Goal: Use online tool/utility: Use online tool/utility

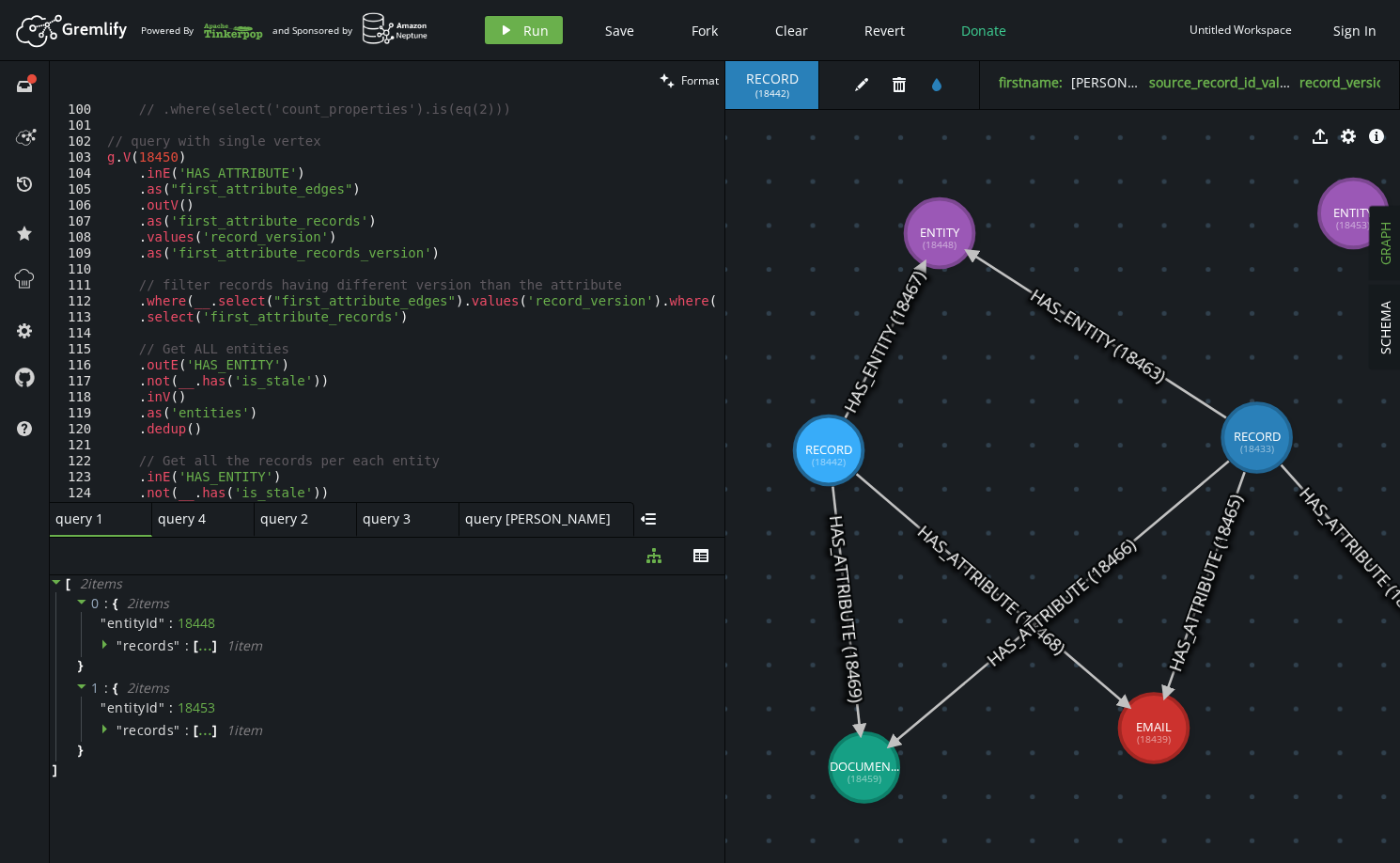
scroll to position [1524, 0]
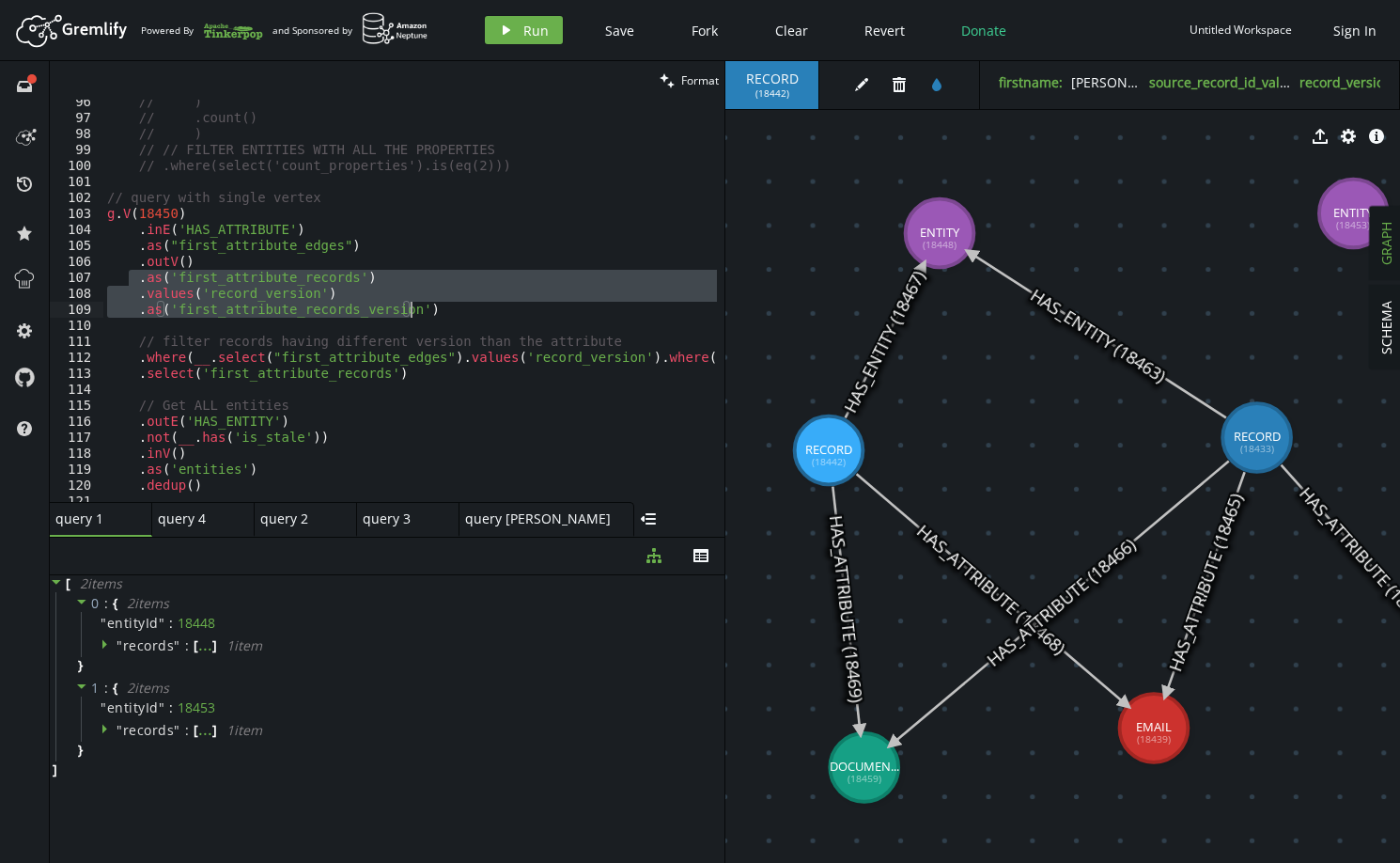
drag, startPoint x: 131, startPoint y: 272, endPoint x: 424, endPoint y: 305, distance: 294.9
click at [424, 305] on div "// ) // .count() // ) // // FILTER ENTITIES WITH ALL THE PROPERTIES // .where(s…" at bounding box center [589, 307] width 970 height 427
click at [472, 367] on div "// ) // .count() // ) // // FILTER ENTITIES WITH ALL THE PROPERTIES // .where(s…" at bounding box center [589, 307] width 970 height 427
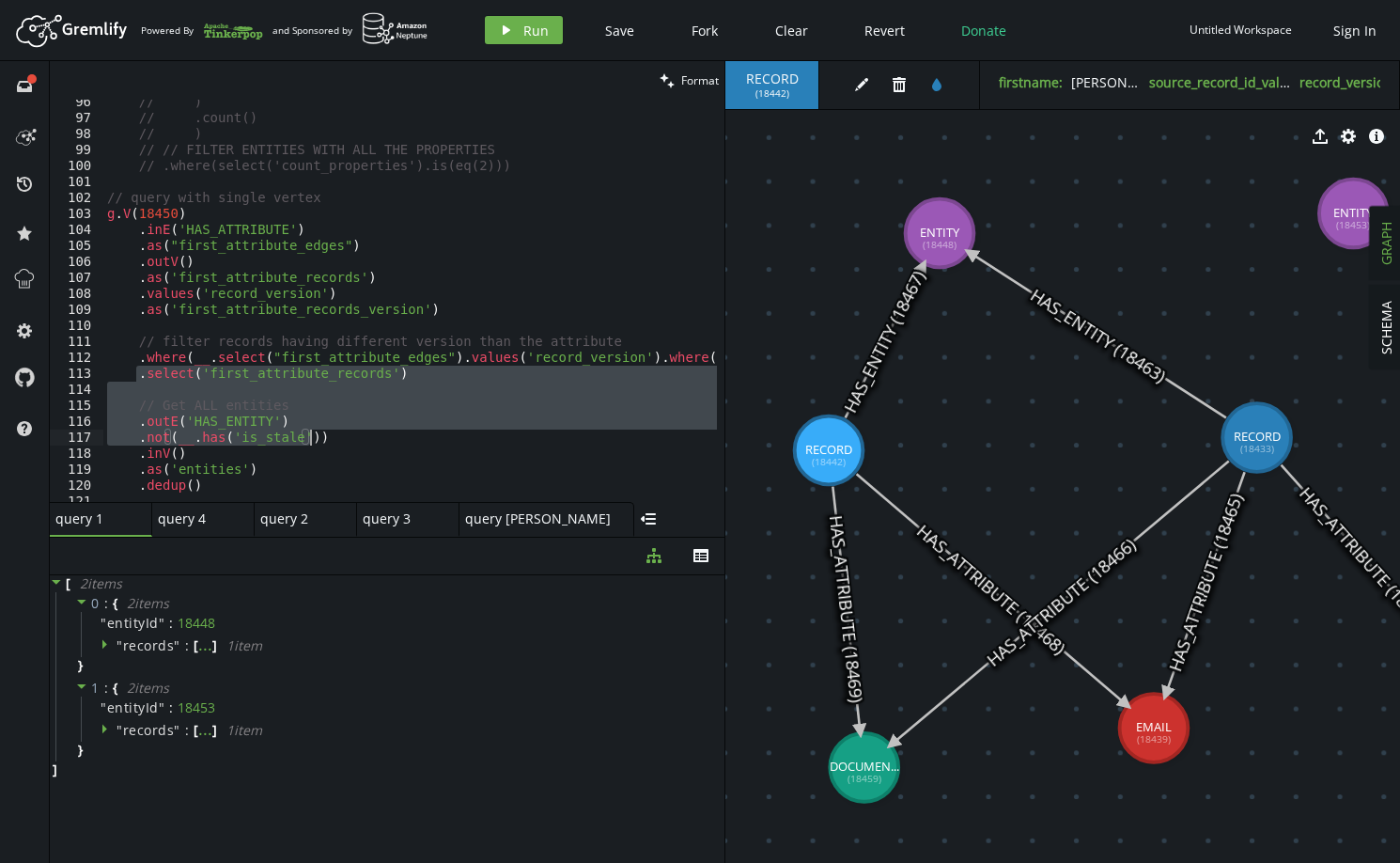
drag, startPoint x: 137, startPoint y: 371, endPoint x: 558, endPoint y: 433, distance: 425.5
click at [558, 433] on div "// ) // .count() // ) // // FILTER ENTITIES WITH ALL THE PROPERTIES // .where(s…" at bounding box center [589, 307] width 970 height 427
drag, startPoint x: 546, startPoint y: 353, endPoint x: 534, endPoint y: 352, distance: 12.0
click at [546, 353] on div "// ) // .count() // ) // // FILTER ENTITIES WITH ALL THE PROPERTIES // .where(s…" at bounding box center [589, 307] width 970 height 427
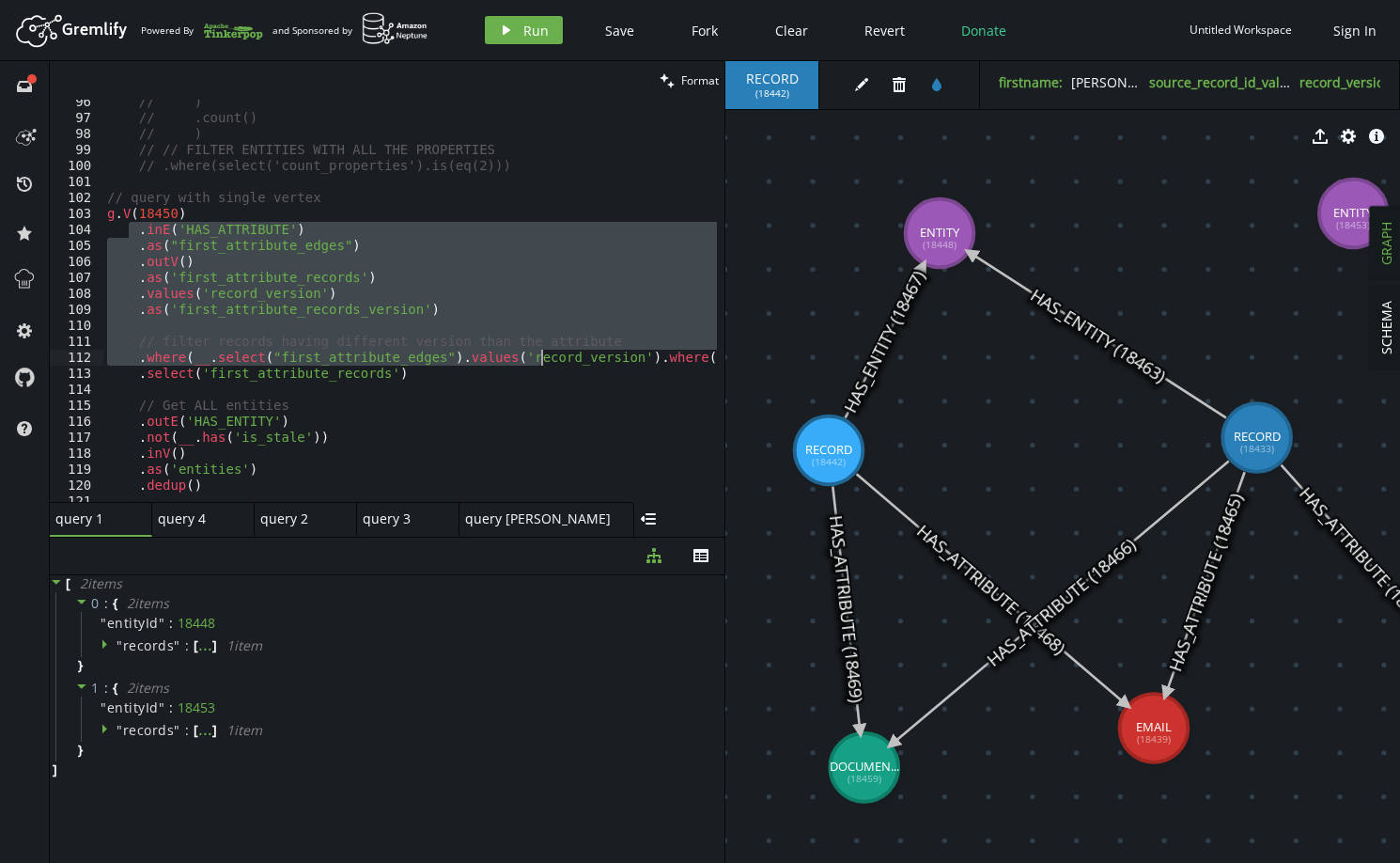
drag, startPoint x: 131, startPoint y: 228, endPoint x: 541, endPoint y: 352, distance: 428.3
click at [541, 352] on div "// ) // .count() // ) // // FILTER ENTITIES WITH ALL THE PROPERTIES // .where(s…" at bounding box center [589, 307] width 970 height 427
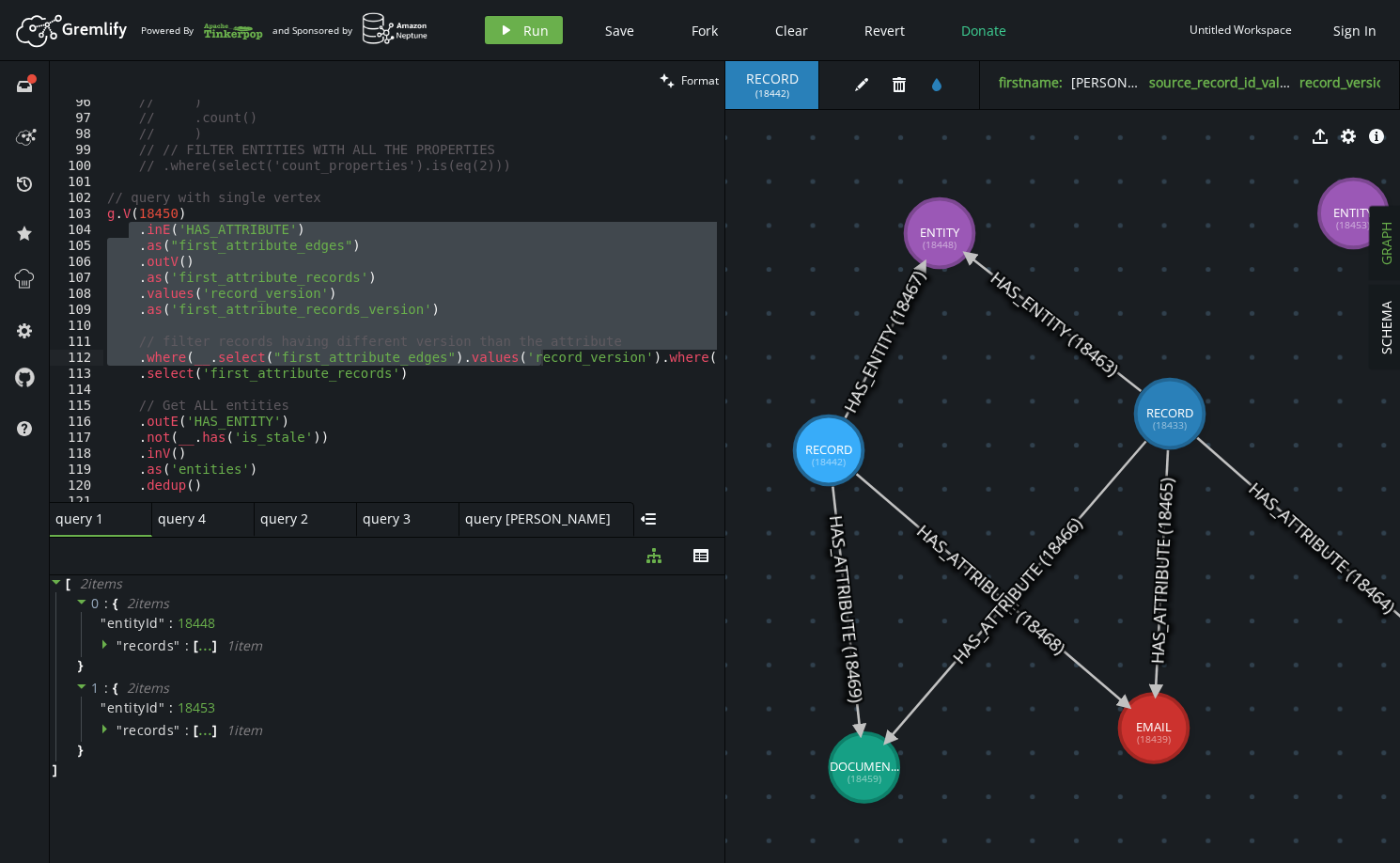
drag, startPoint x: 1179, startPoint y: 417, endPoint x: 1170, endPoint y: 413, distance: 9.8
click at [215, 276] on div "// ) // .count() // ) // // FILTER ENTITIES WITH ALL THE PROPERTIES // .where(s…" at bounding box center [410, 301] width 614 height 402
drag, startPoint x: 128, startPoint y: 233, endPoint x: 485, endPoint y: 366, distance: 381.0
click at [485, 366] on div "// ) // .count() // ) // // FILTER ENTITIES WITH ALL THE PROPERTIES // .where(s…" at bounding box center [589, 307] width 970 height 427
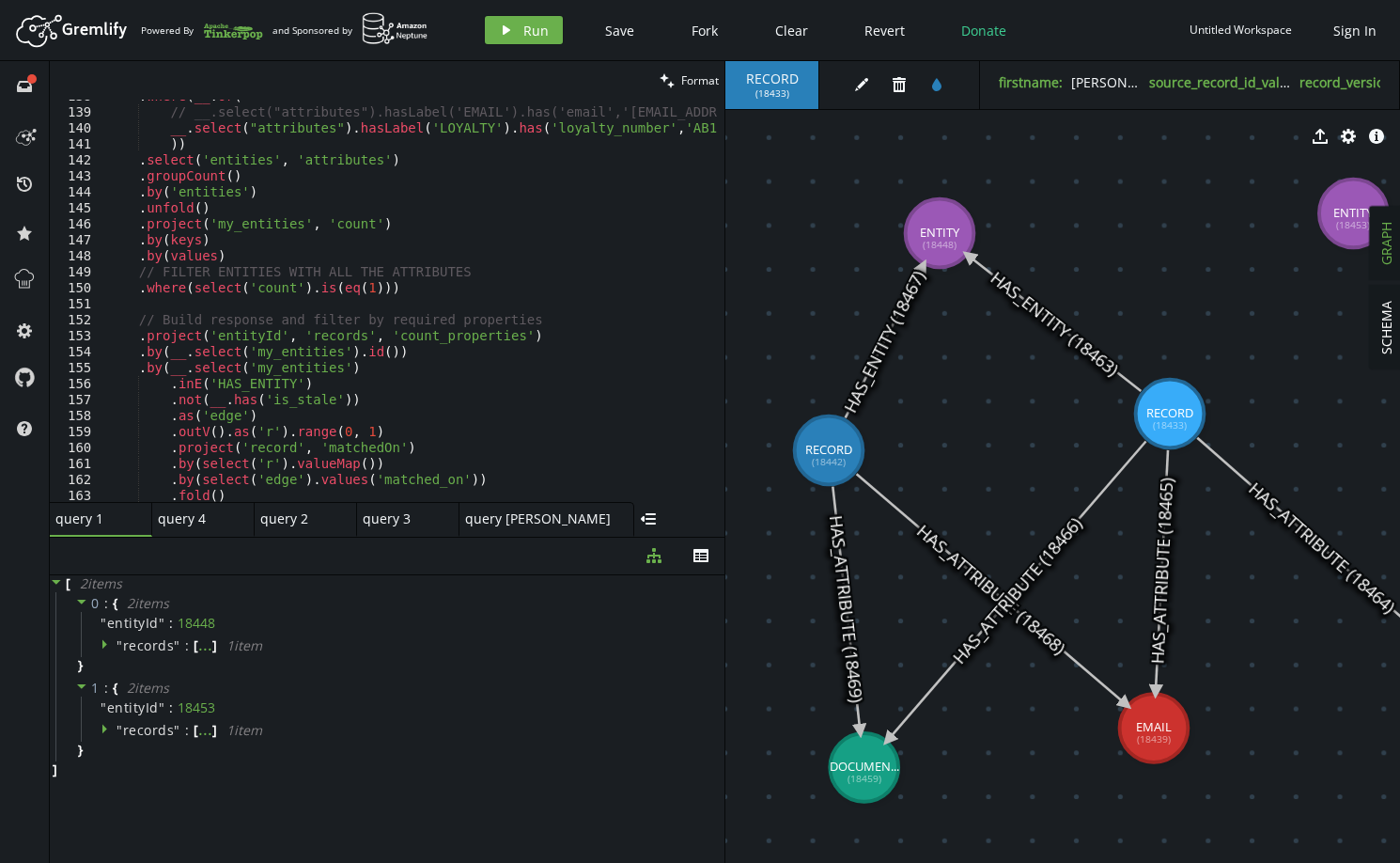
scroll to position [2483, 0]
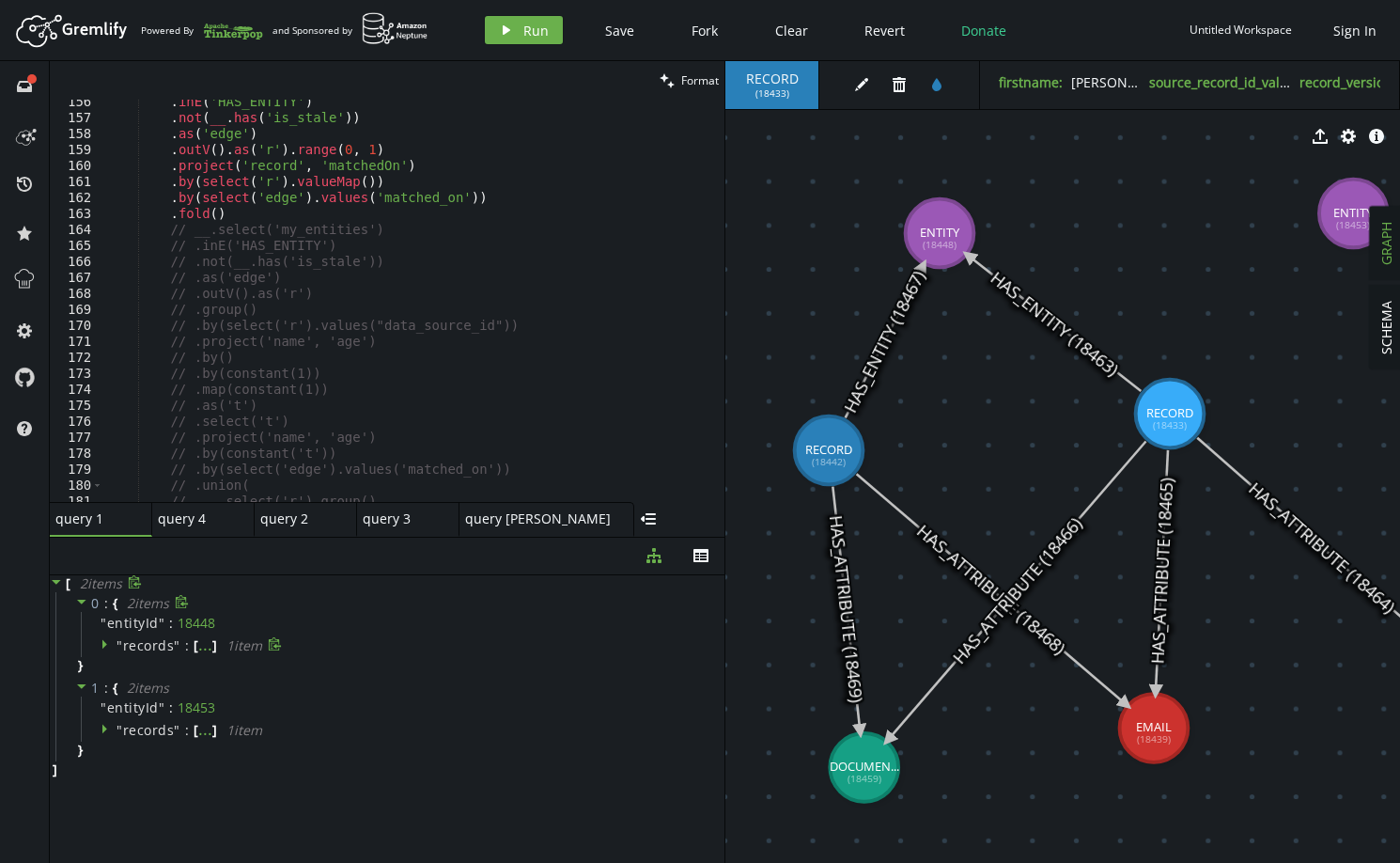
click at [158, 646] on span "records" at bounding box center [149, 645] width 51 height 18
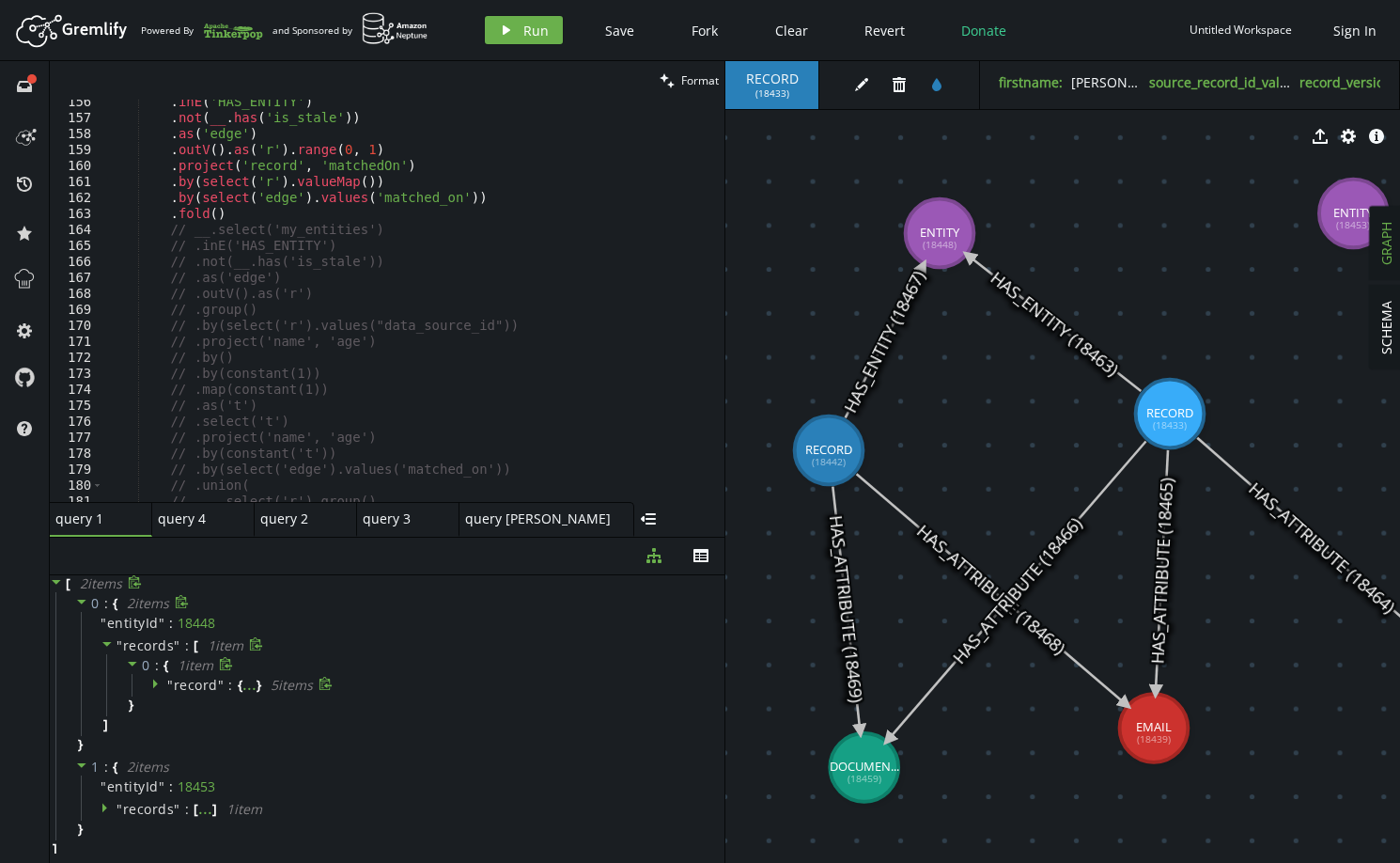
click at [191, 681] on span "record" at bounding box center [195, 684] width 44 height 18
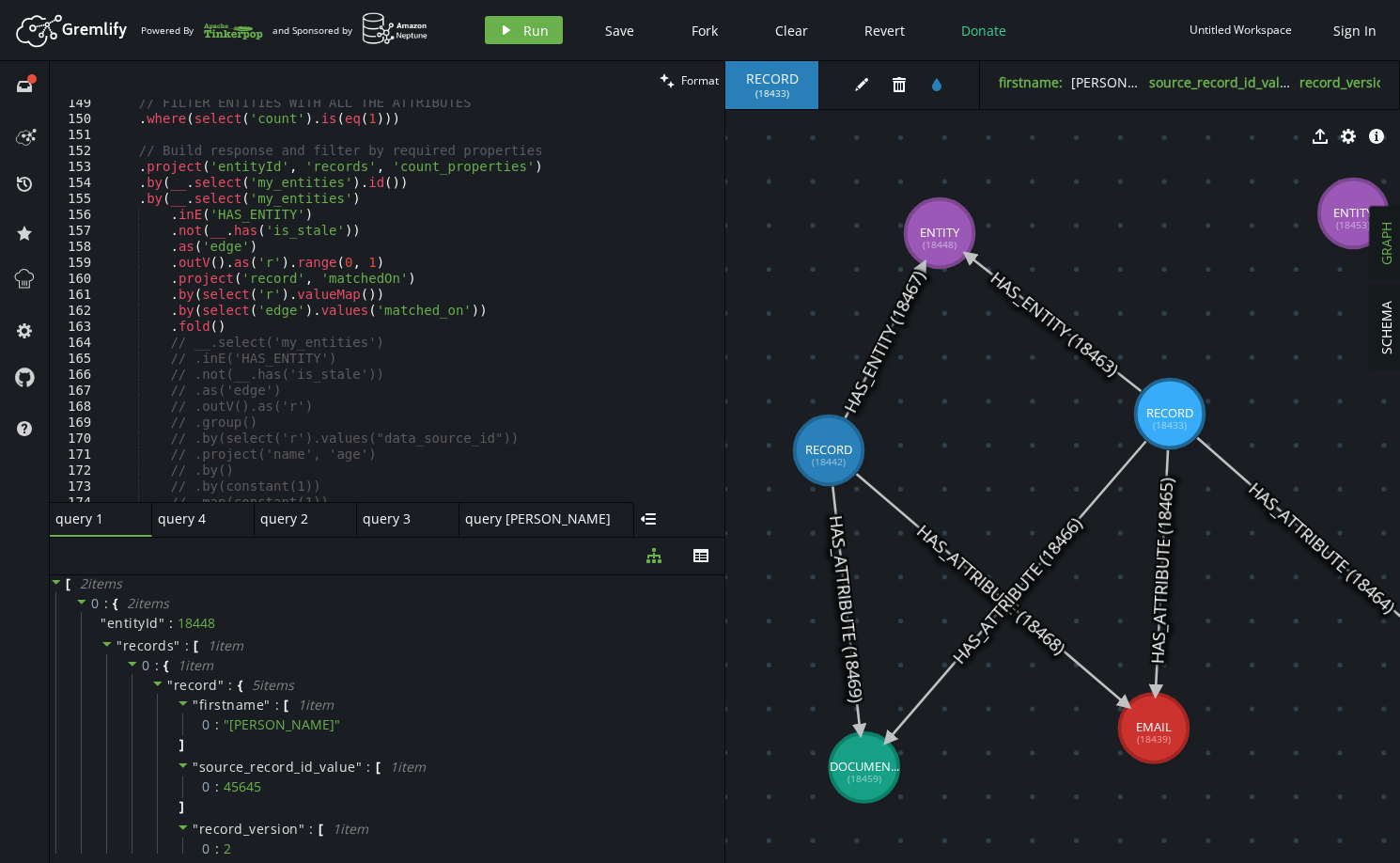
scroll to position [2314, 0]
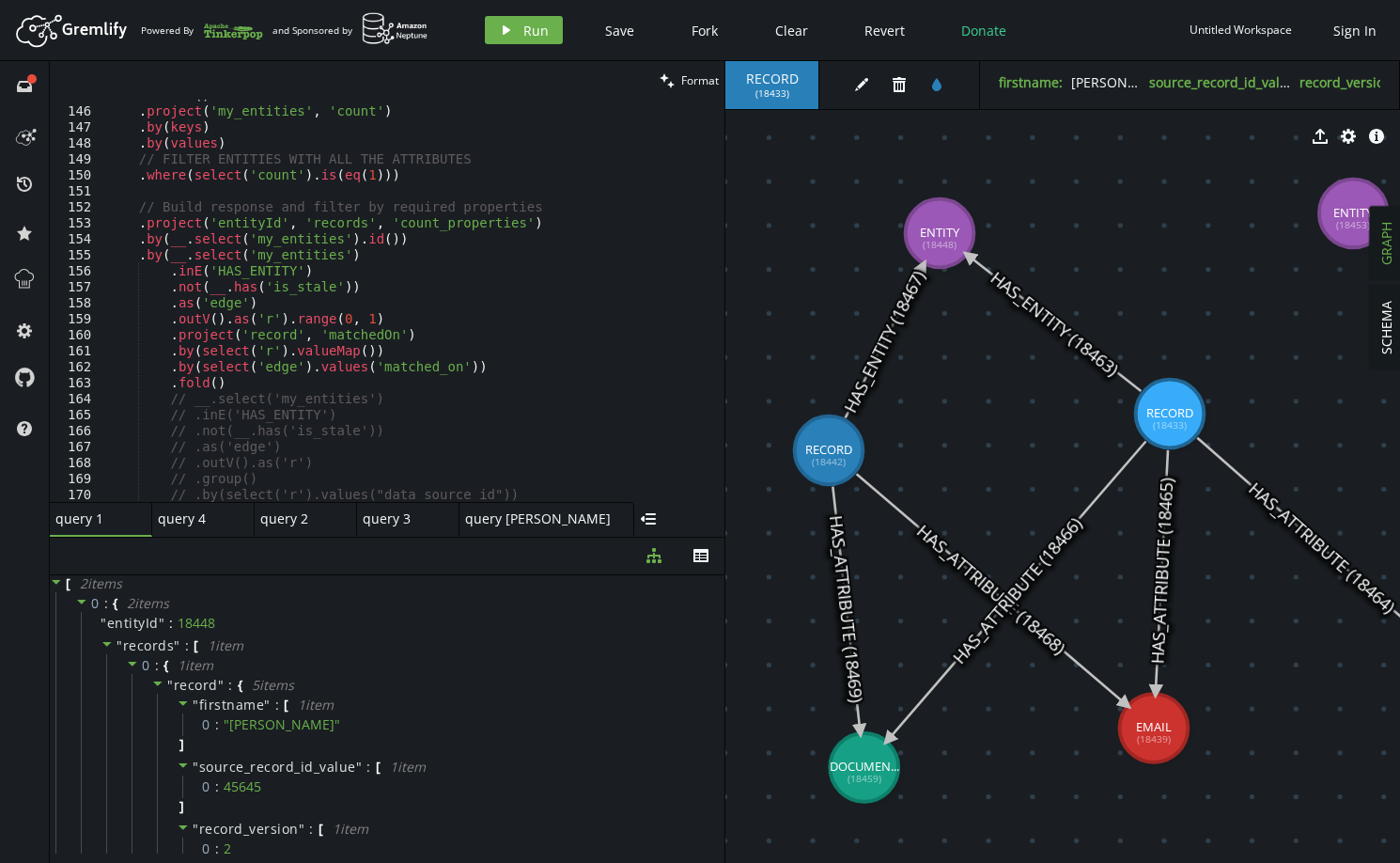
click at [1301, 524] on icon at bounding box center [1322, 547] width 249 height 219
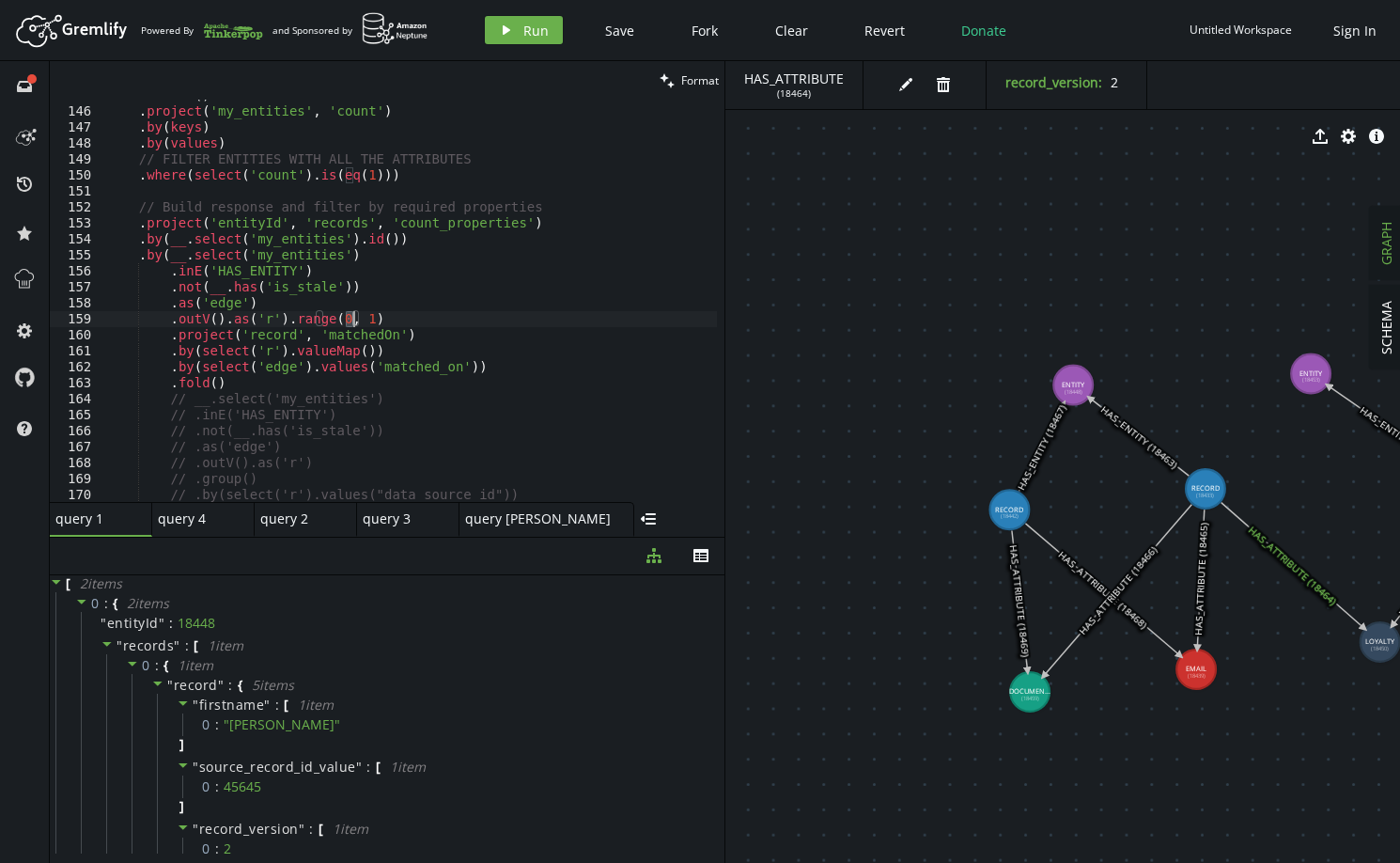
drag, startPoint x: 343, startPoint y: 321, endPoint x: 355, endPoint y: 321, distance: 12.0
click at [355, 321] on div ". unfold ( ) . project ( 'my_entities' , 'count' ) . by ( keys ) . by ( values …" at bounding box center [589, 301] width 970 height 427
click at [534, 40] on button "play Run" at bounding box center [524, 30] width 78 height 29
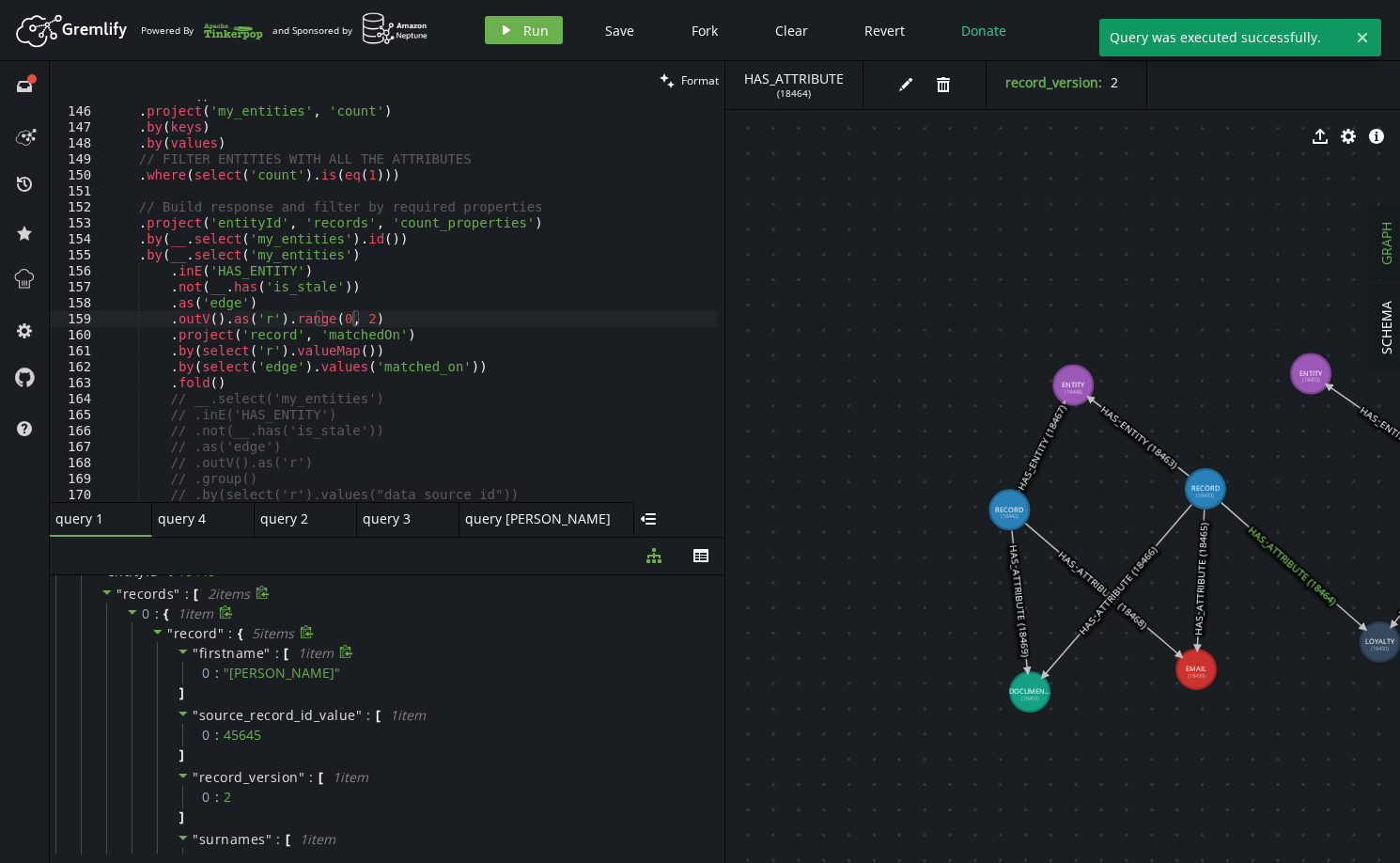
scroll to position [0, 0]
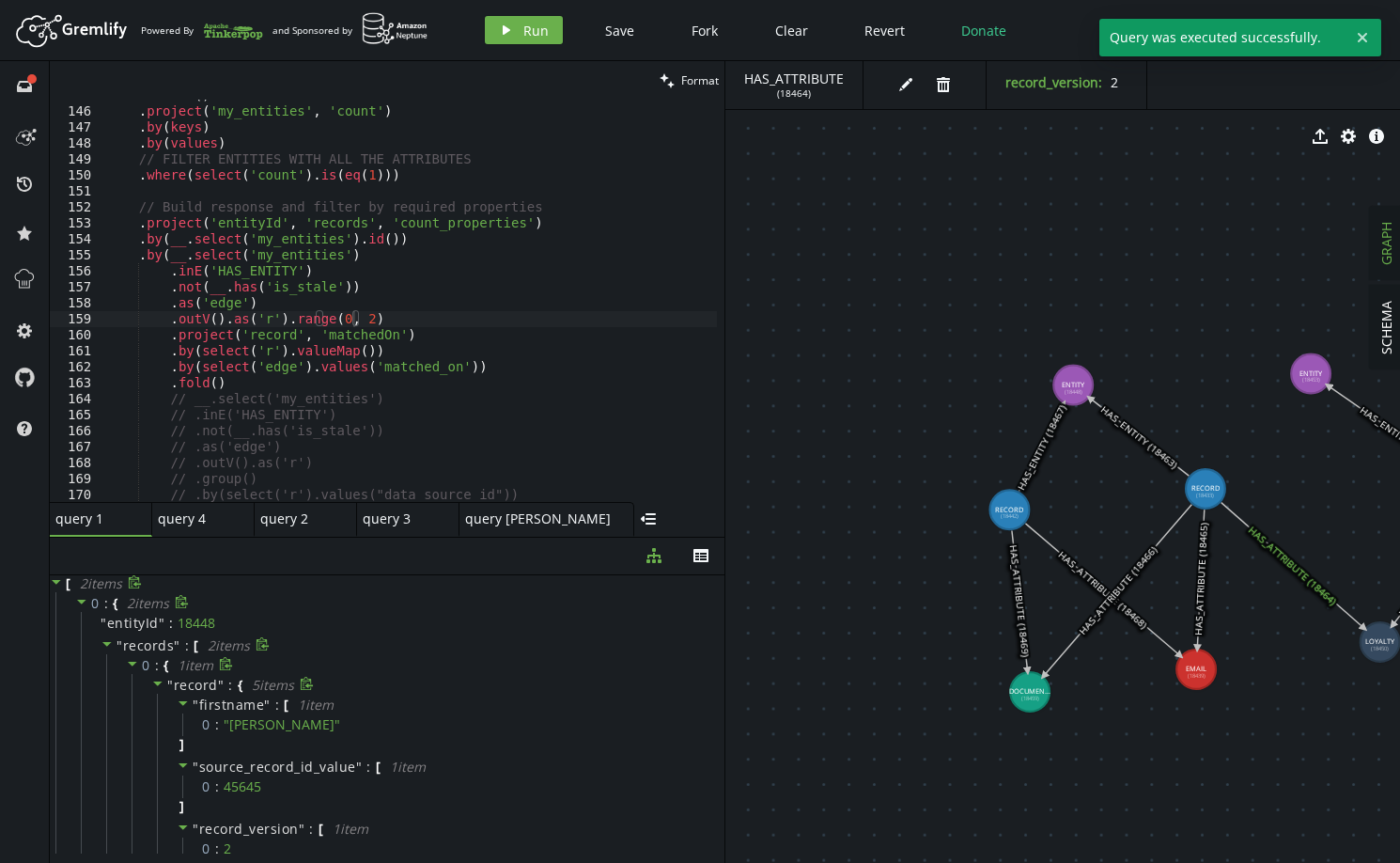
click at [190, 683] on span "record" at bounding box center [195, 684] width 44 height 18
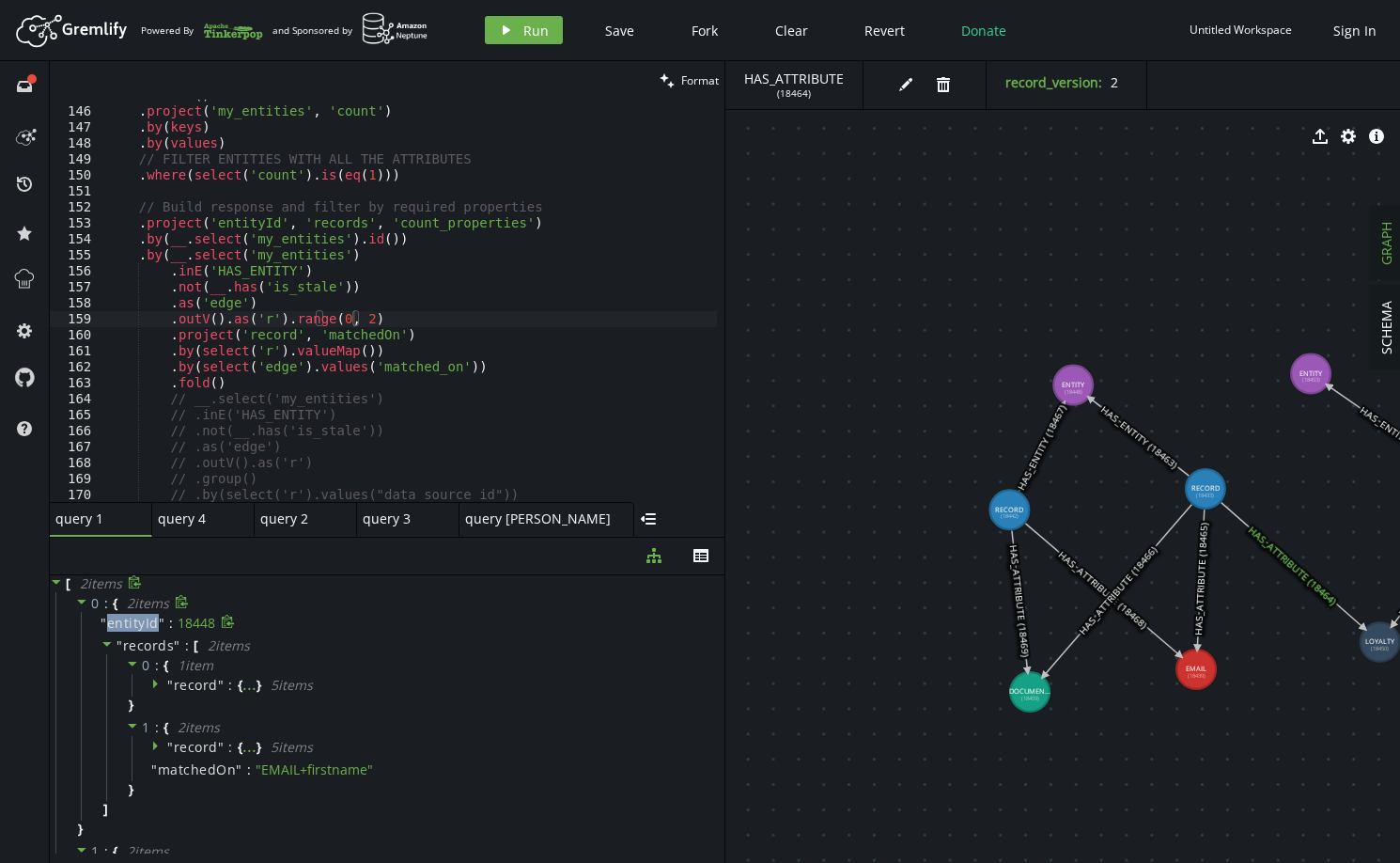
drag, startPoint x: 107, startPoint y: 626, endPoint x: 153, endPoint y: 625, distance: 46.0
click at [153, 625] on span "entityId" at bounding box center [133, 622] width 51 height 17
click at [198, 686] on span "record" at bounding box center [195, 684] width 44 height 18
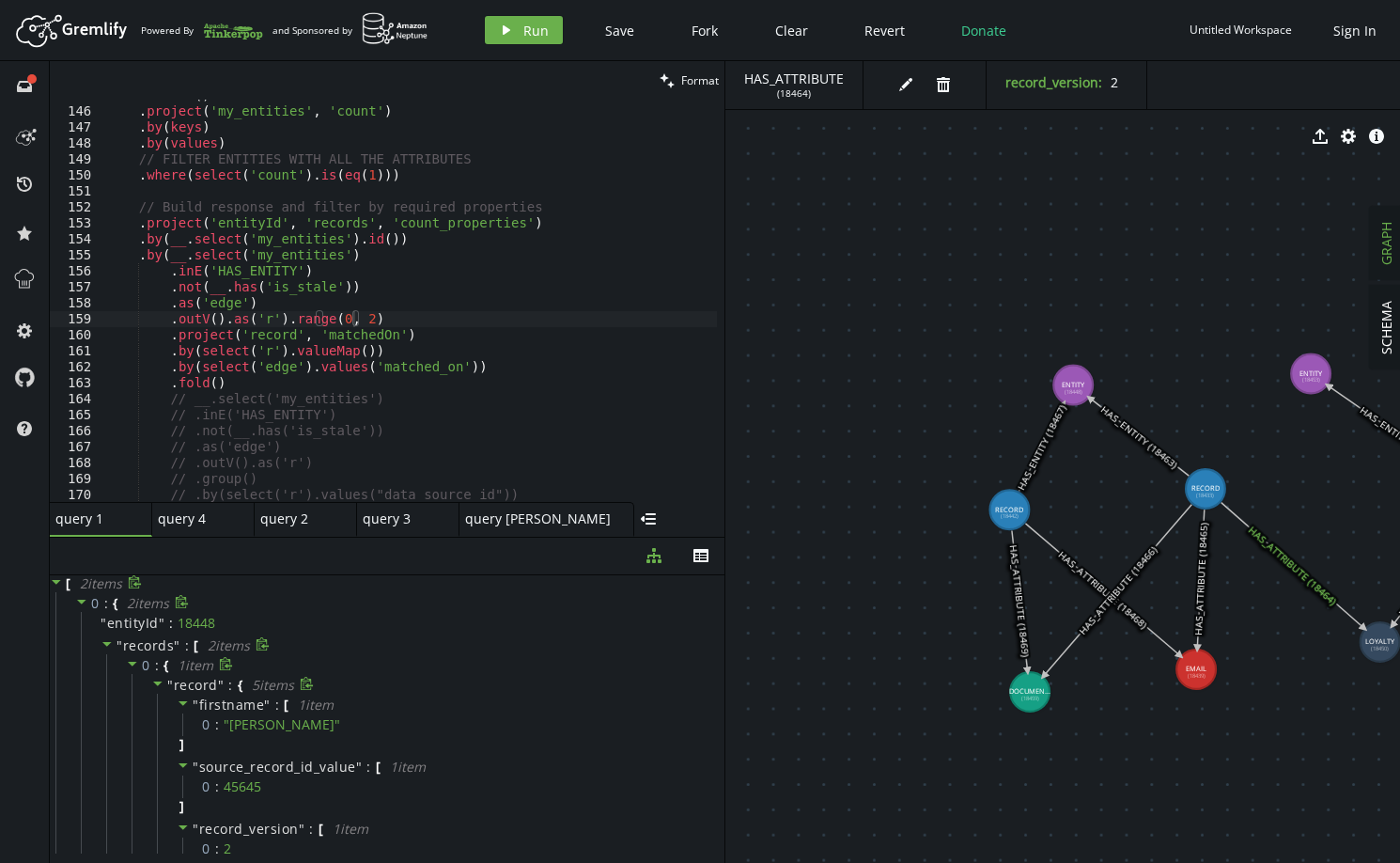
click at [202, 687] on span "record" at bounding box center [195, 684] width 44 height 18
click at [191, 691] on span "record" at bounding box center [195, 684] width 44 height 18
click at [265, 336] on div ". unfold ( ) . project ( 'my_entities' , 'count' ) . by ( keys ) . by ( values …" at bounding box center [589, 301] width 970 height 427
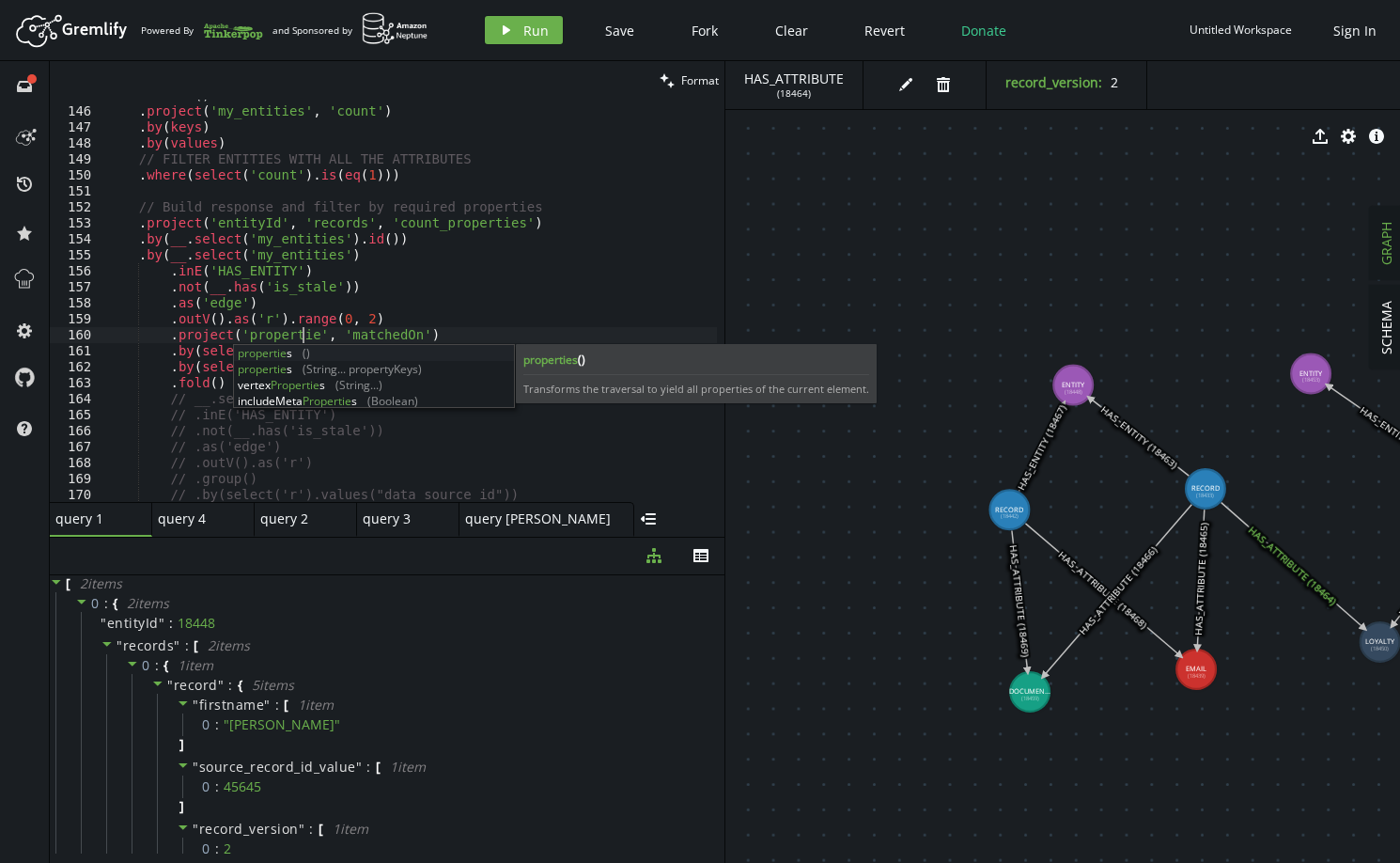
scroll to position [0, 202]
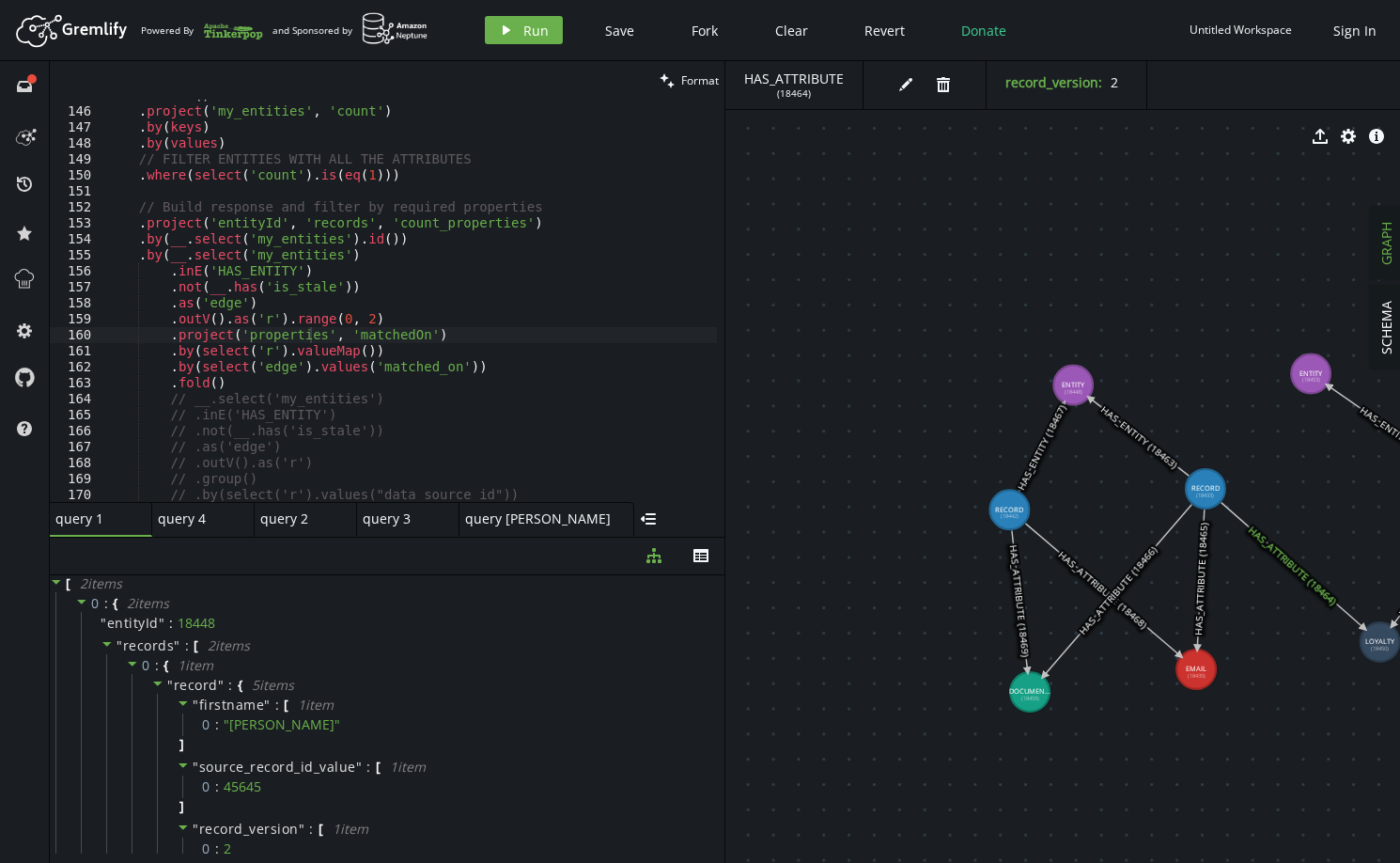
click at [508, 12] on div "Artboard Created with Sketch. Powered By and Sponsored by play Run Save Fork Cl…" at bounding box center [700, 30] width 1381 height 37
click at [506, 28] on icon "play" at bounding box center [506, 30] width 15 height 15
click at [194, 683] on span "properties" at bounding box center [209, 684] width 71 height 18
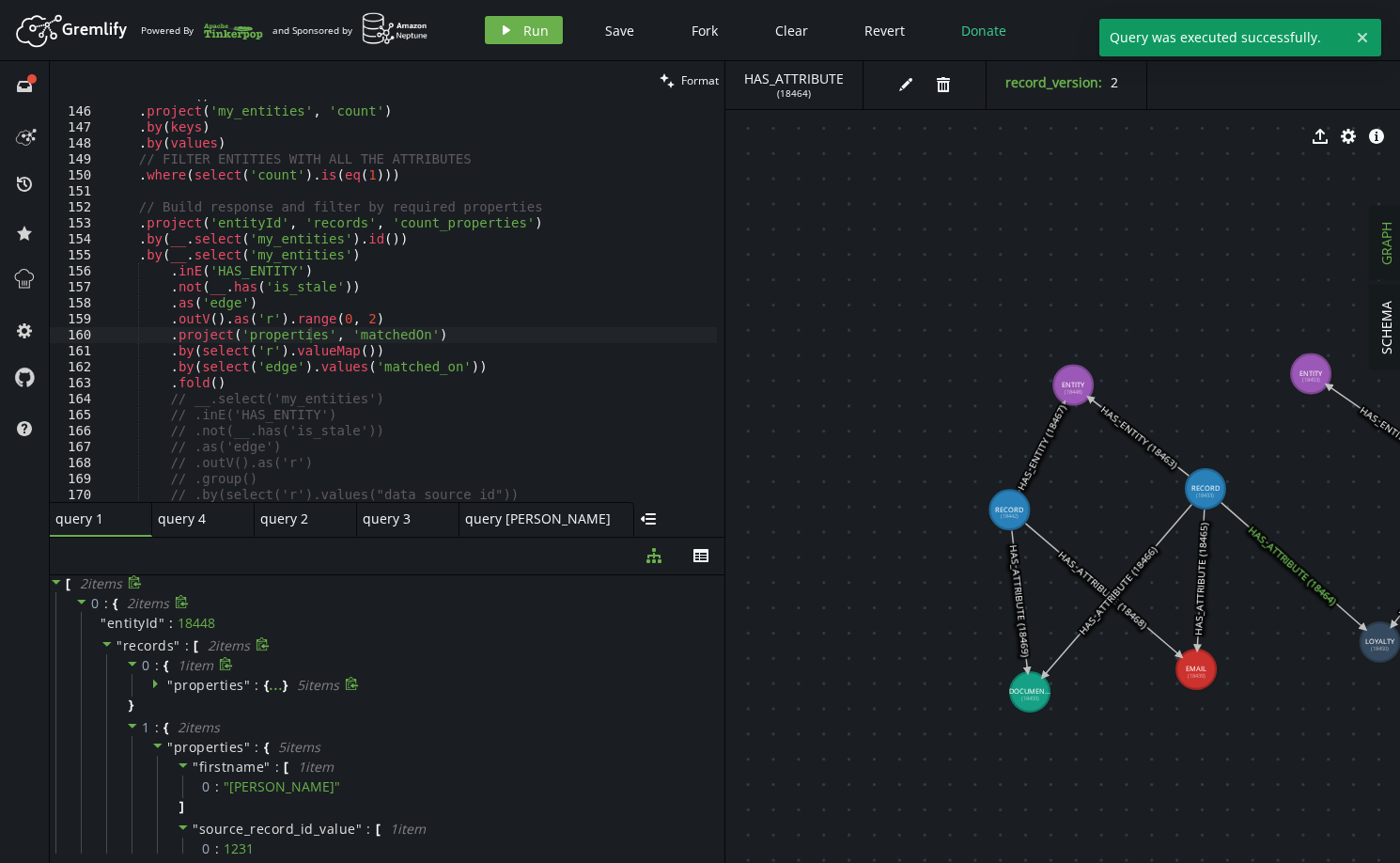
click at [207, 688] on span "properties" at bounding box center [209, 684] width 71 height 18
click at [209, 686] on span "properties" at bounding box center [209, 684] width 71 height 18
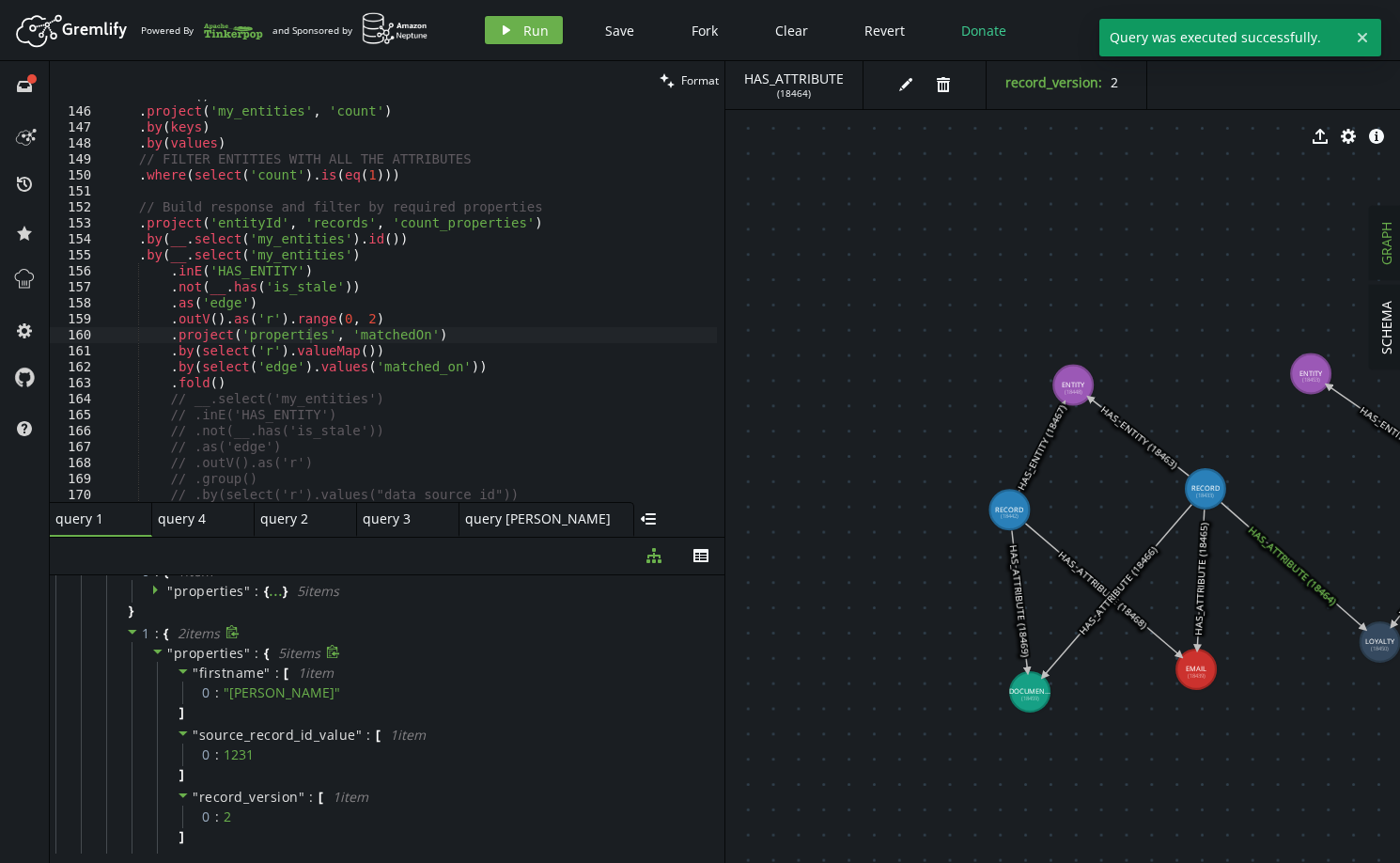
click at [222, 652] on span "properties" at bounding box center [209, 653] width 71 height 18
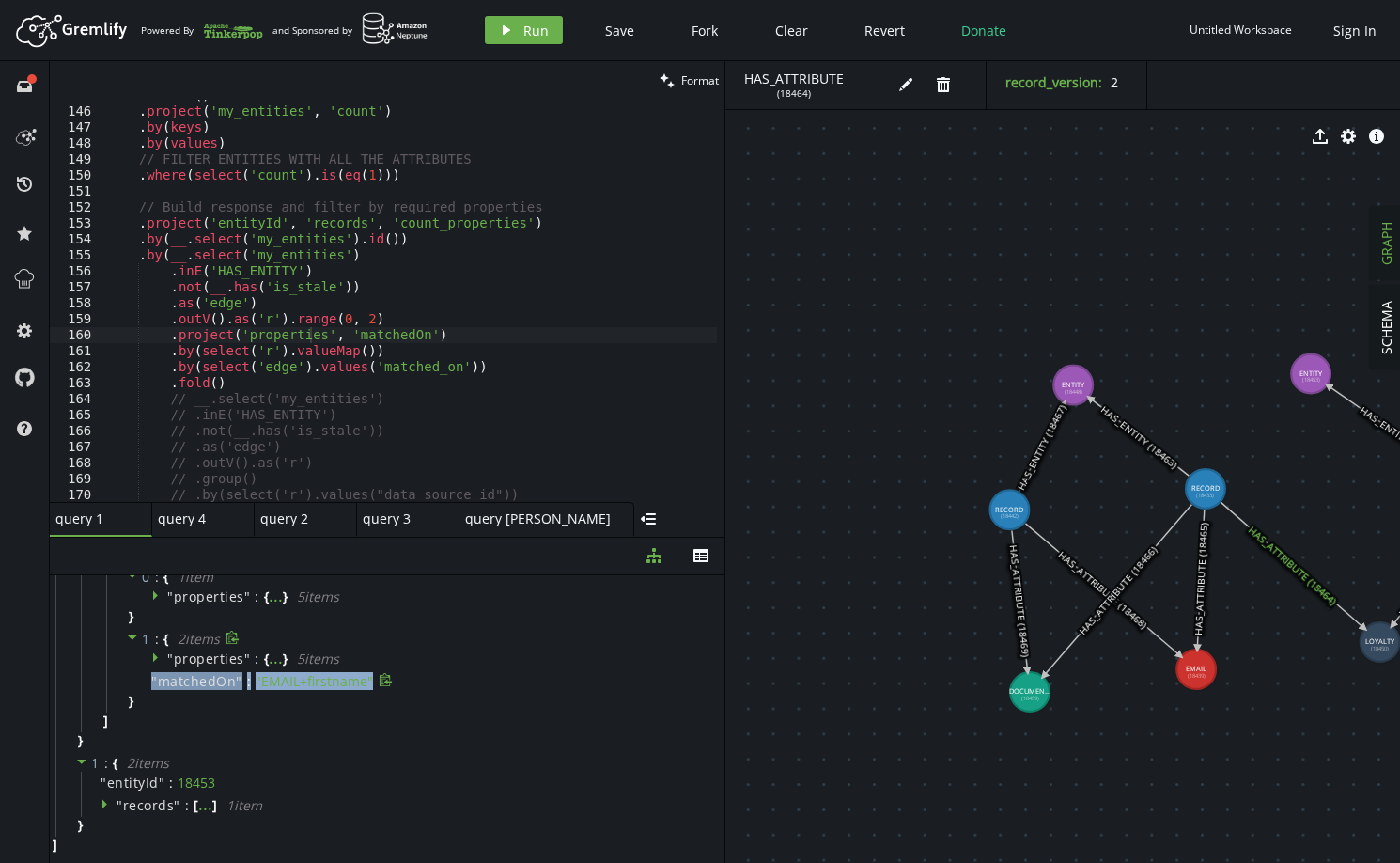
drag, startPoint x: 151, startPoint y: 680, endPoint x: 392, endPoint y: 673, distance: 241.1
click at [392, 673] on div "" matchedOn " : " EMAIL+firstname "" at bounding box center [420, 682] width 579 height 23
click at [202, 683] on span "matchedOn" at bounding box center [197, 682] width 79 height 17
click at [198, 678] on span "matchedOn" at bounding box center [197, 682] width 79 height 17
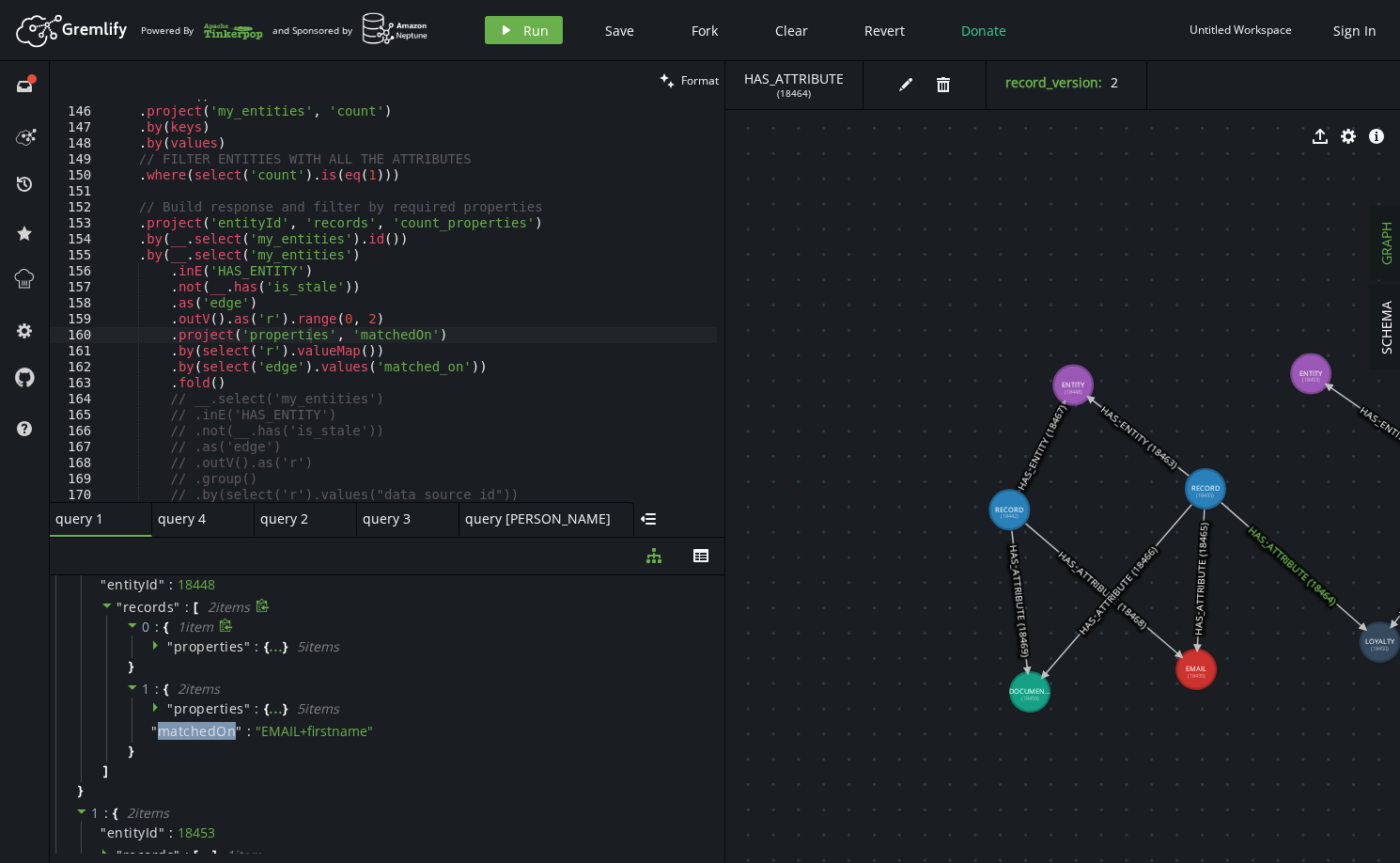
scroll to position [0, 0]
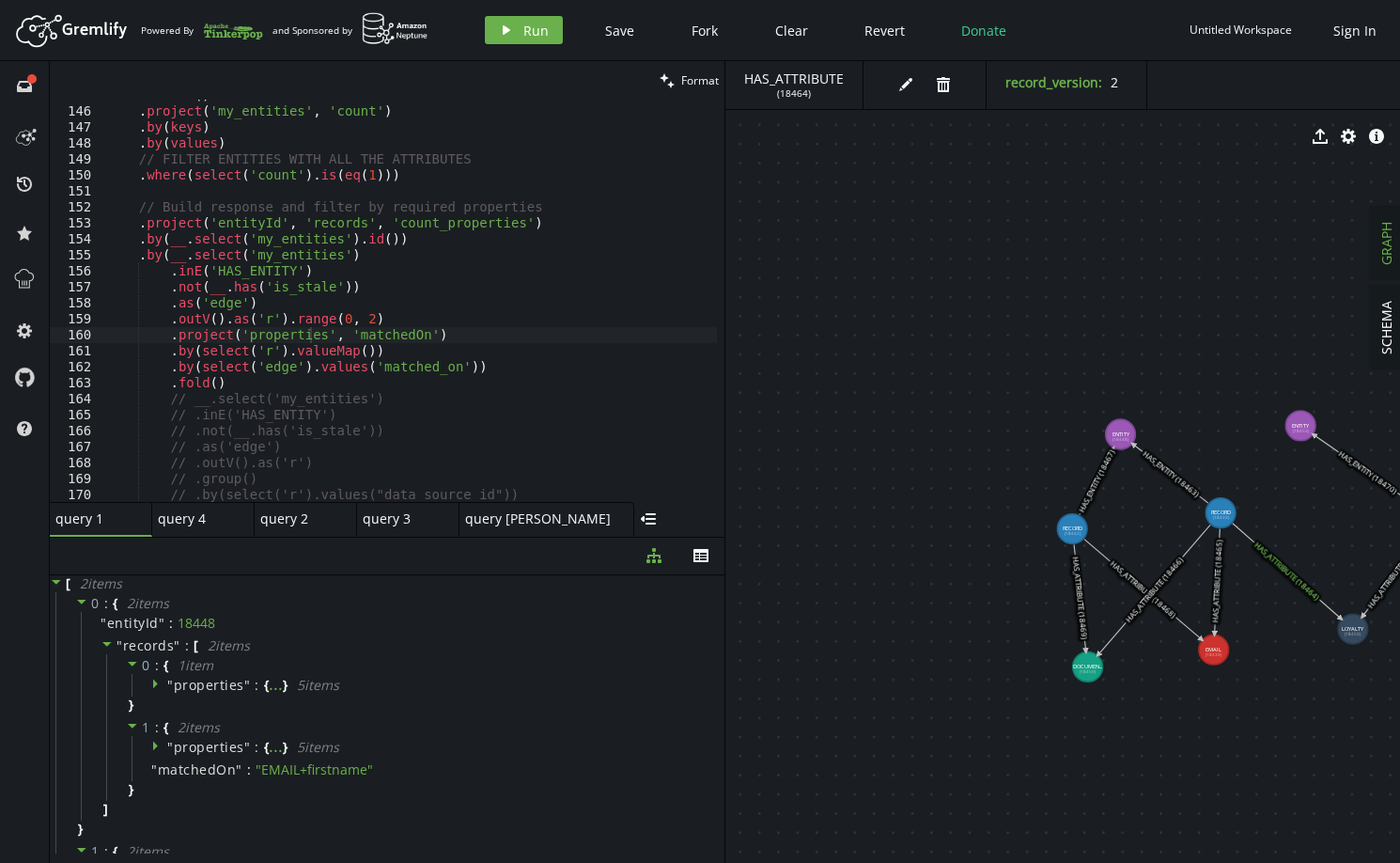
click at [391, 363] on div ". unfold ( ) . project ( 'my_entities' , 'count' ) . by ( keys ) . by ( values …" at bounding box center [589, 301] width 970 height 427
drag, startPoint x: 152, startPoint y: 768, endPoint x: 419, endPoint y: 759, distance: 267.2
click at [419, 759] on div "" matchedOn " : " EMAIL+firstname "" at bounding box center [420, 769] width 579 height 23
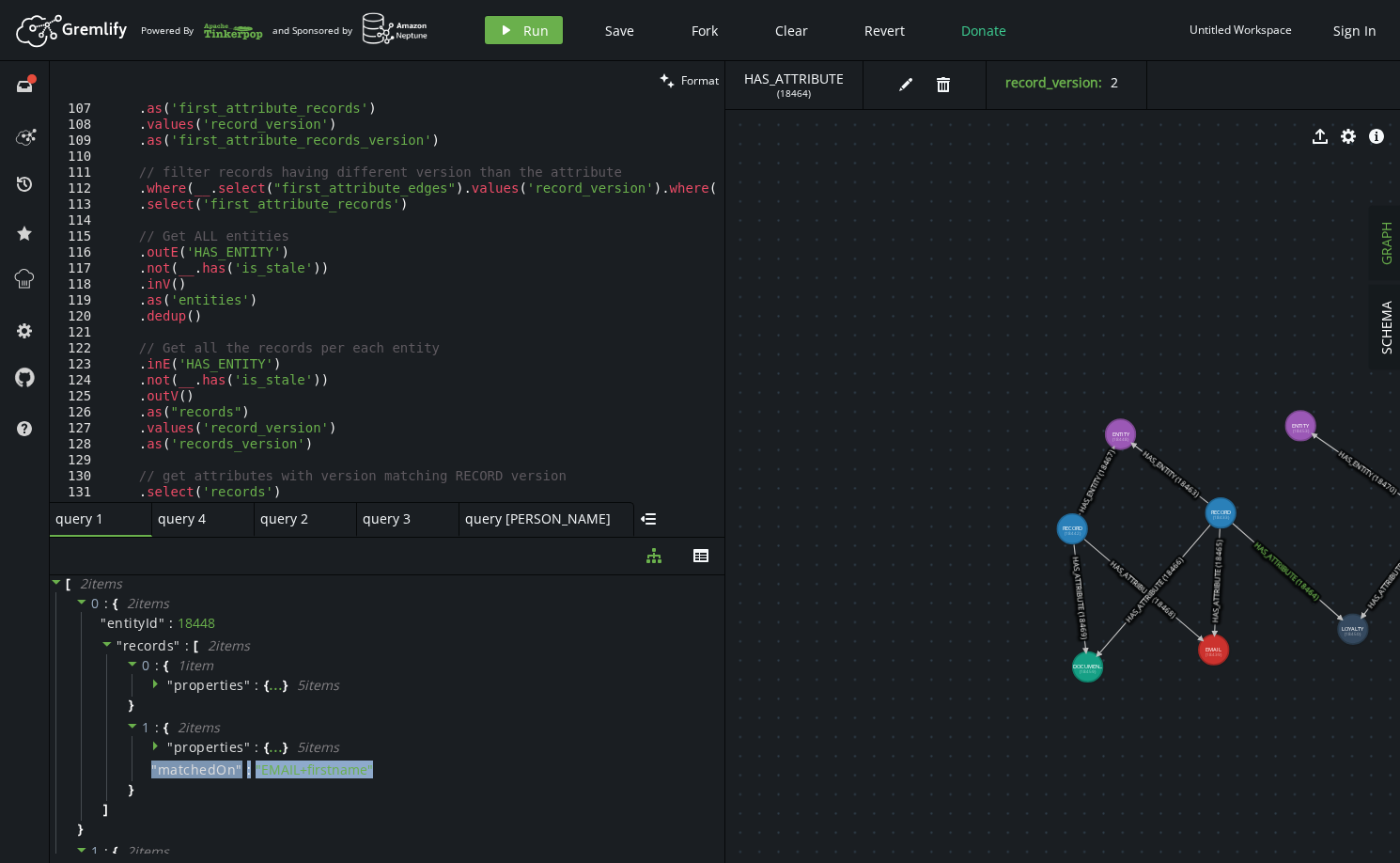
scroll to position [1468, 0]
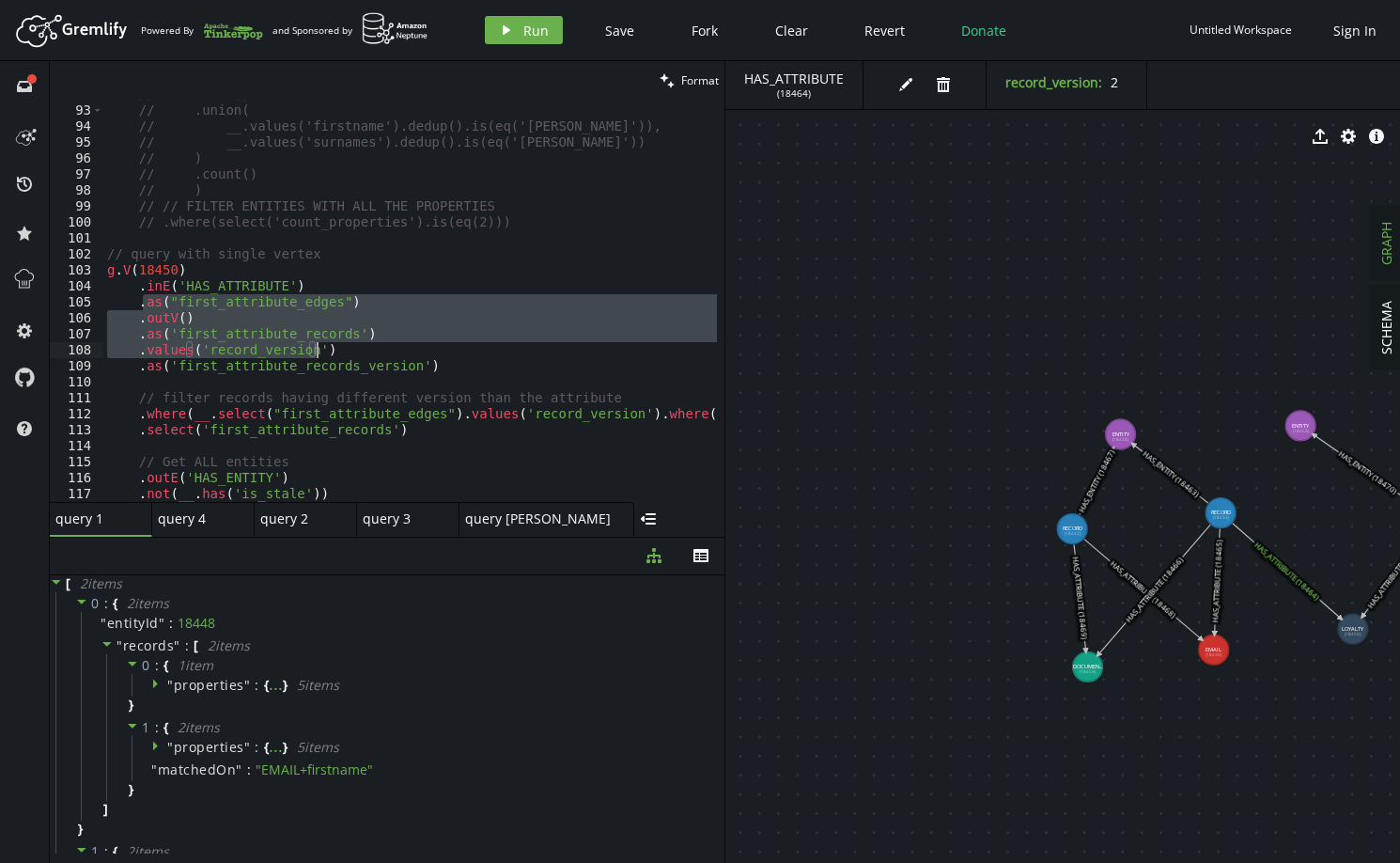
drag, startPoint x: 252, startPoint y: 330, endPoint x: 380, endPoint y: 353, distance: 130.0
click at [380, 353] on div "// .outV() // .union( // __.values('firstname').dedup().is(eq('[PERSON_NAME]'))…" at bounding box center [589, 300] width 970 height 427
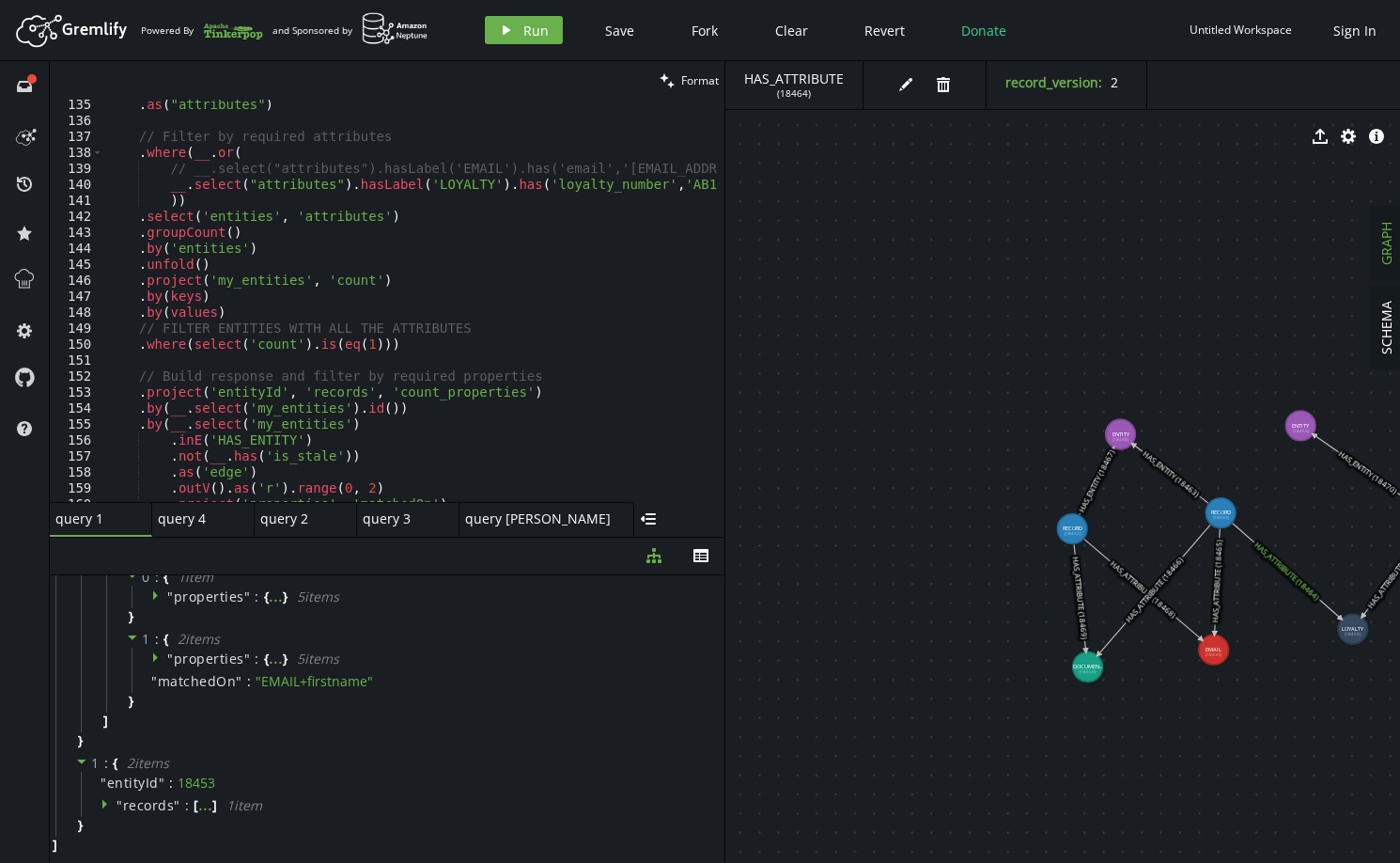
scroll to position [2258, 0]
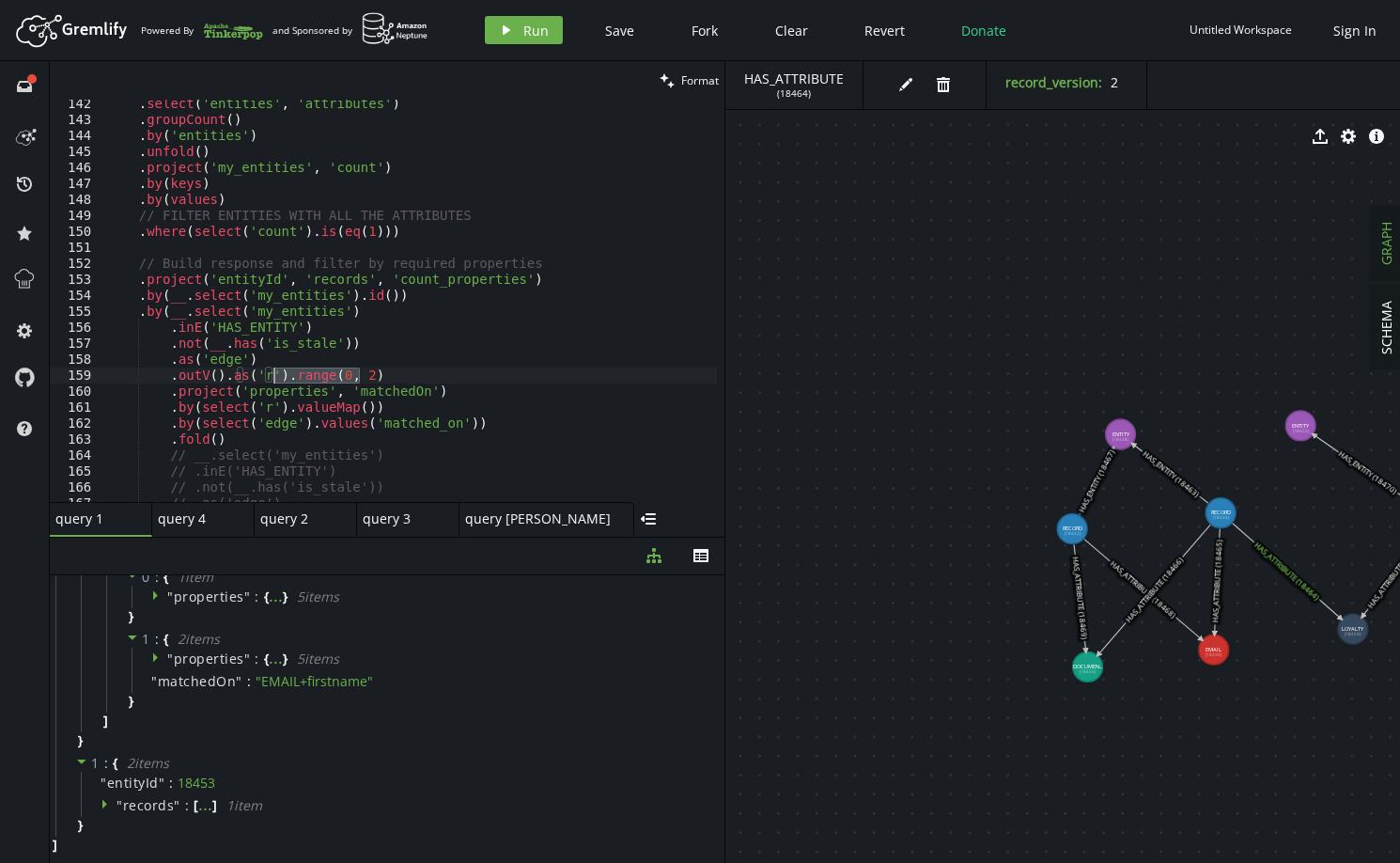
drag, startPoint x: 383, startPoint y: 374, endPoint x: 274, endPoint y: 377, distance: 109.0
click at [274, 377] on div ". select ( 'entities' , 'attributes' ) . groupCount ( ) . by ( 'entities' ) . u…" at bounding box center [589, 309] width 970 height 427
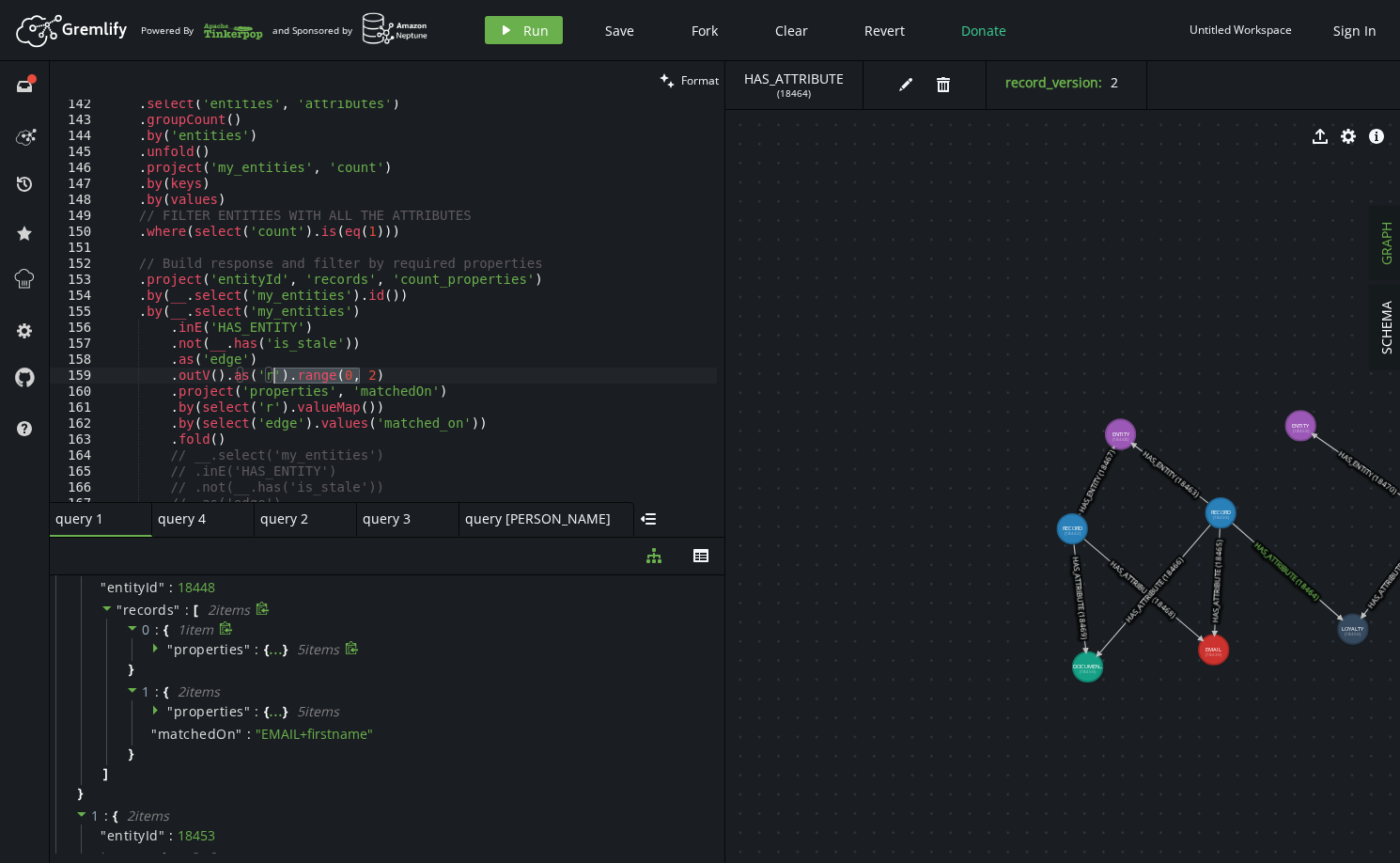
scroll to position [0, 0]
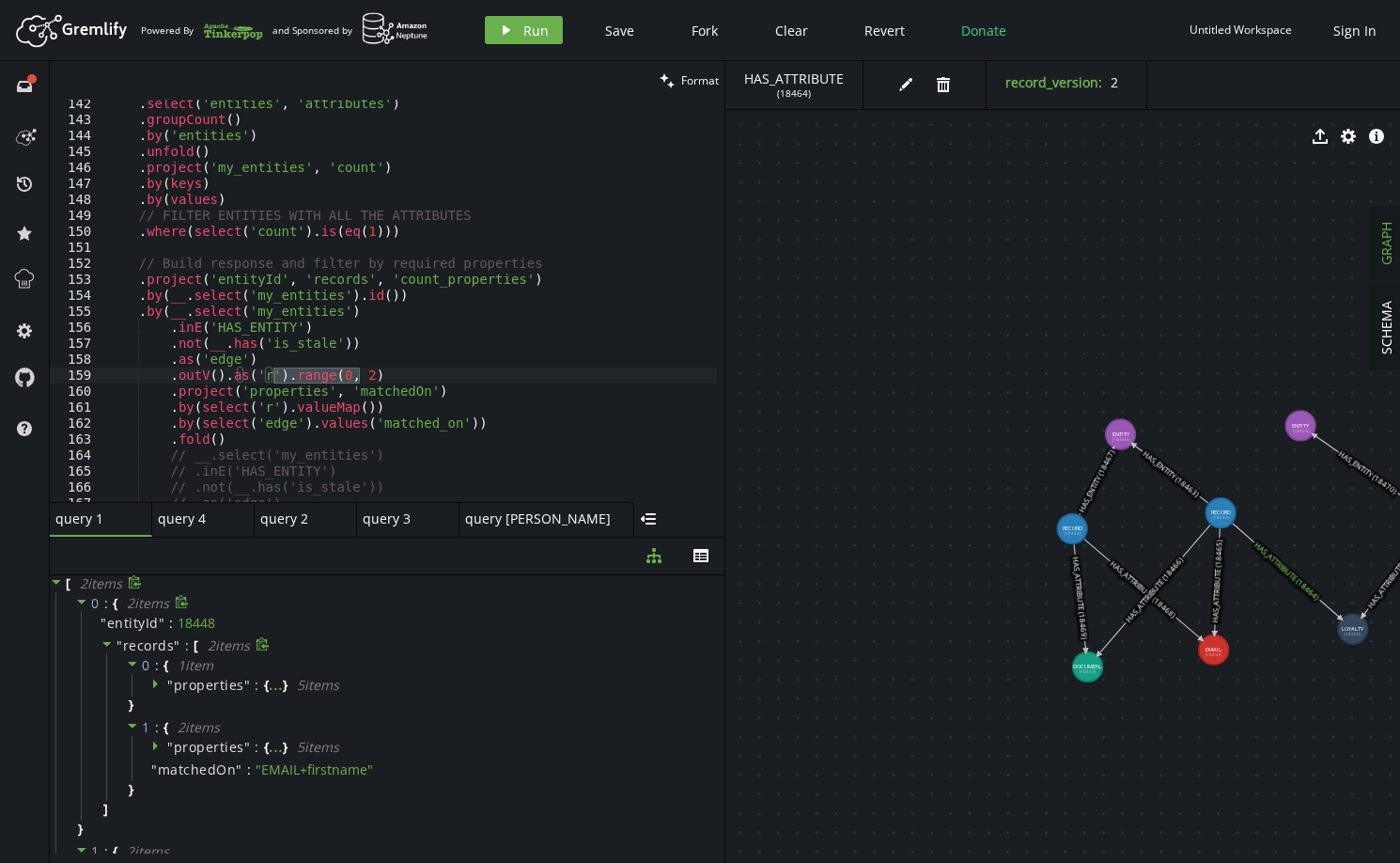
click at [137, 640] on span "records" at bounding box center [149, 645] width 51 height 18
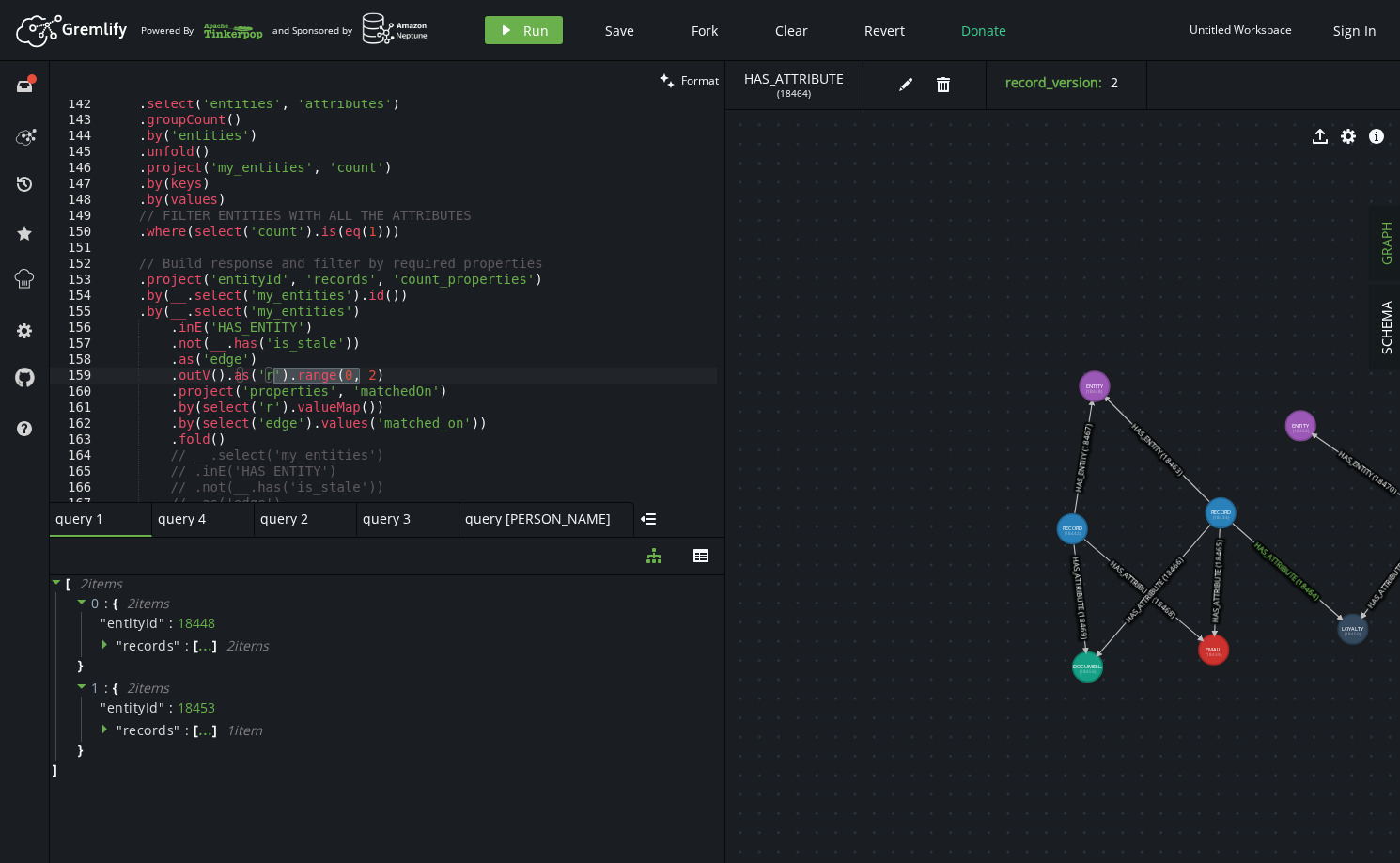
drag, startPoint x: 1123, startPoint y: 435, endPoint x: 1095, endPoint y: 387, distance: 55.6
click at [384, 381] on div ". select ( 'entities' , 'attributes' ) . groupCount ( ) . by ( 'entities' ) . u…" at bounding box center [410, 301] width 614 height 402
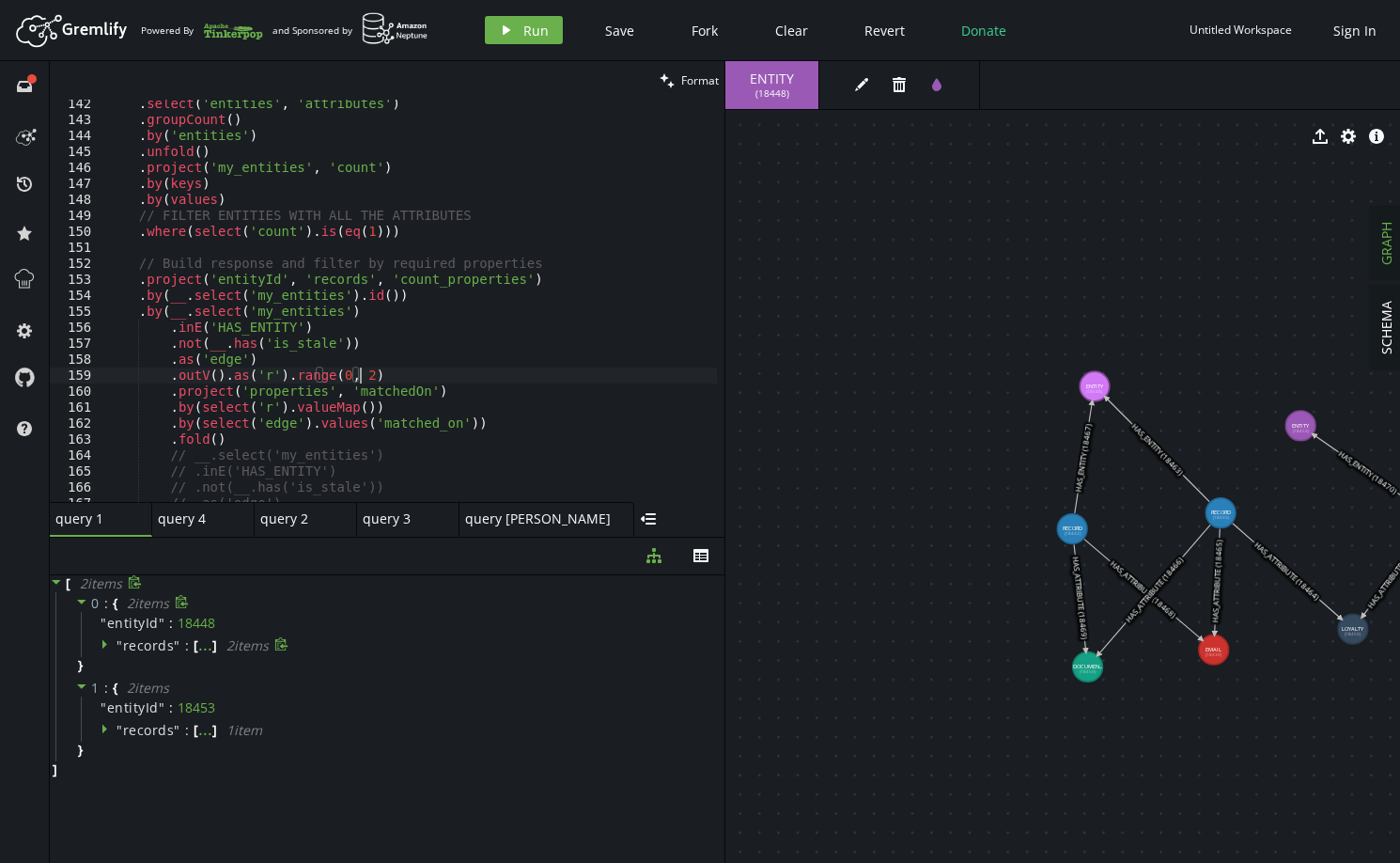
click at [137, 647] on span "records" at bounding box center [149, 645] width 51 height 18
click at [156, 648] on span "records" at bounding box center [149, 645] width 51 height 18
drag, startPoint x: 387, startPoint y: 371, endPoint x: 274, endPoint y: 373, distance: 113.0
click at [274, 373] on div ". select ( 'entities' , 'attributes' ) . groupCount ( ) . by ( 'entities' ) . u…" at bounding box center [589, 309] width 970 height 427
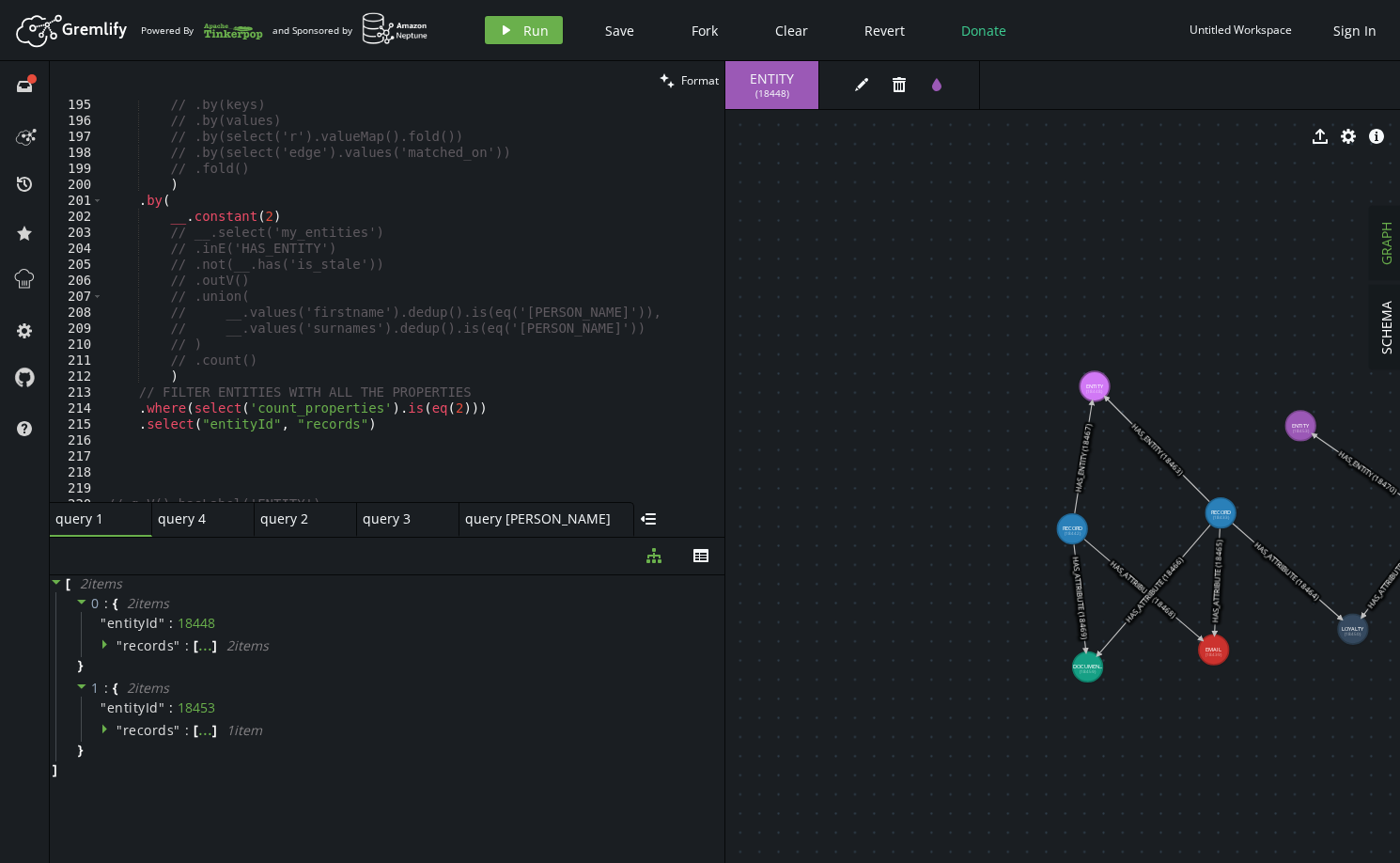
scroll to position [3104, 0]
click at [482, 406] on div "// .by(keys) // .by(values) // .by(select('r').valueMap().fold()) // .by(select…" at bounding box center [589, 310] width 970 height 427
type textarea ".where(select('count_properties').is(eq(2)))"
paste textarea ".range(0, 2)"
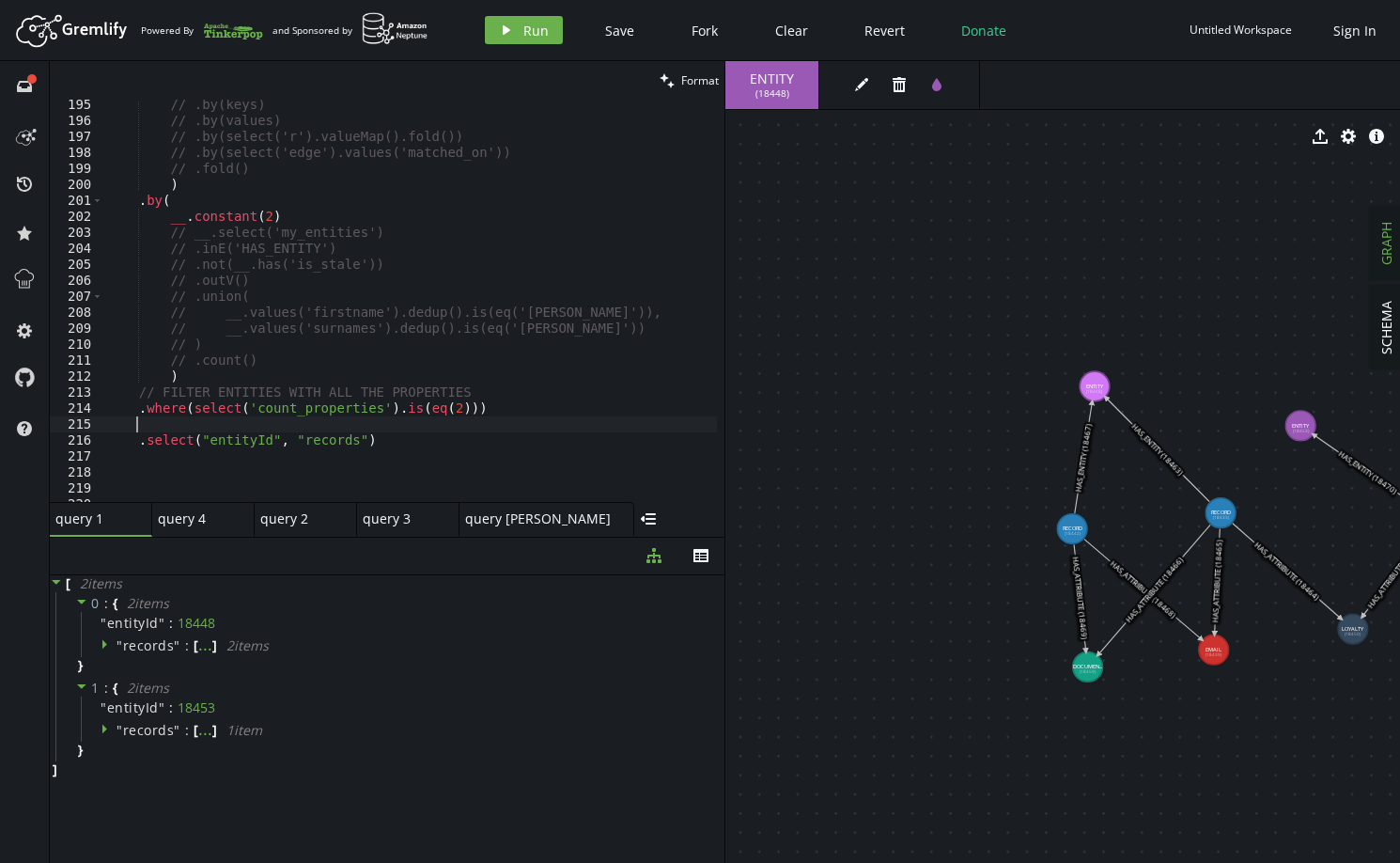
type textarea ".range(0, 2)"
drag, startPoint x: 243, startPoint y: 425, endPoint x: 50, endPoint y: 421, distance: 193.0
click at [50, 421] on div ".range(0, 2) 195 196 197 198 199 200 201 202 203 204 205 206 207 208 209 210 21…" at bounding box center [387, 301] width 675 height 402
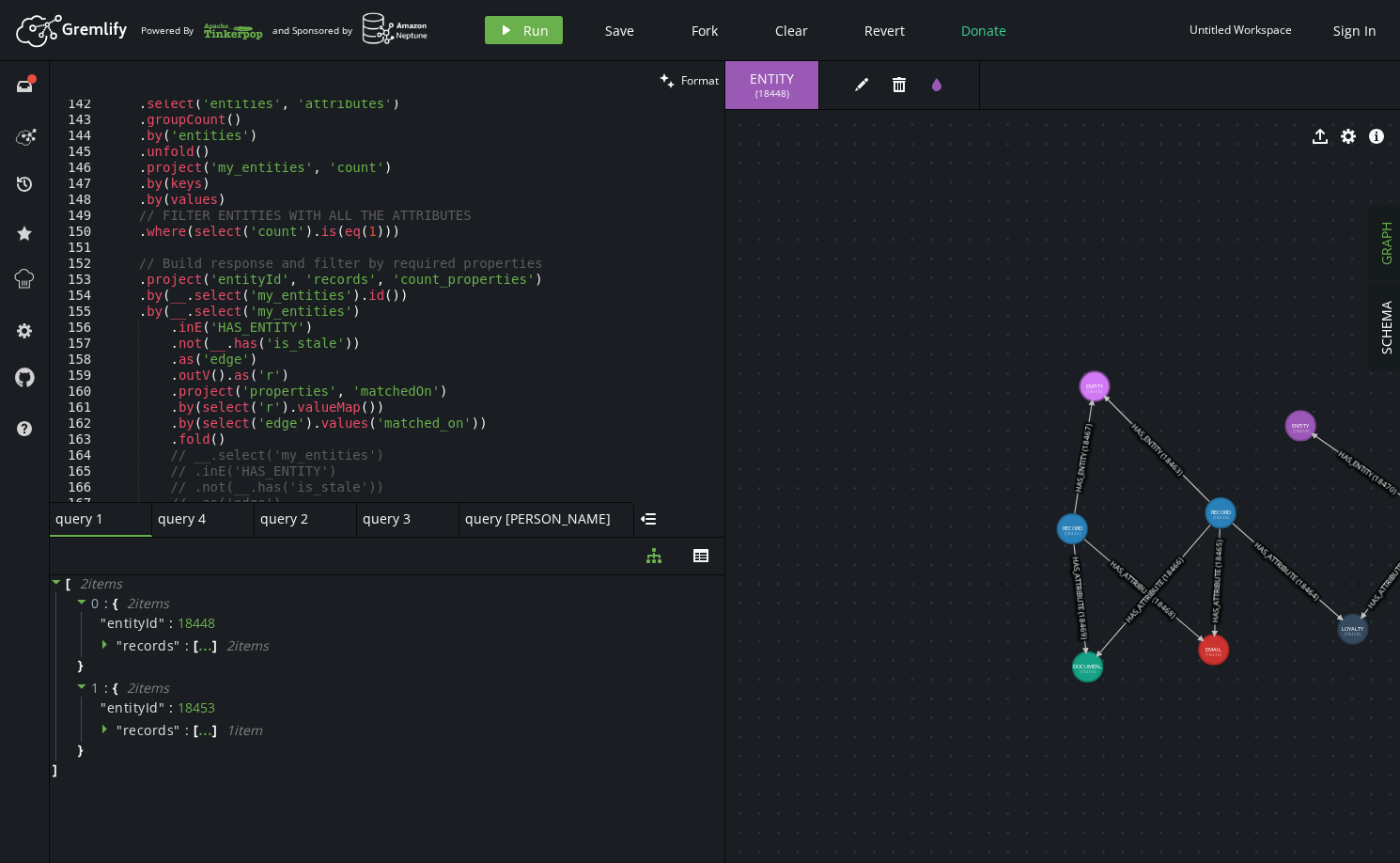
scroll to position [2258, 0]
click at [232, 276] on div ". select ( 'entities' , 'attributes' ) . groupCount ( ) . by ( 'entities' ) . u…" at bounding box center [589, 309] width 970 height 427
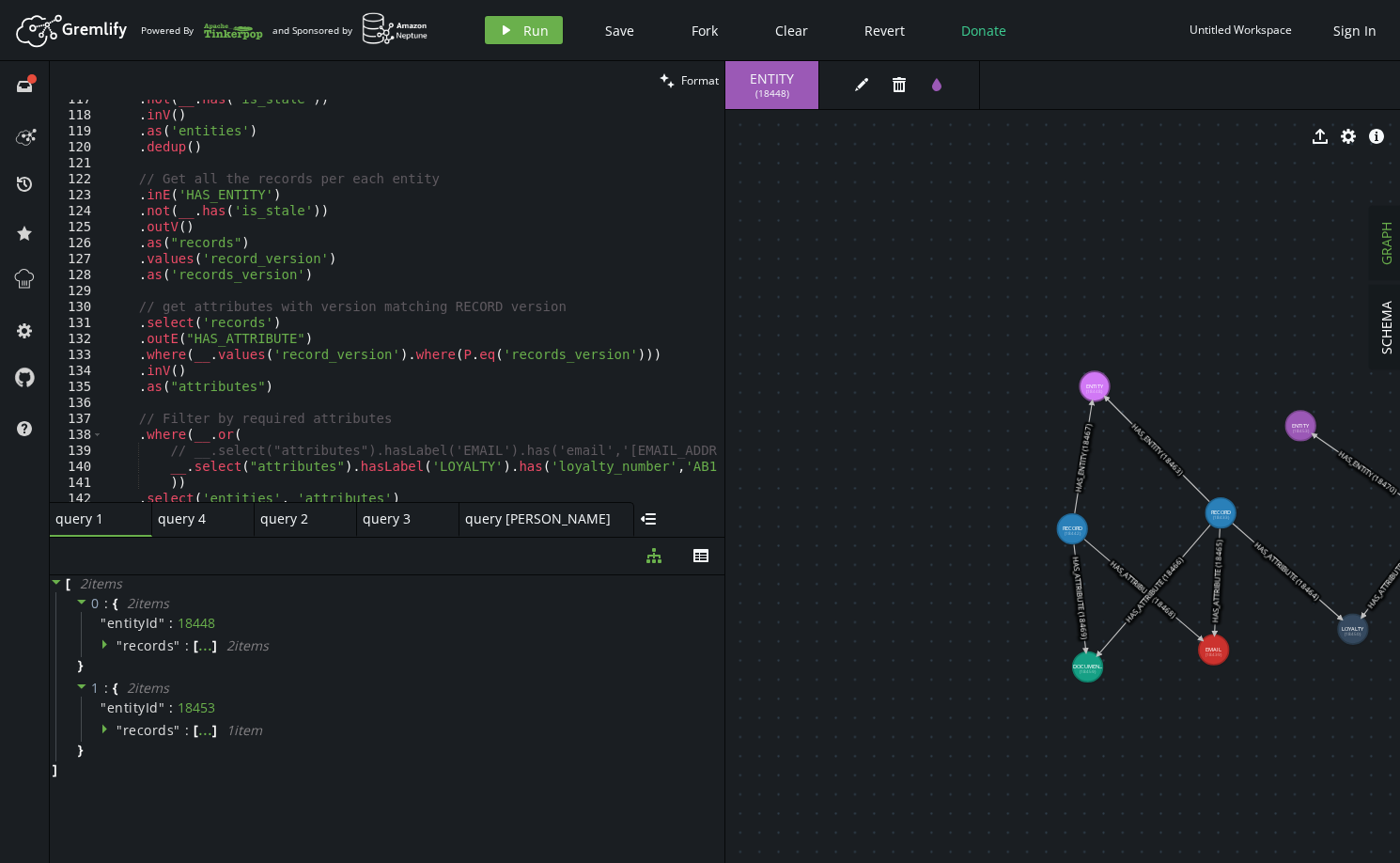
scroll to position [1806, 0]
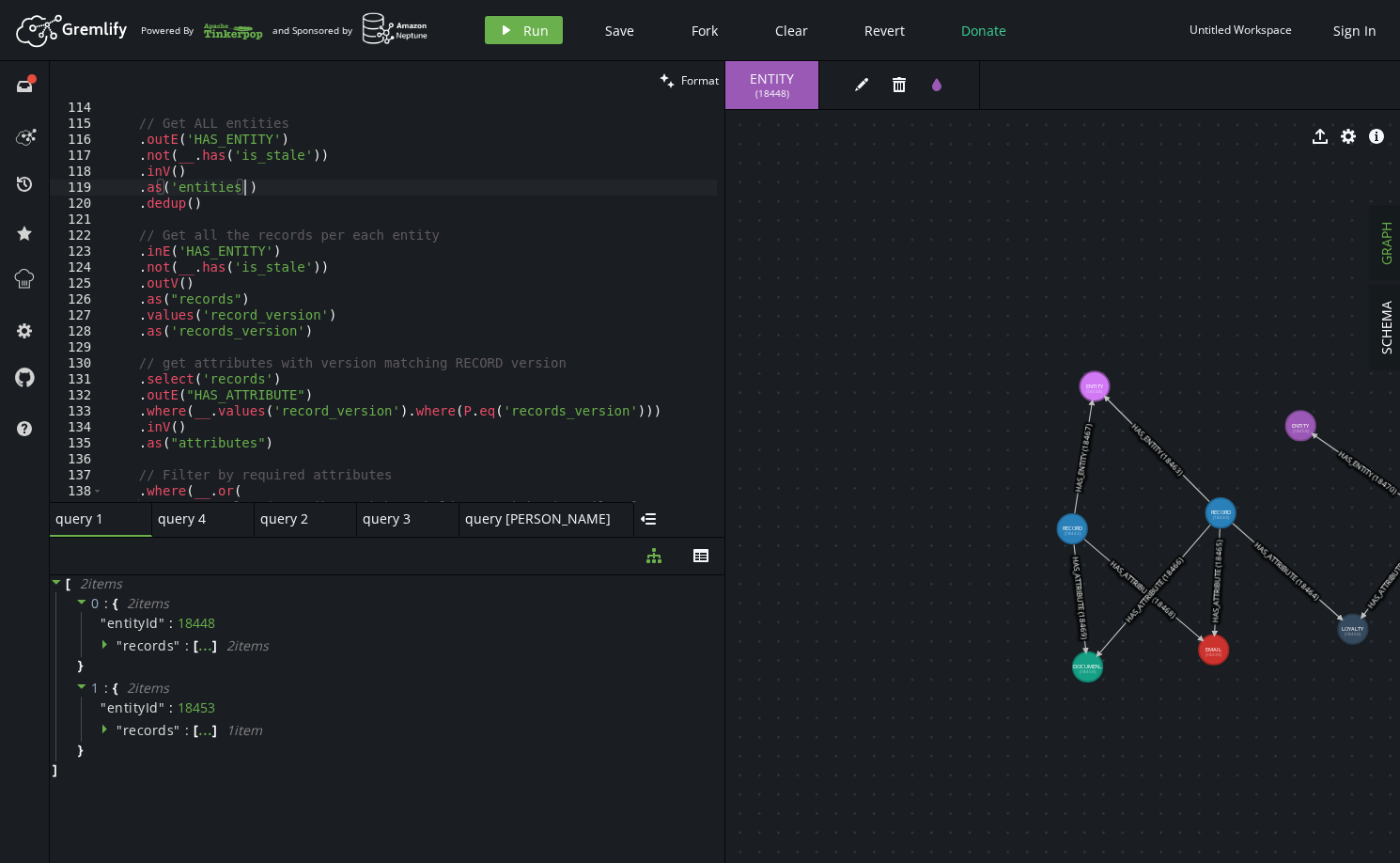
click at [265, 192] on div "// Get ALL entities . outE ( 'HAS_ENTITY' ) . not ( __ . has ( 'is_stale' )) . …" at bounding box center [589, 313] width 970 height 427
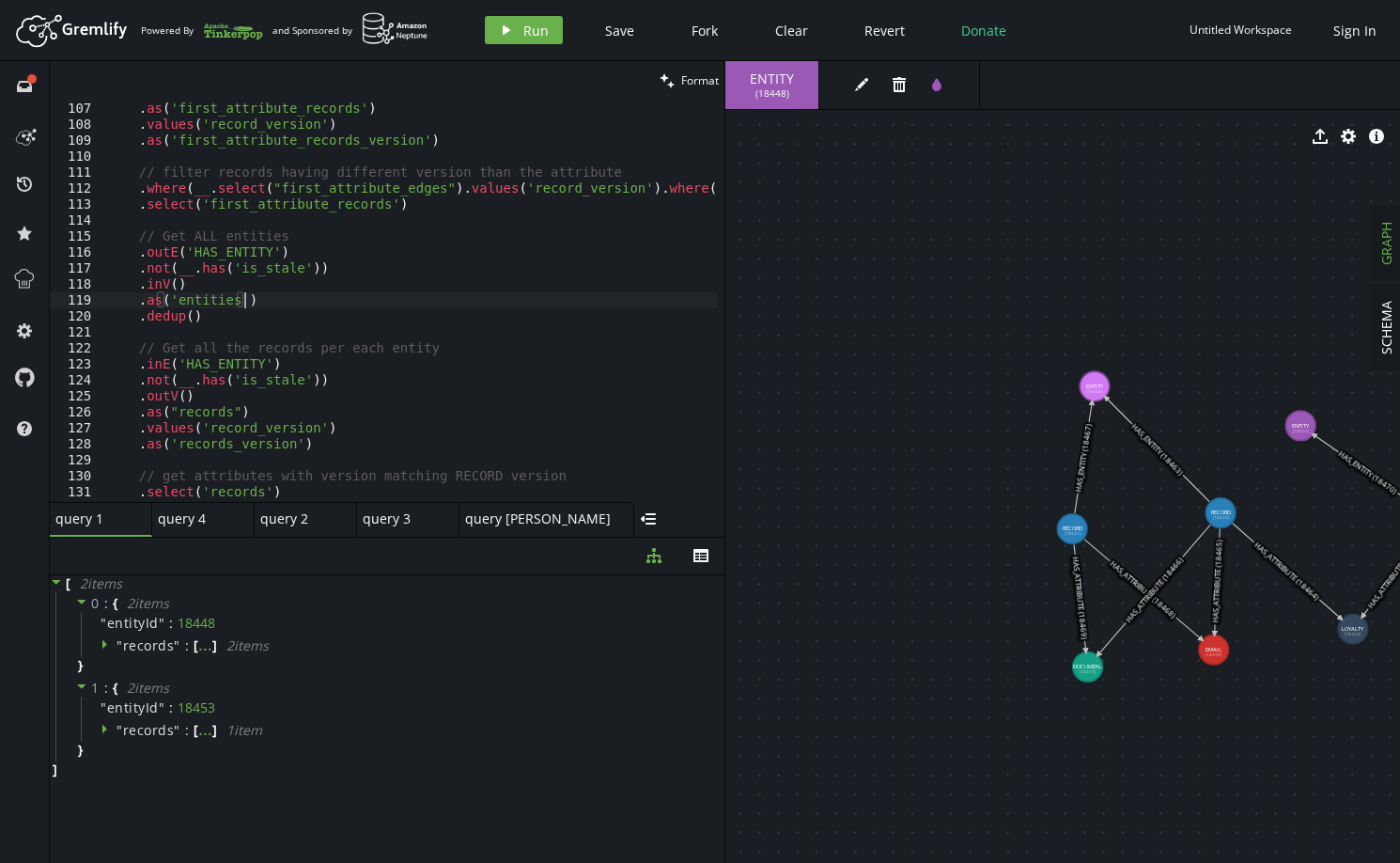
scroll to position [1693, 0]
click at [212, 283] on div ". outV ( ) . as ( 'first_attribute_records' ) . values ( 'record_version' ) . a…" at bounding box center [589, 298] width 970 height 427
type textarea ".inV()"
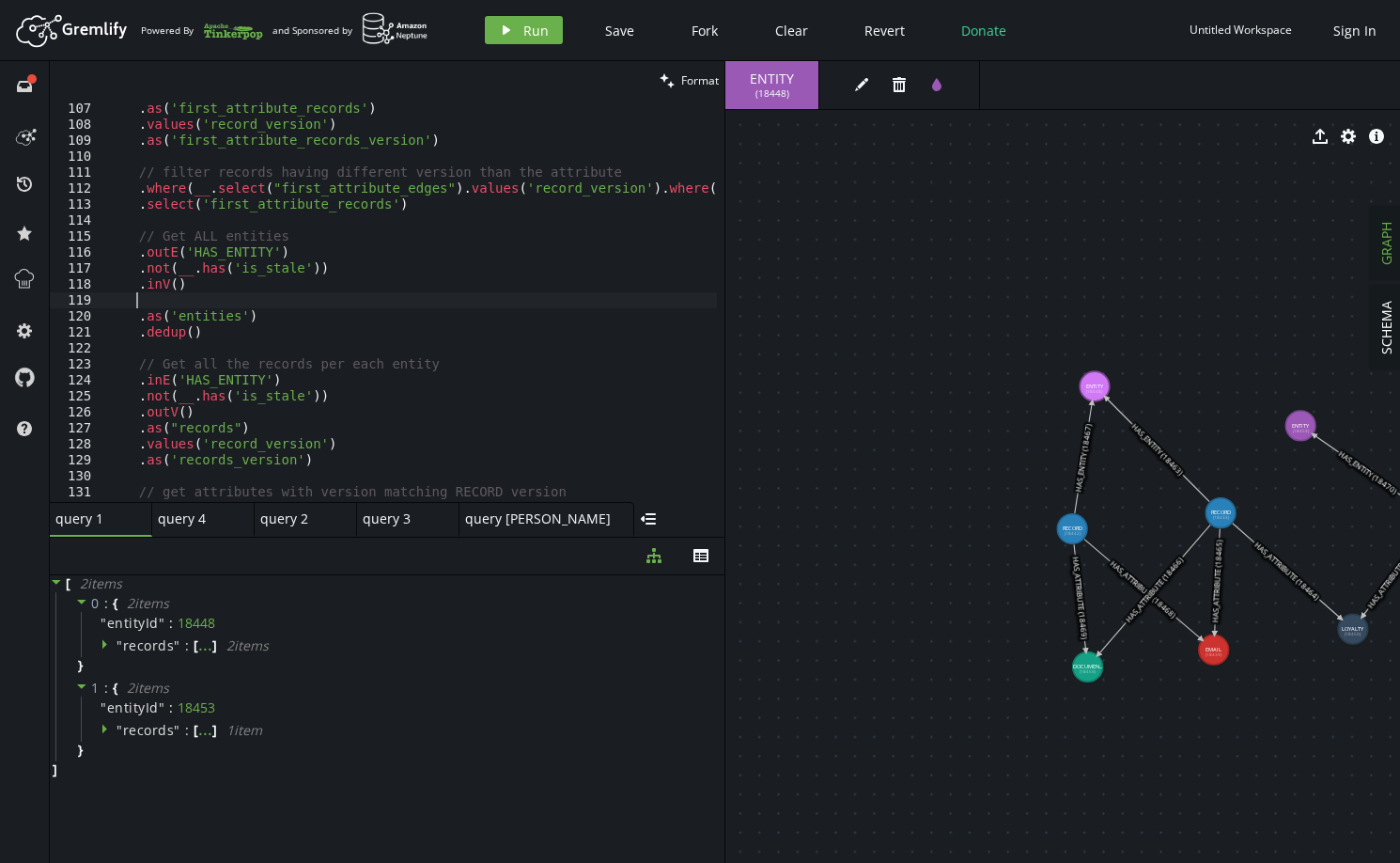
paste textarea ".range(0, 2)"
click at [518, 35] on button "play Run" at bounding box center [524, 30] width 78 height 29
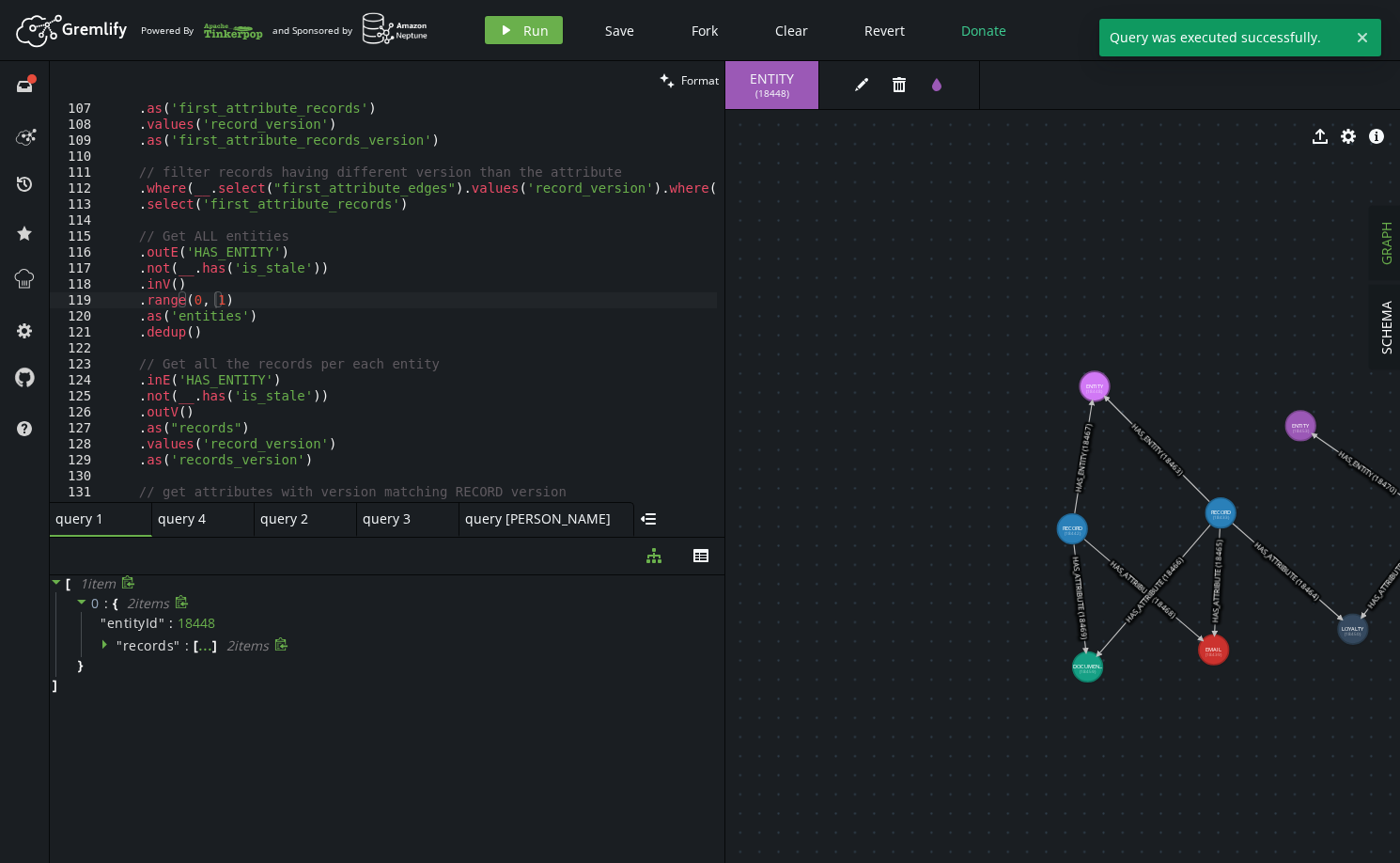
click at [147, 643] on span "records" at bounding box center [149, 645] width 51 height 18
click at [212, 299] on div ". outV ( ) . as ( 'first_attribute_records' ) . values ( 'record_version' ) . a…" at bounding box center [589, 298] width 970 height 427
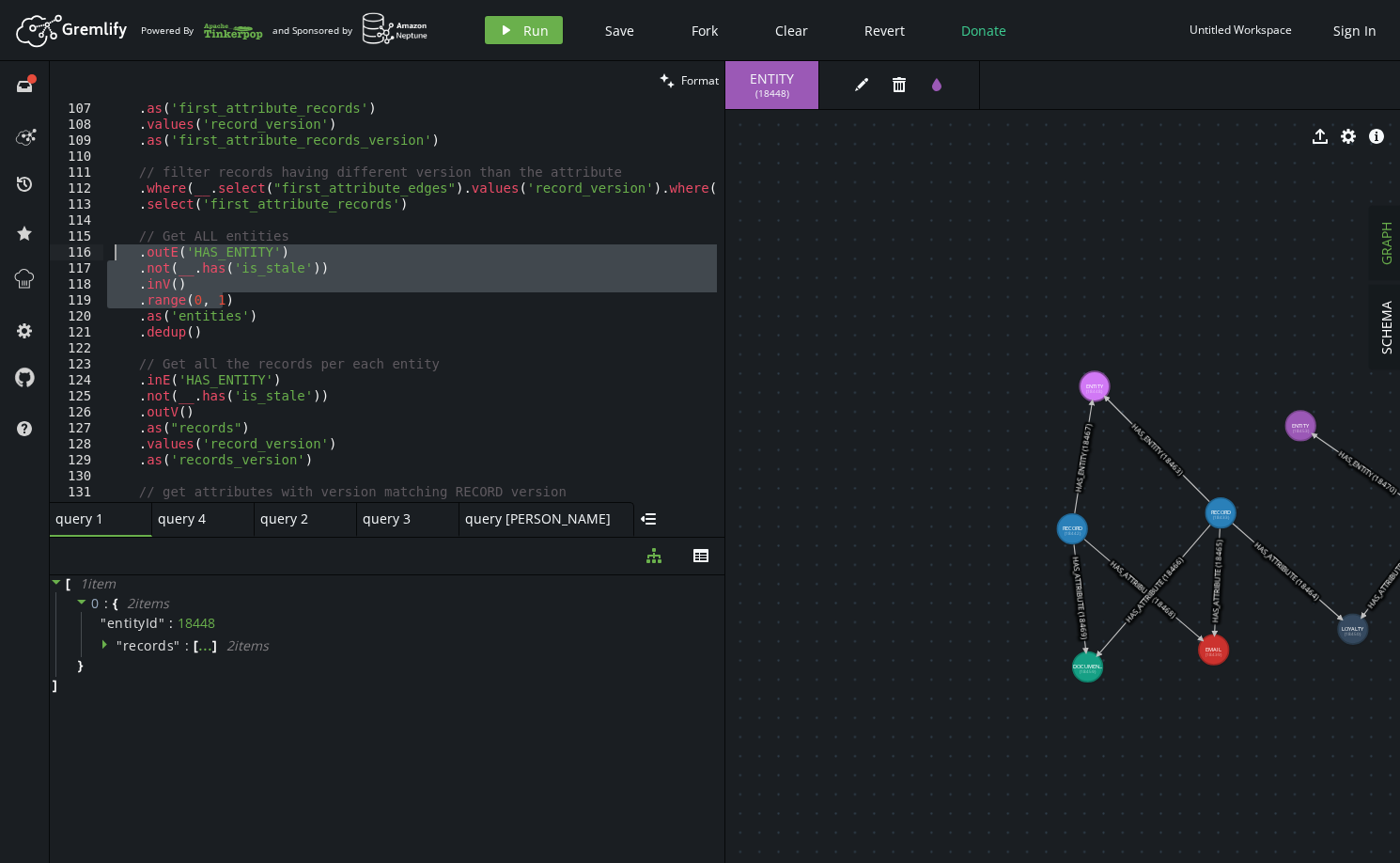
drag, startPoint x: 221, startPoint y: 299, endPoint x: 110, endPoint y: 249, distance: 121.7
click at [110, 249] on div ". outV ( ) . as ( 'first_attribute_records' ) . values ( 'record_version' ) . a…" at bounding box center [589, 298] width 970 height 427
click at [255, 308] on div ". outV ( ) . as ( 'first_attribute_records' ) . values ( 'record_version' ) . a…" at bounding box center [410, 301] width 614 height 402
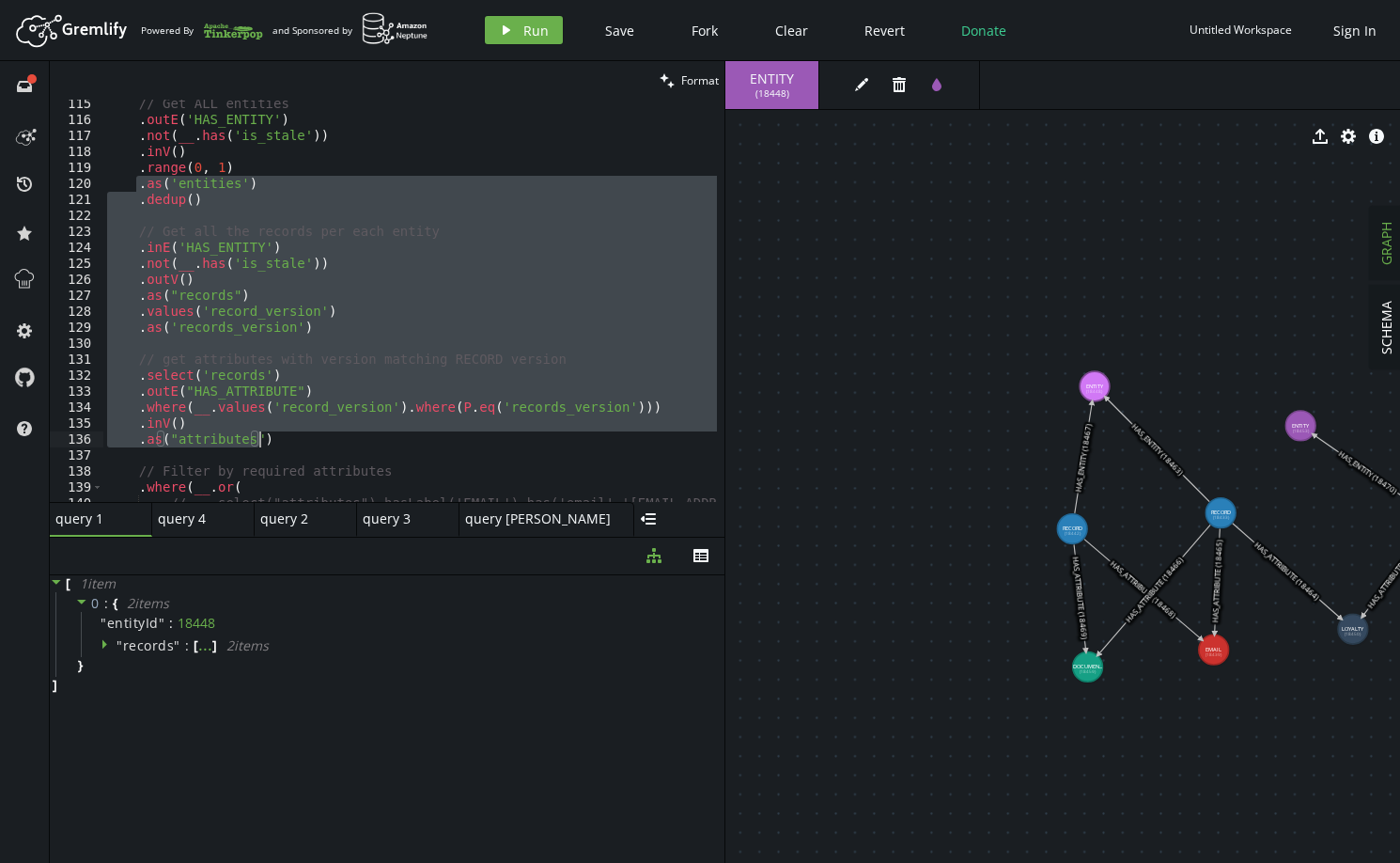
scroll to position [1826, 0]
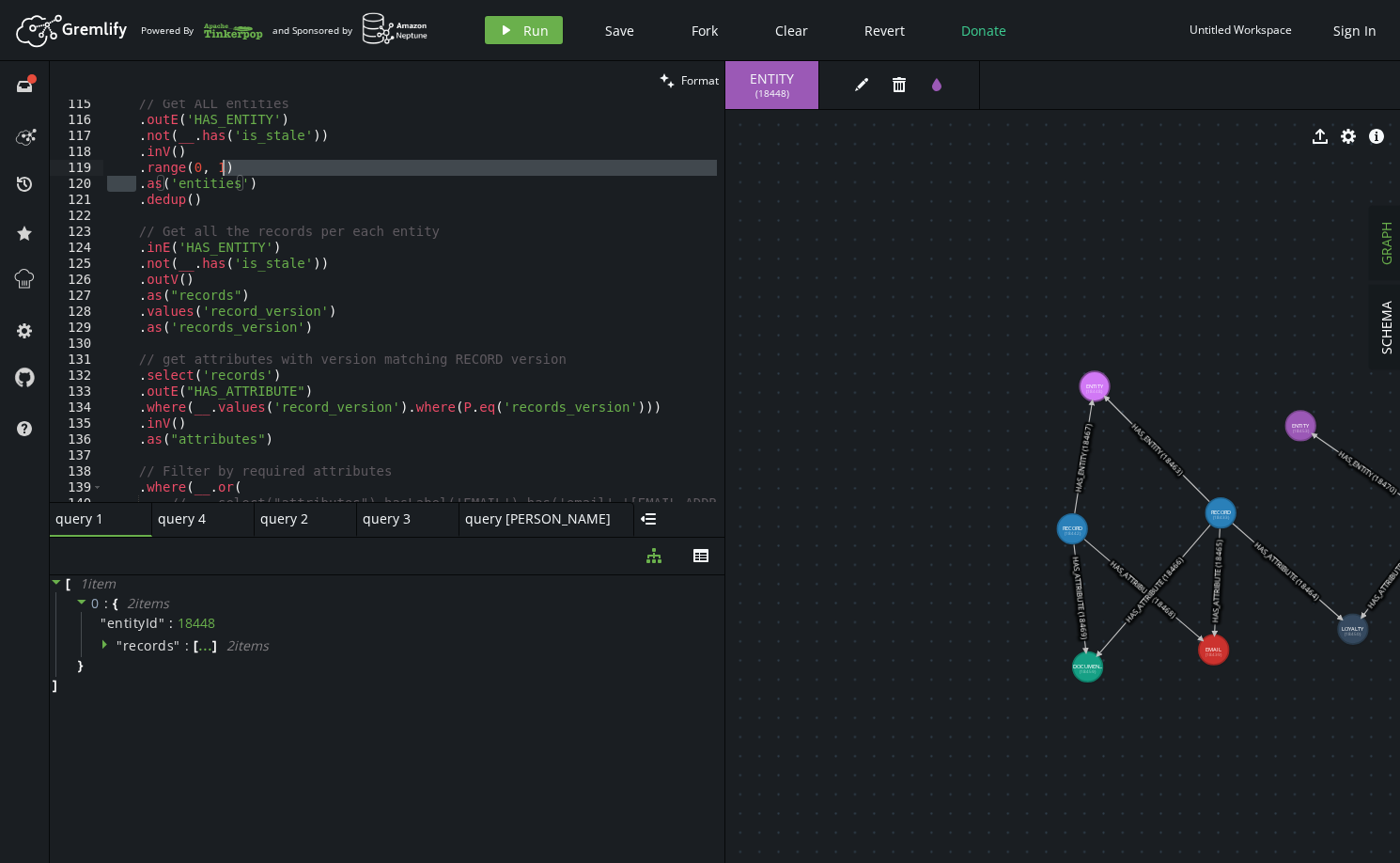
drag, startPoint x: 139, startPoint y: 314, endPoint x: 227, endPoint y: 156, distance: 180.9
click at [227, 156] on div "// Get ALL entities . outE ( 'HAS_ENTITY' ) . not ( __ . has ( 'is_stale' )) . …" at bounding box center [589, 309] width 970 height 427
click at [212, 170] on div "// Get ALL entities . outE ( 'HAS_ENTITY' ) . not ( __ . has ( 'is_stale' )) . …" at bounding box center [410, 301] width 614 height 402
click at [539, 31] on span "Run" at bounding box center [536, 31] width 26 height 18
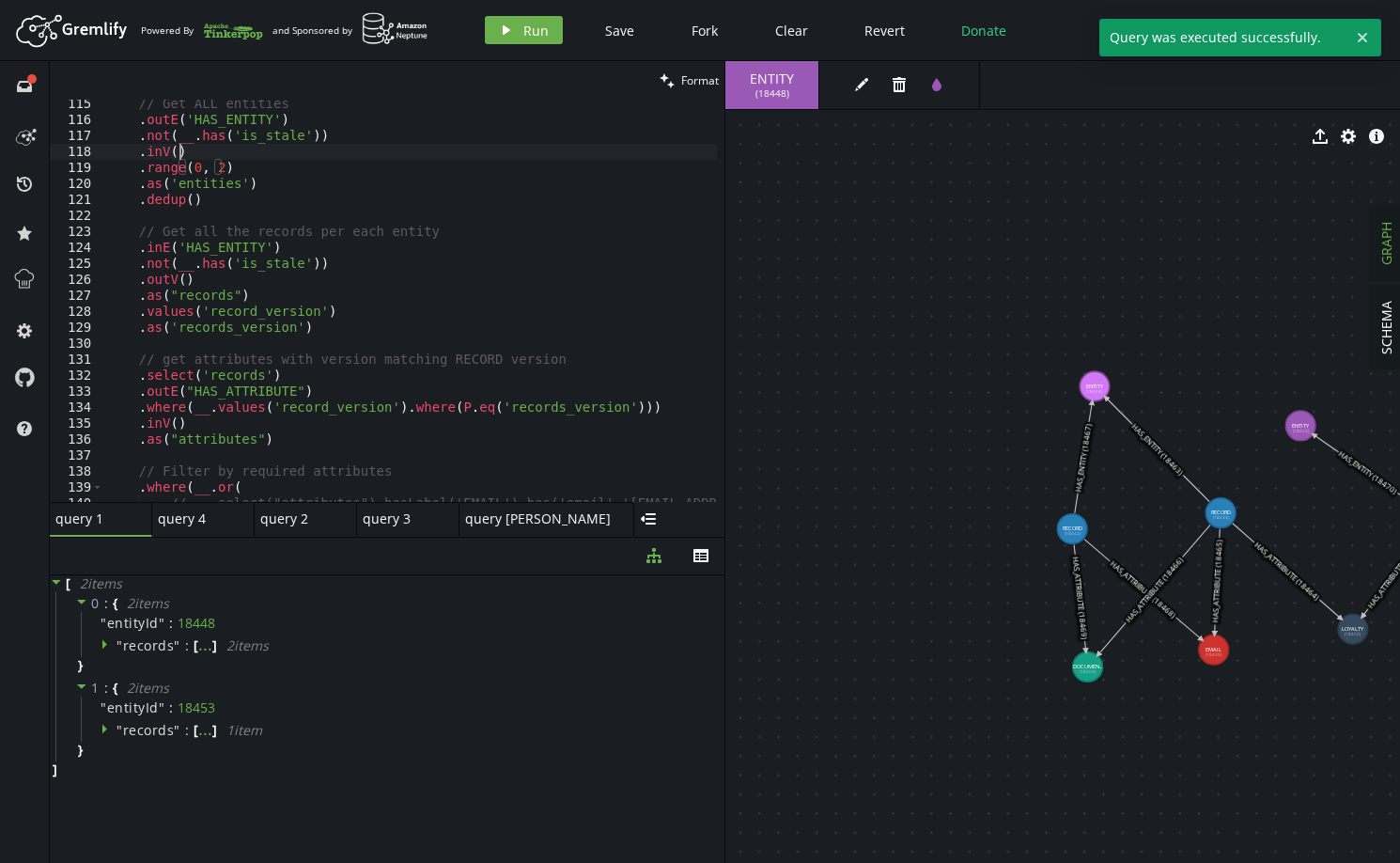
click at [216, 158] on div "// Get ALL entities . outE ( 'HAS_ENTITY' ) . not ( __ . has ( 'is_stale' )) . …" at bounding box center [589, 309] width 970 height 427
click at [217, 166] on div "// Get ALL entities . outE ( 'HAS_ENTITY' ) . not ( __ . has ( 'is_stale' )) . …" at bounding box center [589, 309] width 970 height 427
click at [544, 24] on span "Run" at bounding box center [536, 31] width 26 height 18
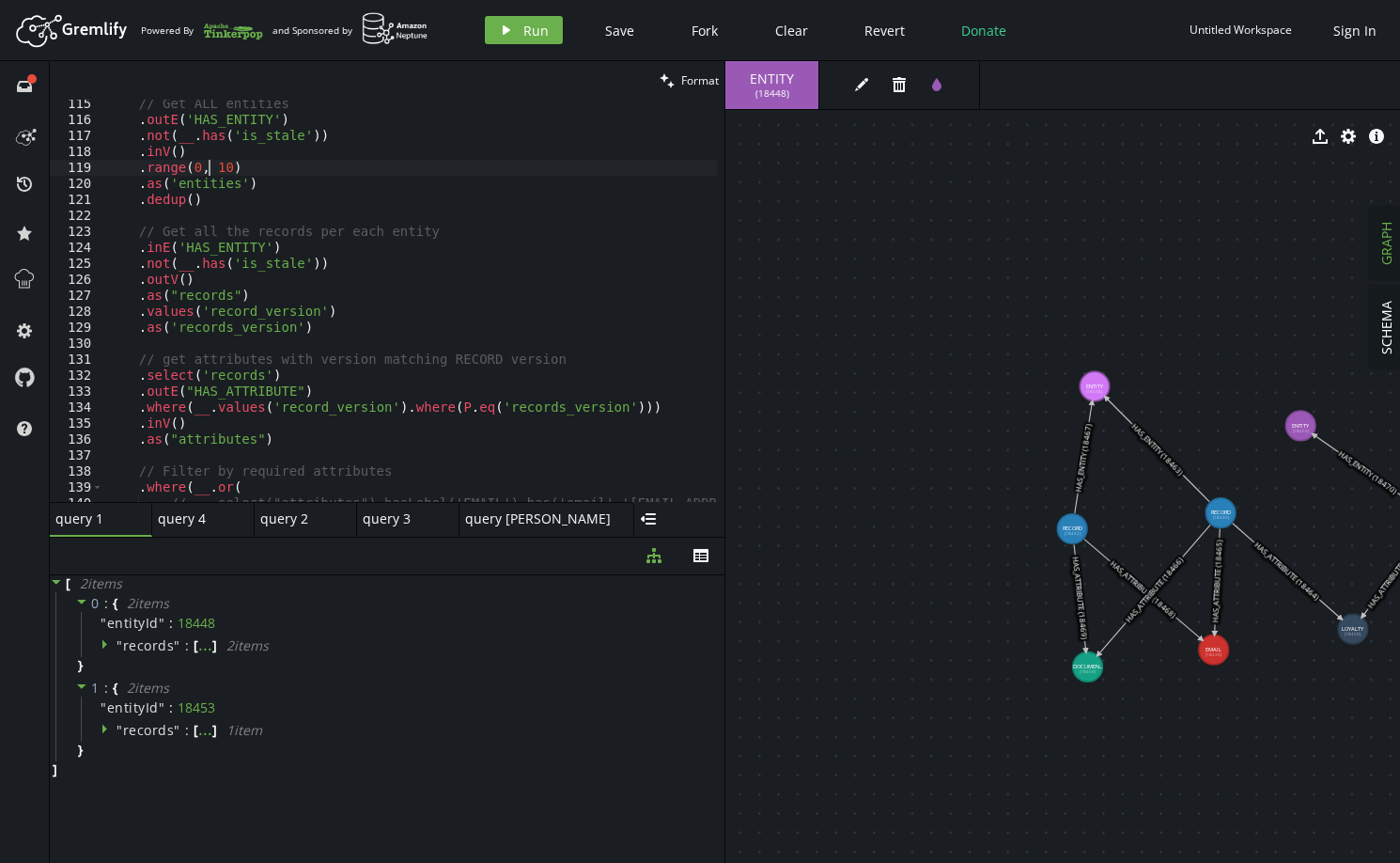
click at [211, 168] on div "// Get ALL entities . outE ( 'HAS_ENTITY' ) . not ( __ . has ( 'is_stale' )) . …" at bounding box center [589, 309] width 970 height 427
click at [514, 18] on button "play Run" at bounding box center [524, 30] width 78 height 29
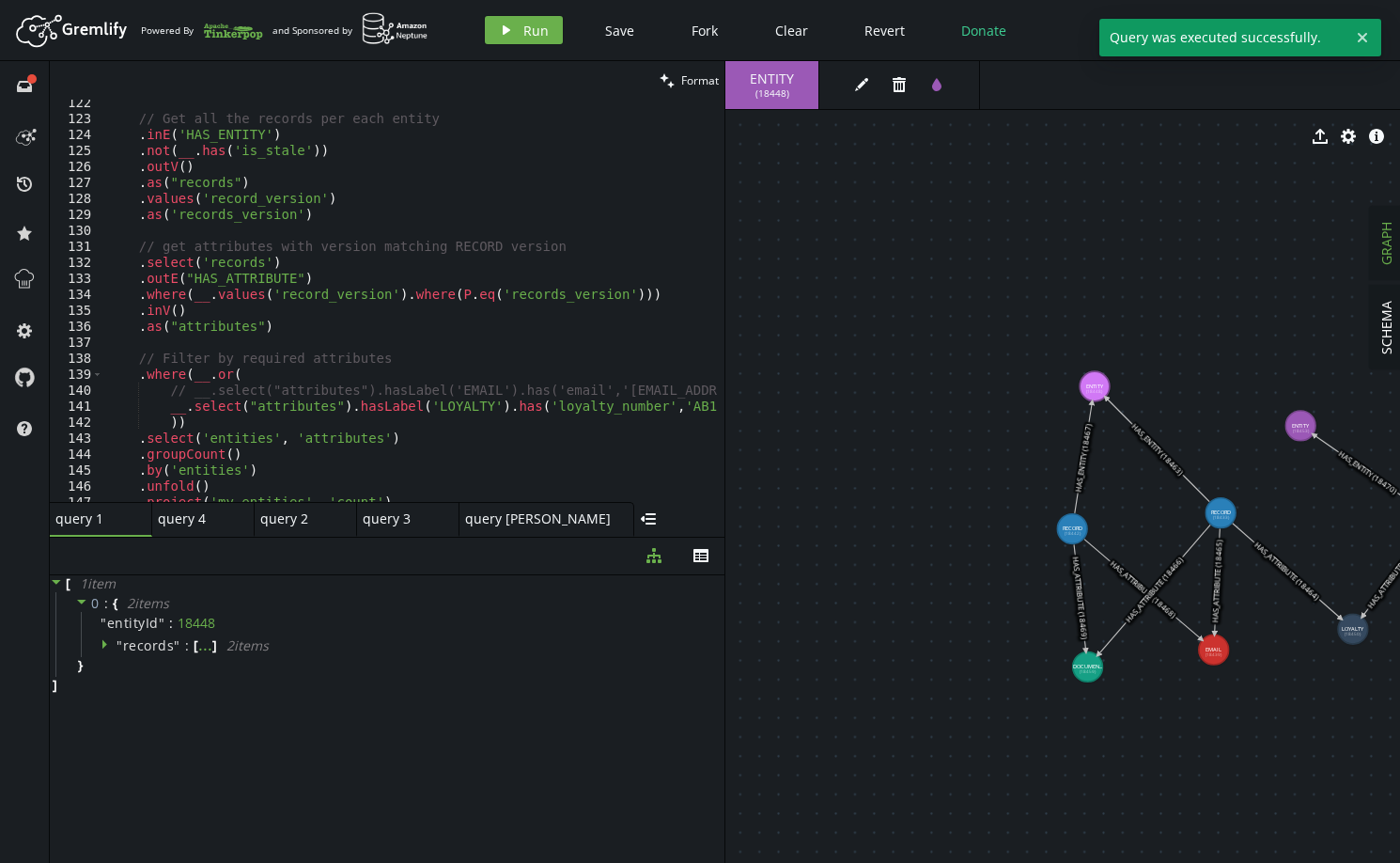
scroll to position [1769, 0]
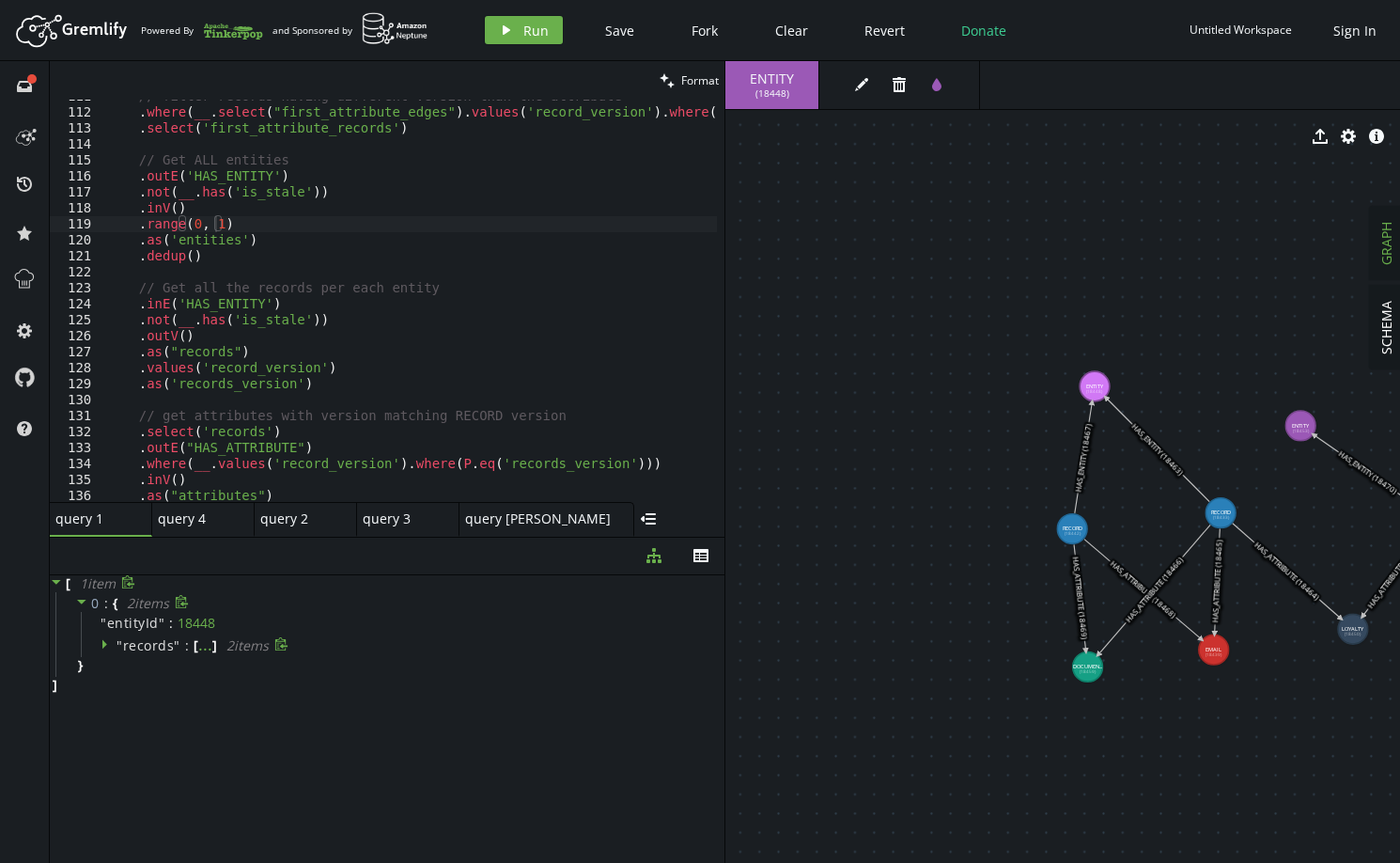
click at [148, 648] on span "records" at bounding box center [149, 645] width 51 height 18
click at [199, 683] on span "properties" at bounding box center [209, 684] width 71 height 18
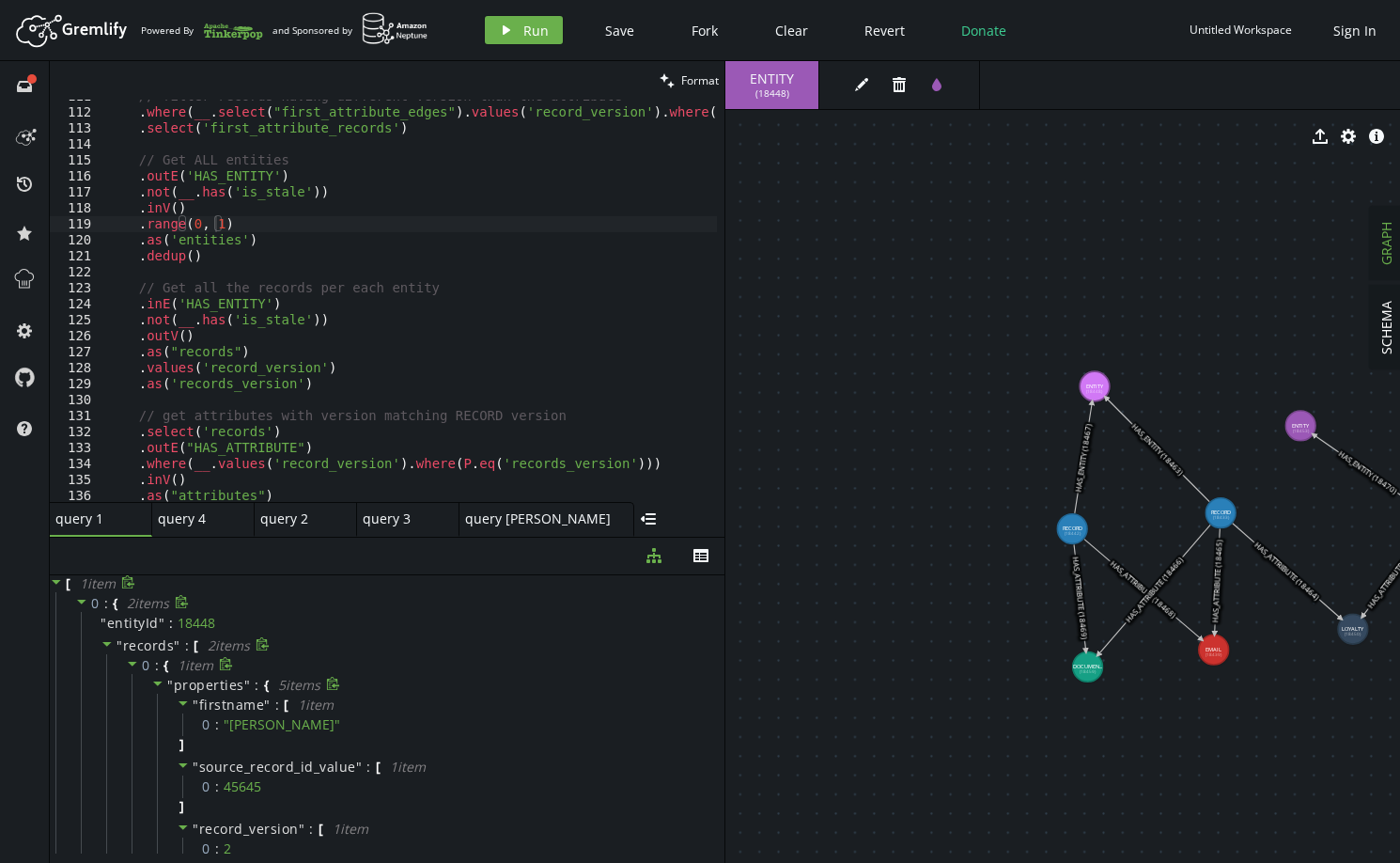
click at [225, 682] on span "properties" at bounding box center [209, 684] width 71 height 18
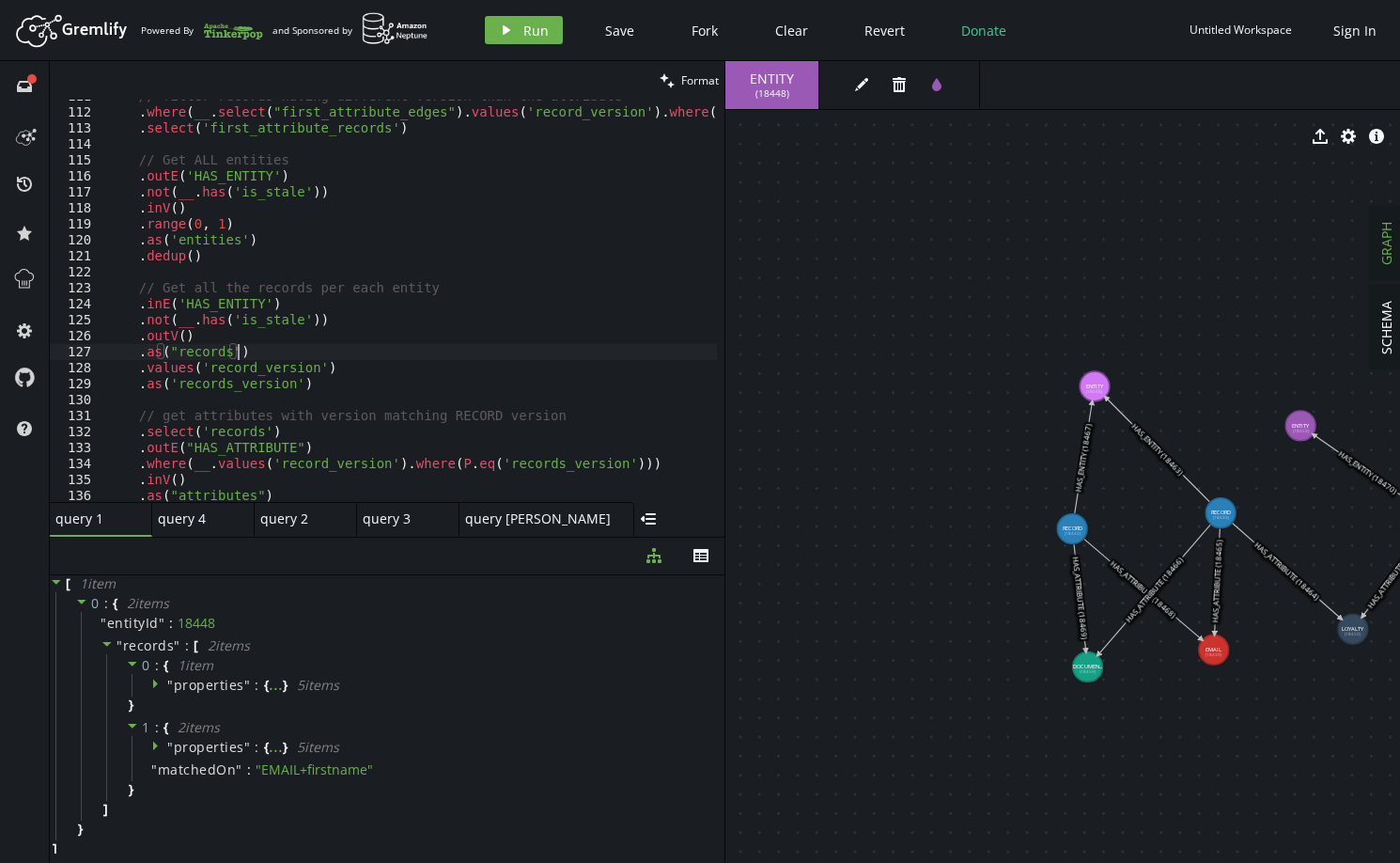
click at [498, 354] on div "// filter records having different version than the attribute . where ( __ . se…" at bounding box center [589, 302] width 970 height 427
click at [630, 24] on span "Save" at bounding box center [620, 31] width 30 height 18
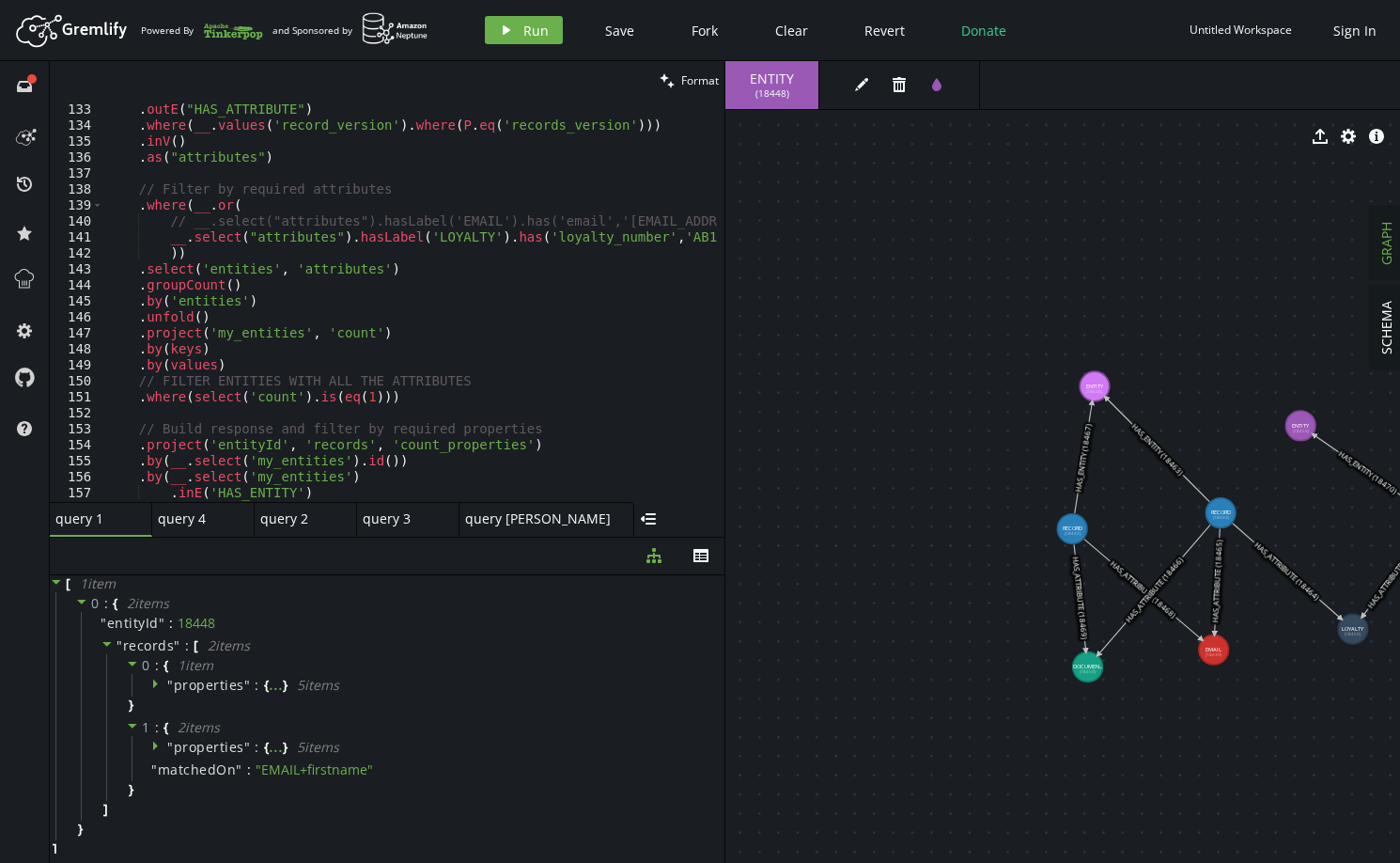
scroll to position [2221, 0]
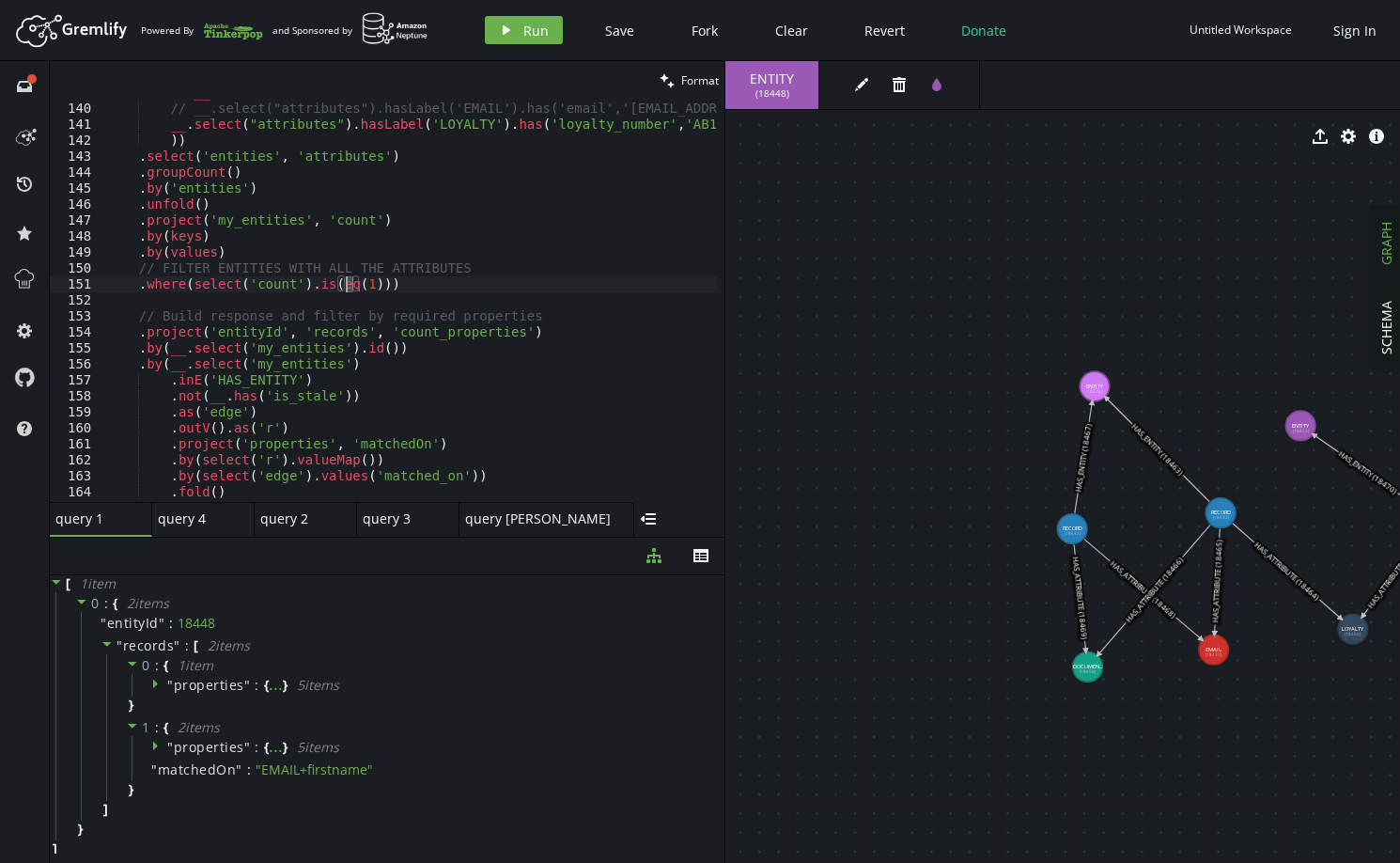
drag, startPoint x: 355, startPoint y: 283, endPoint x: 345, endPoint y: 281, distance: 10.2
click at [345, 281] on div ". where ( __ . or ( // __.select("attributes").hasLabel('EMAIL').has('email','[…" at bounding box center [589, 298] width 970 height 427
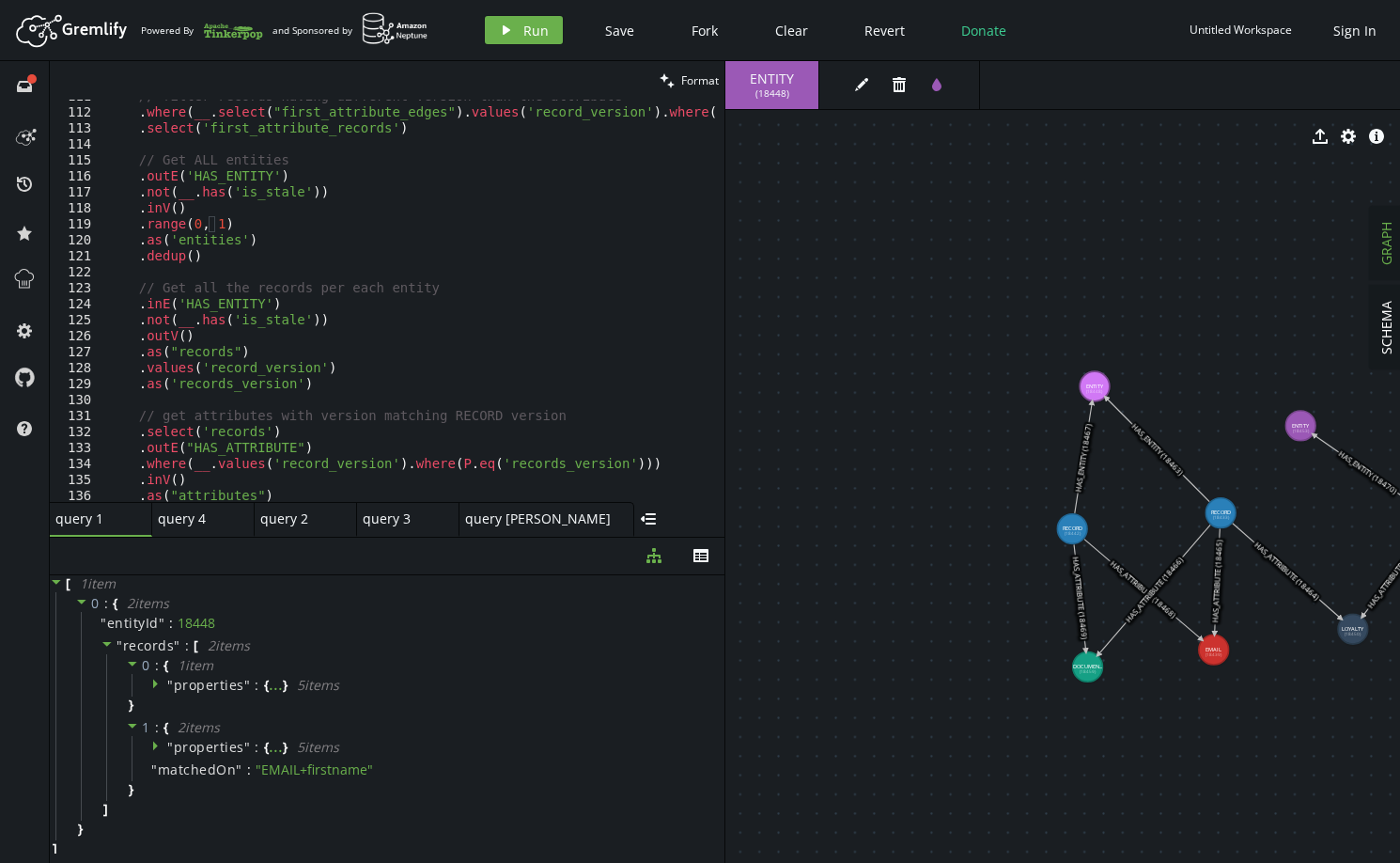
scroll to position [1487, 0]
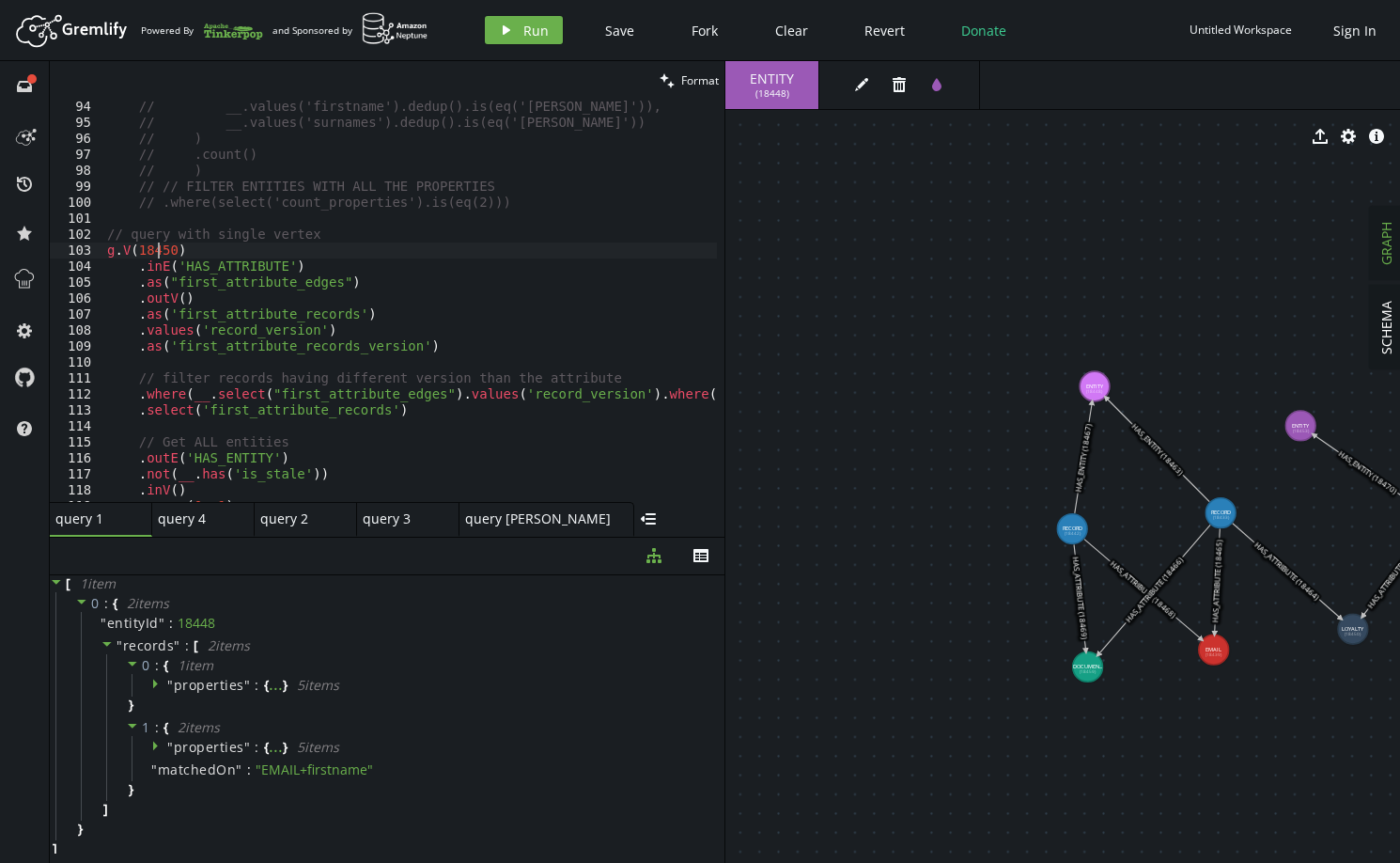
click at [156, 249] on div "// __.values('firstname').dedup().is(eq('[PERSON_NAME]')), // __.values('surnam…" at bounding box center [589, 312] width 970 height 427
click at [156, 250] on div "// __.values('firstname').dedup().is(eq('[PERSON_NAME]')), // __.values('surnam…" at bounding box center [589, 312] width 970 height 427
click at [148, 251] on div "// __.values('firstname').dedup().is(eq('[PERSON_NAME]')), // __.values('surnam…" at bounding box center [410, 301] width 614 height 402
click at [148, 251] on div "// __.values('firstname').dedup().is(eq('[PERSON_NAME]')), // __.values('surnam…" at bounding box center [589, 312] width 970 height 427
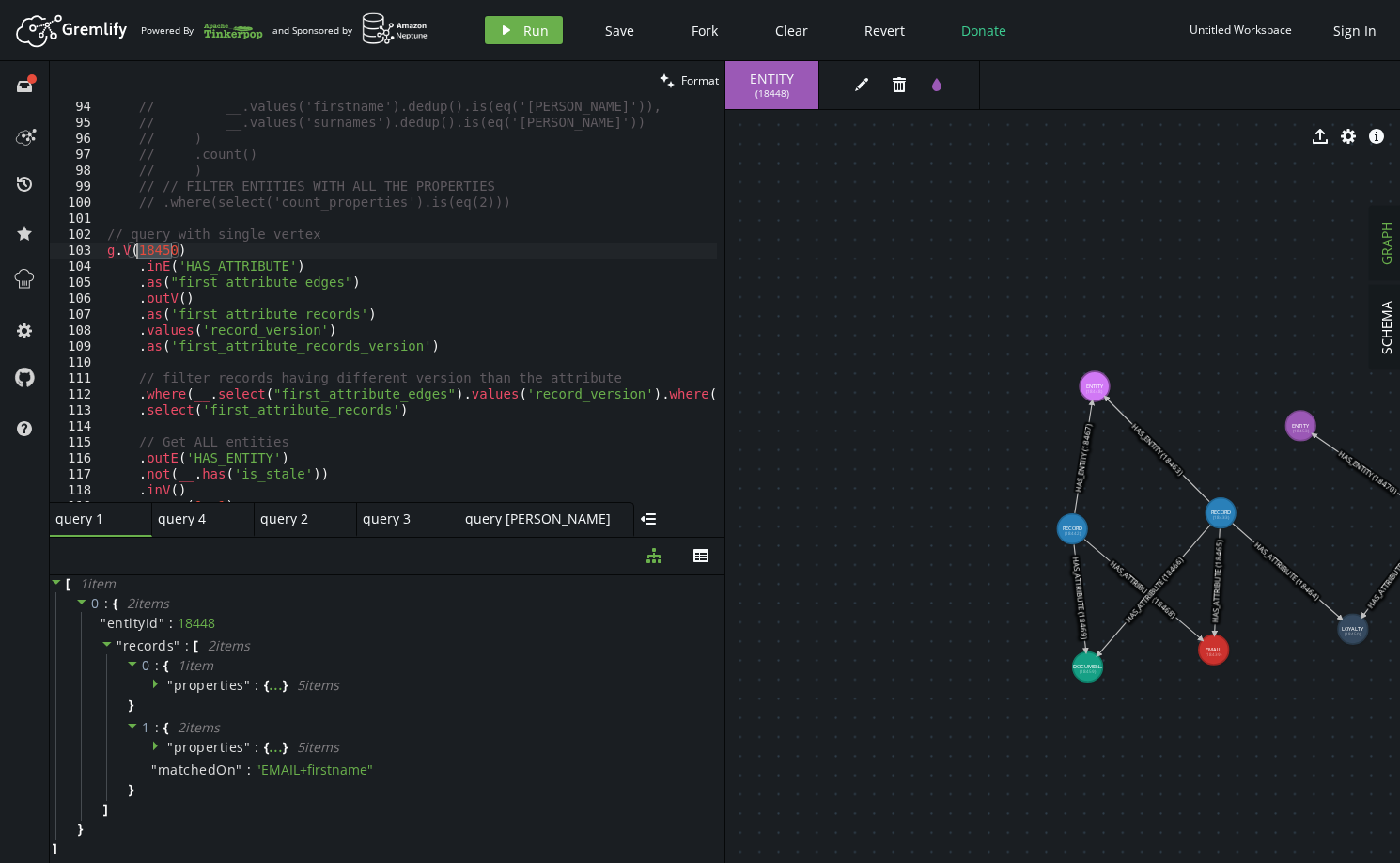
click at [203, 253] on div "// __.values('firstname').dedup().is(eq('[PERSON_NAME]')), // __.values('surnam…" at bounding box center [589, 312] width 970 height 427
click at [153, 247] on div "// __.values('firstname').dedup().is(eq('[PERSON_NAME]')), // __.values('surnam…" at bounding box center [589, 312] width 970 height 427
click at [151, 258] on div "// __.values('firstname').dedup().is(eq('[PERSON_NAME]')), // __.values('surnam…" at bounding box center [589, 312] width 970 height 427
click at [150, 247] on div "// __.values('firstname').dedup().is(eq('[PERSON_NAME]')), // __.values('surnam…" at bounding box center [589, 312] width 970 height 427
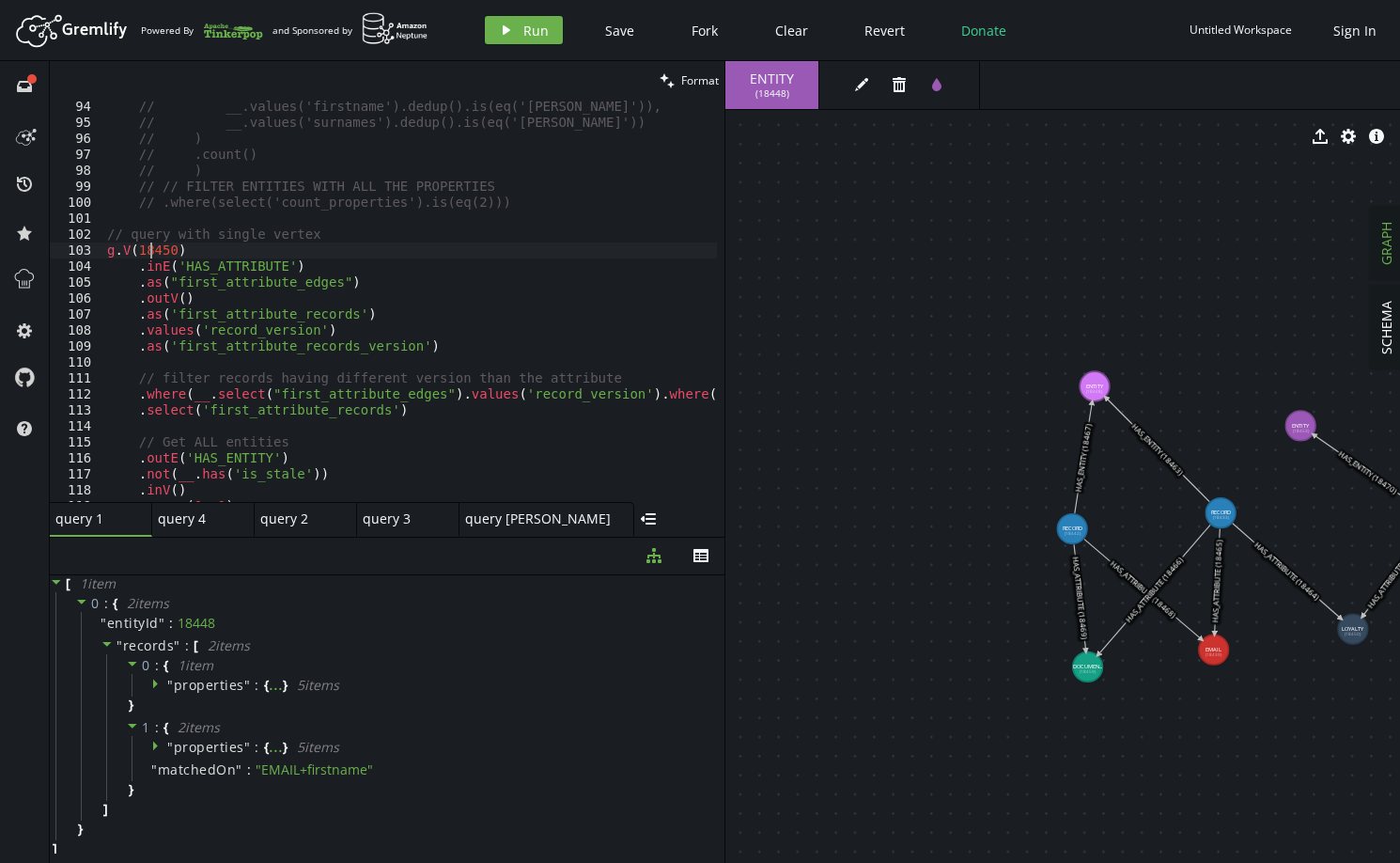
click at [150, 246] on div "// __.values('firstname').dedup().is(eq('[PERSON_NAME]')), // __.values('surnam…" at bounding box center [589, 312] width 970 height 427
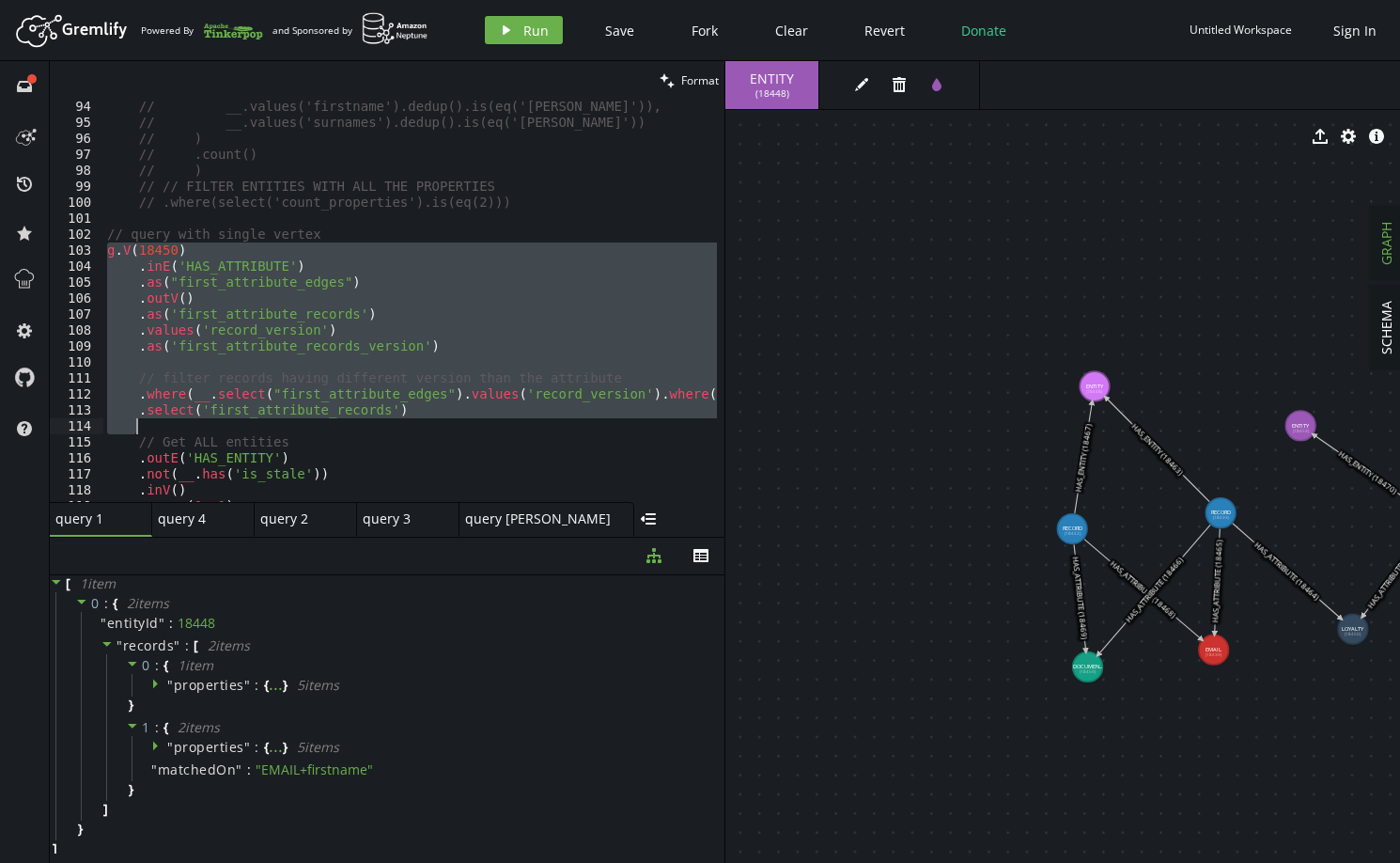
drag, startPoint x: 105, startPoint y: 252, endPoint x: 398, endPoint y: 441, distance: 348.7
click at [399, 442] on div "// __.values('firstname').dedup().is(eq('[PERSON_NAME]')), // __.values('surnam…" at bounding box center [589, 312] width 970 height 427
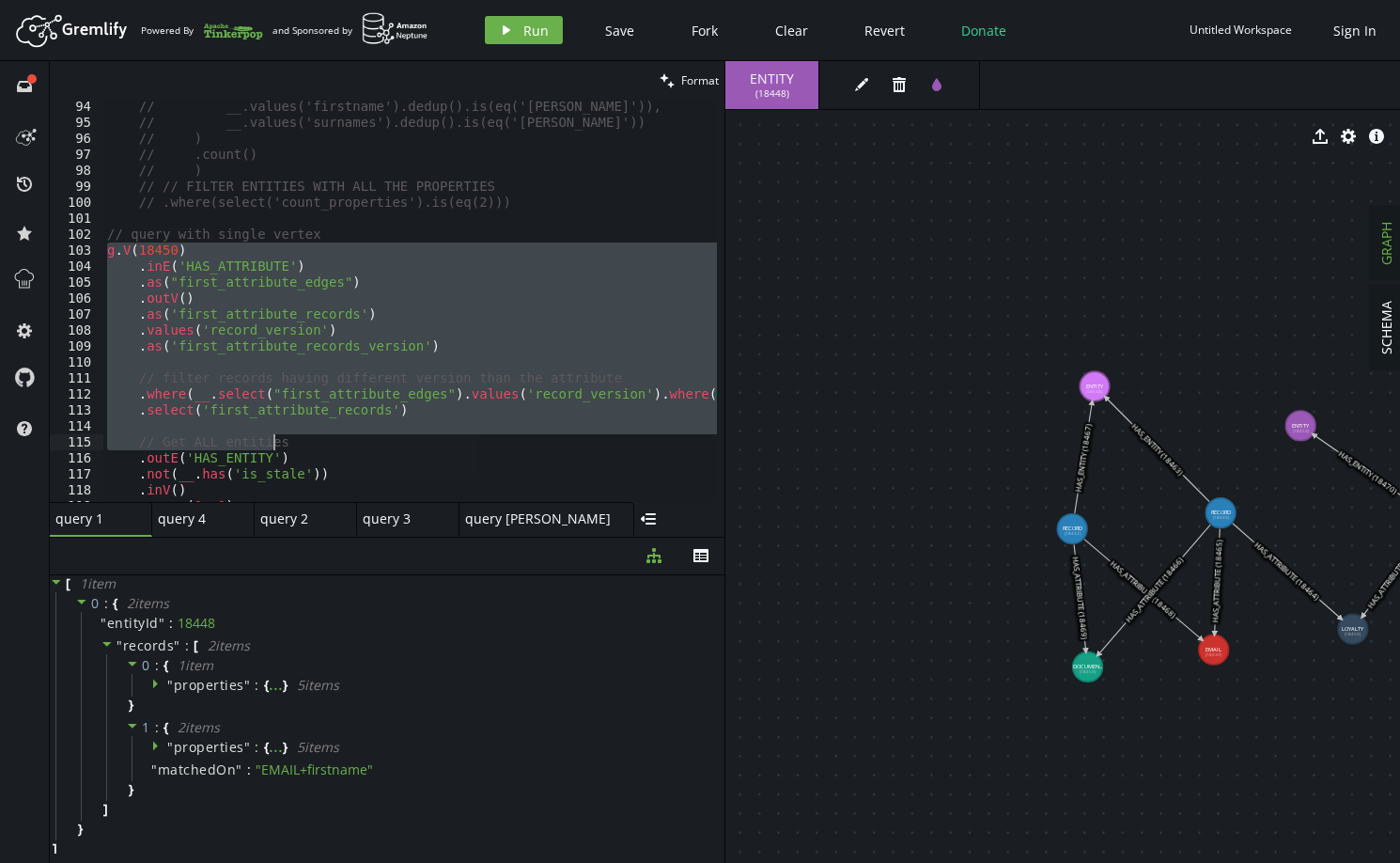
click at [163, 251] on div "// __.values('firstname').dedup().is(eq('[PERSON_NAME]')), // __.values('surnam…" at bounding box center [410, 301] width 614 height 402
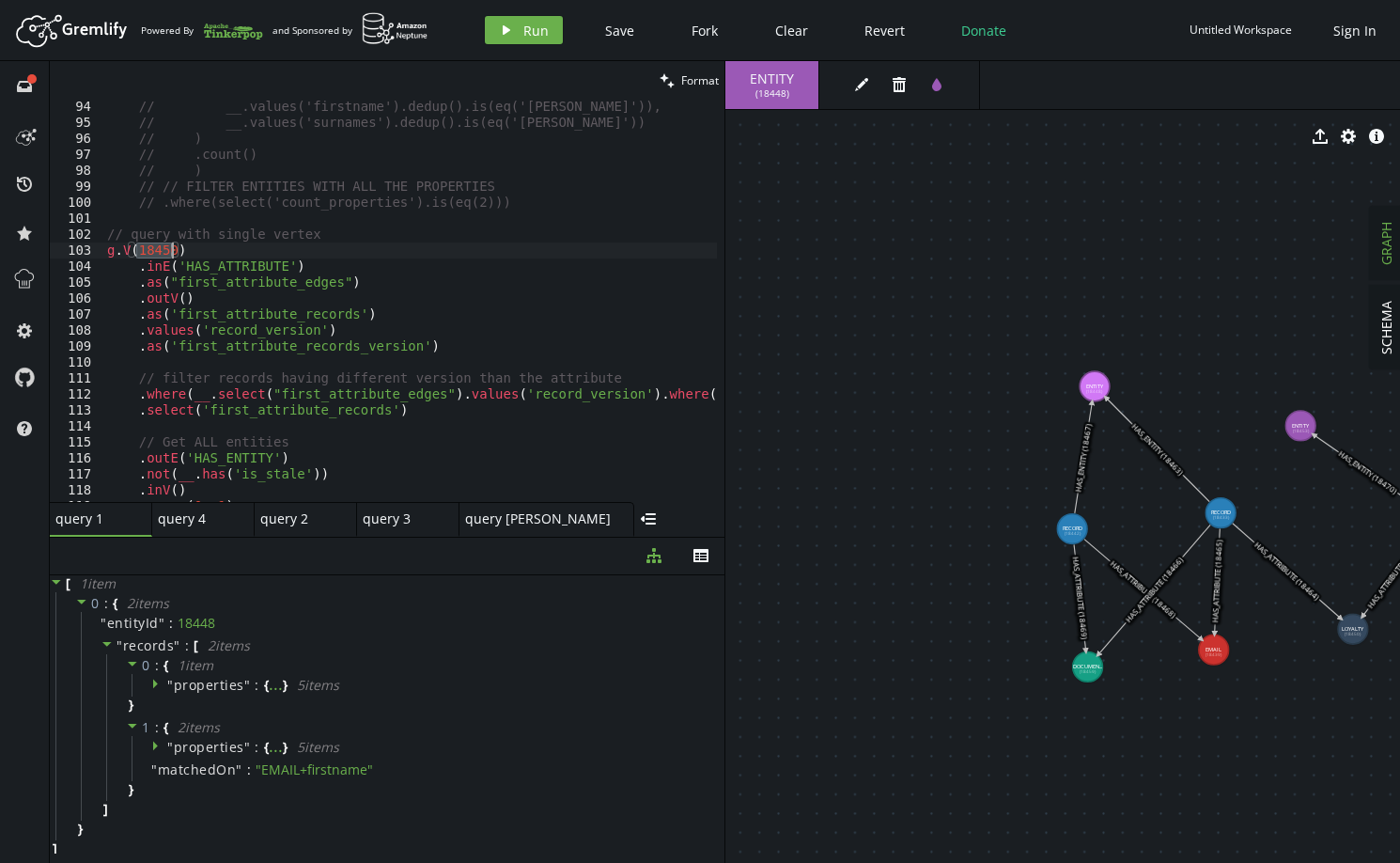
click at [163, 251] on div "// __.values('firstname').dedup().is(eq('[PERSON_NAME]')), // __.values('surnam…" at bounding box center [589, 312] width 970 height 427
click at [154, 252] on div "// __.values('firstname').dedup().is(eq('[PERSON_NAME]')), // __.values('surnam…" at bounding box center [410, 301] width 614 height 402
click at [154, 252] on div "// __.values('firstname').dedup().is(eq('[PERSON_NAME]')), // __.values('surnam…" at bounding box center [589, 312] width 970 height 427
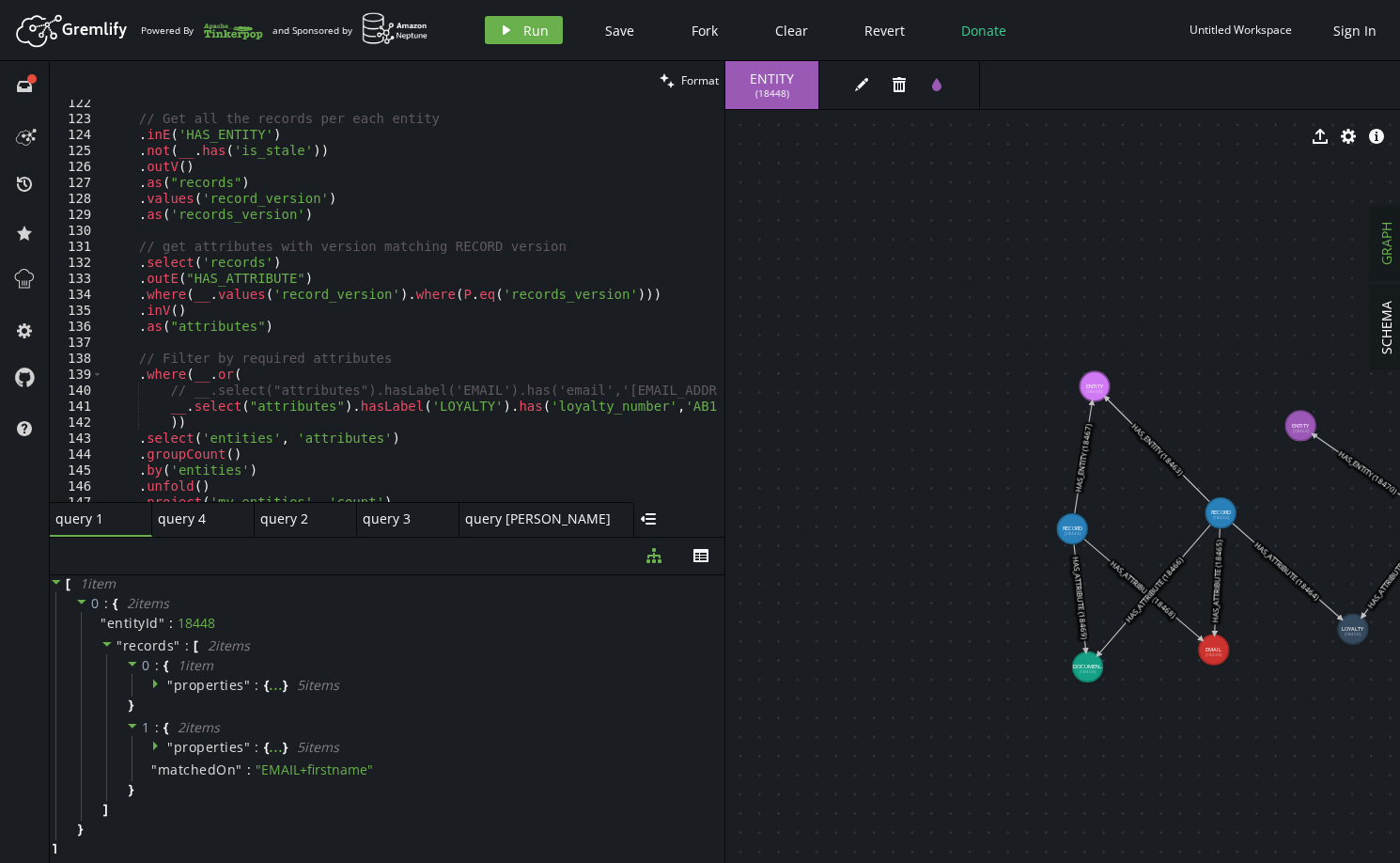
scroll to position [1713, 0]
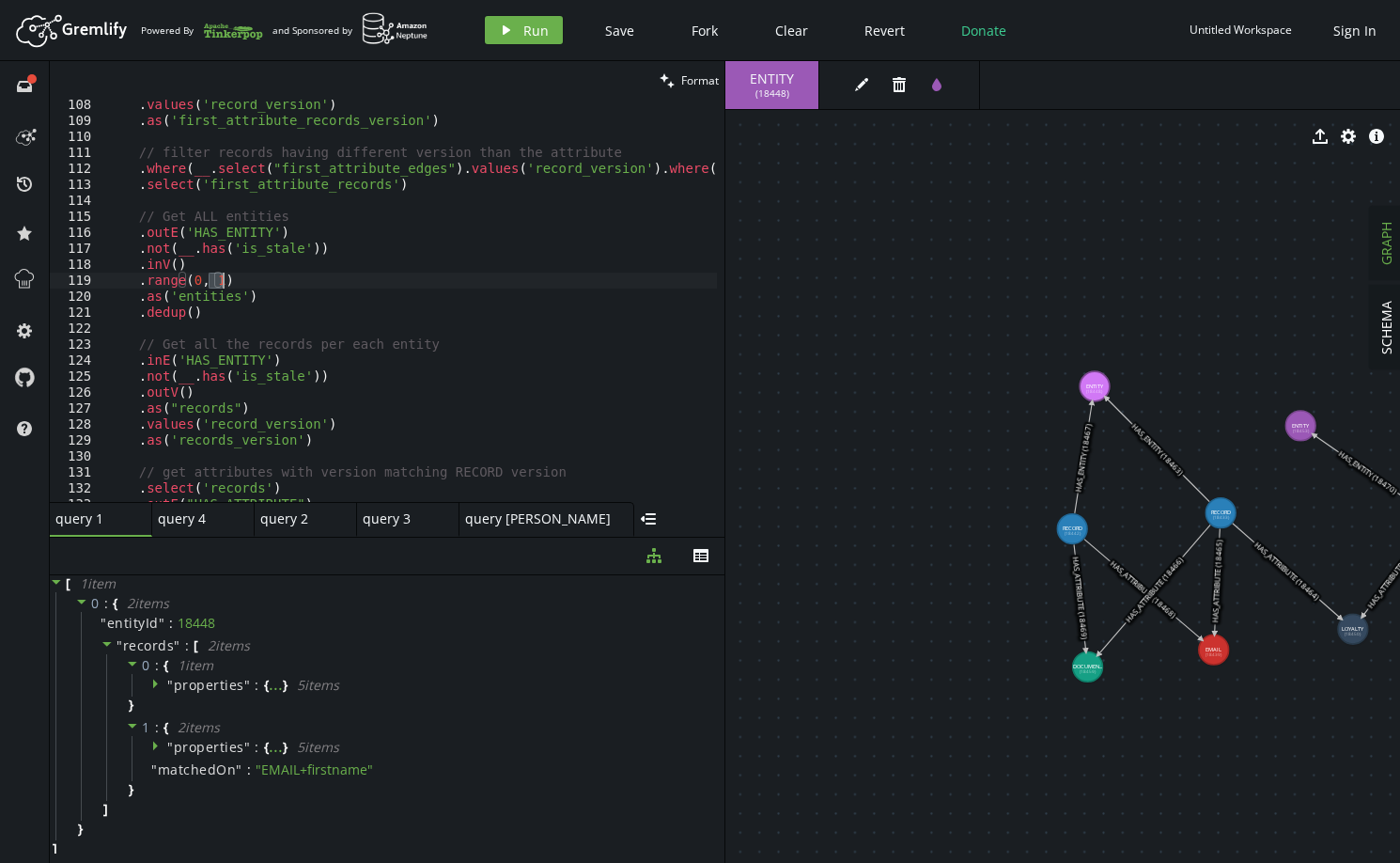
drag, startPoint x: 207, startPoint y: 284, endPoint x: 220, endPoint y: 287, distance: 13.3
click at [220, 287] on div ". values ( 'record_version' ) . as ( 'first_attribute_records_version' ) // fil…" at bounding box center [589, 310] width 970 height 427
drag, startPoint x: 183, startPoint y: 284, endPoint x: 221, endPoint y: 279, distance: 38.3
click at [221, 279] on div ". values ( 'record_version' ) . as ( 'first_attribute_records_version' ) // fil…" at bounding box center [589, 310] width 970 height 427
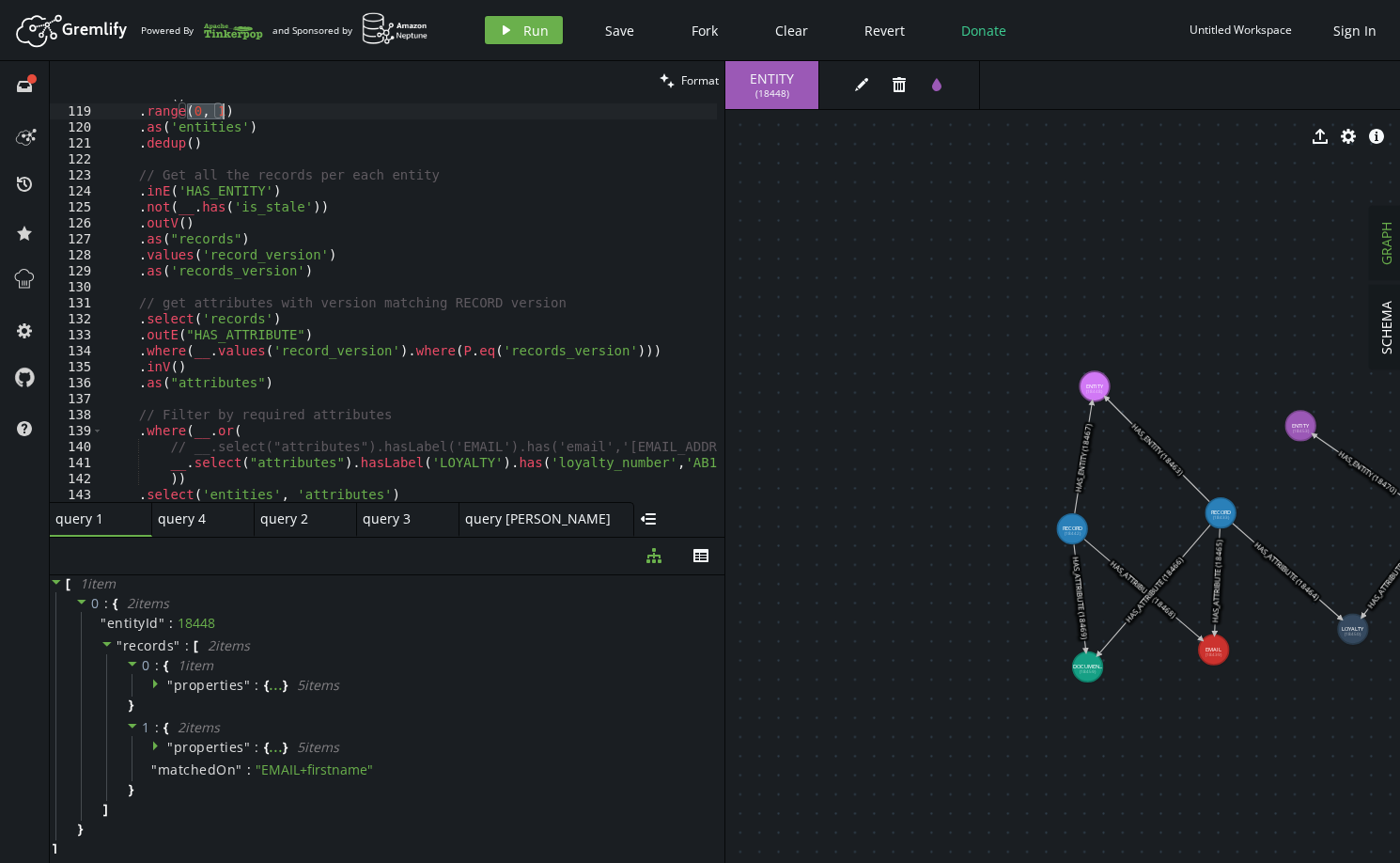
scroll to position [1995, 0]
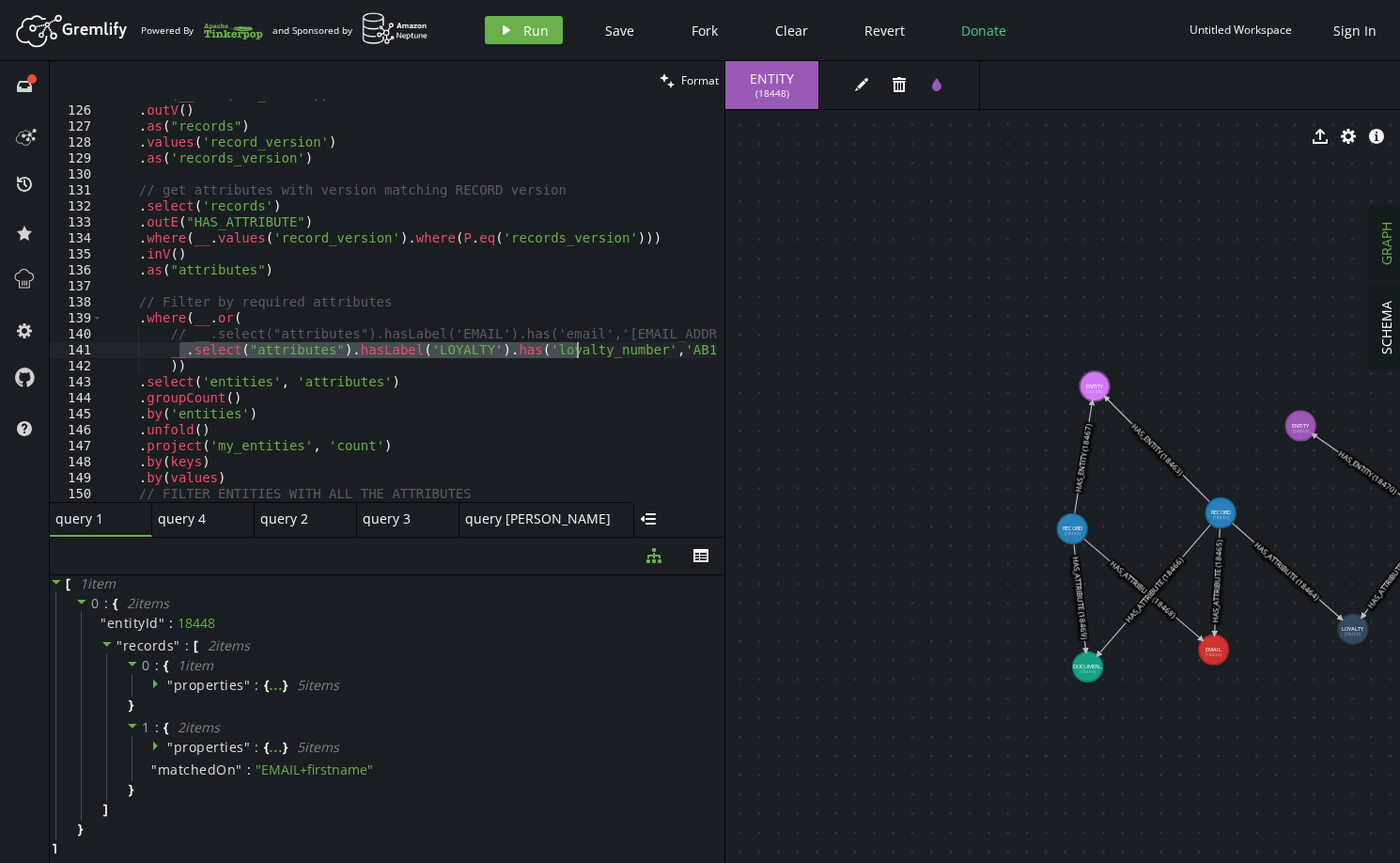
drag, startPoint x: 198, startPoint y: 342, endPoint x: 576, endPoint y: 352, distance: 378.1
click at [576, 352] on div ". not ( __ . has ( 'is_stale' )) . outV ( ) . as ( "records" ) . values ( 'reco…" at bounding box center [589, 300] width 970 height 427
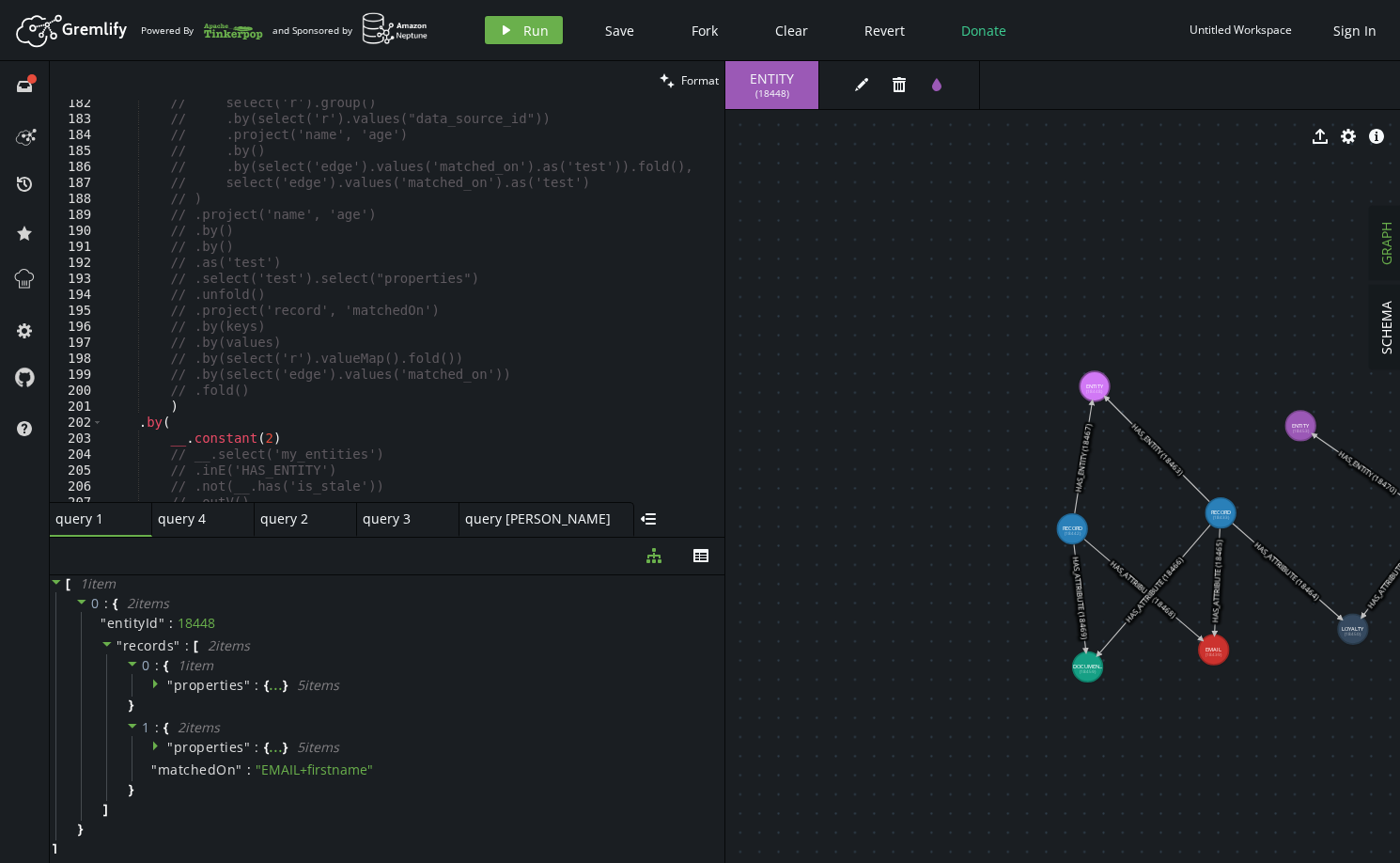
scroll to position [3067, 0]
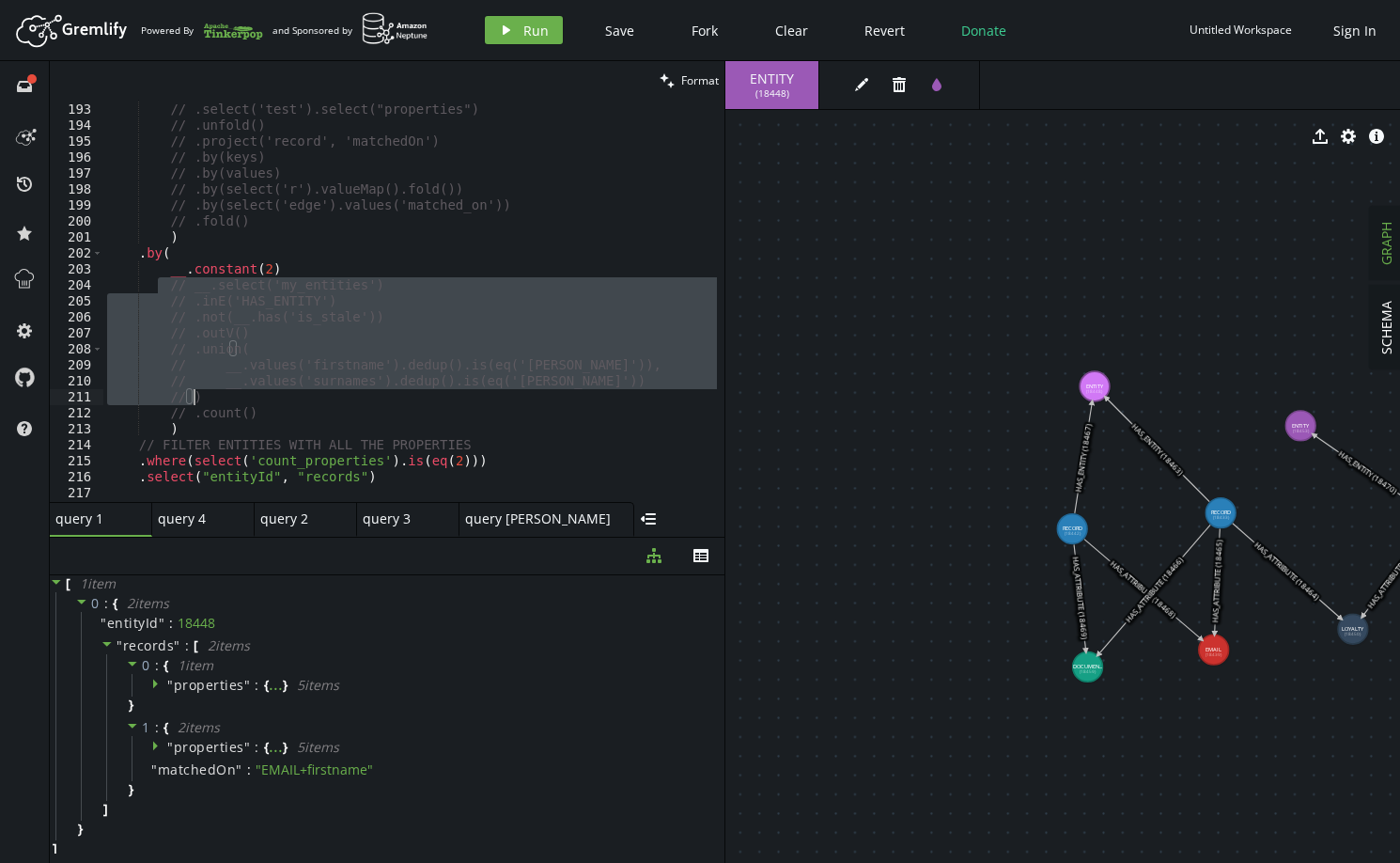
drag, startPoint x: 161, startPoint y: 288, endPoint x: 514, endPoint y: 402, distance: 371.0
click at [514, 402] on div "// .as('test') // .select('test').select("properties") // .unfold() // .project…" at bounding box center [589, 299] width 970 height 427
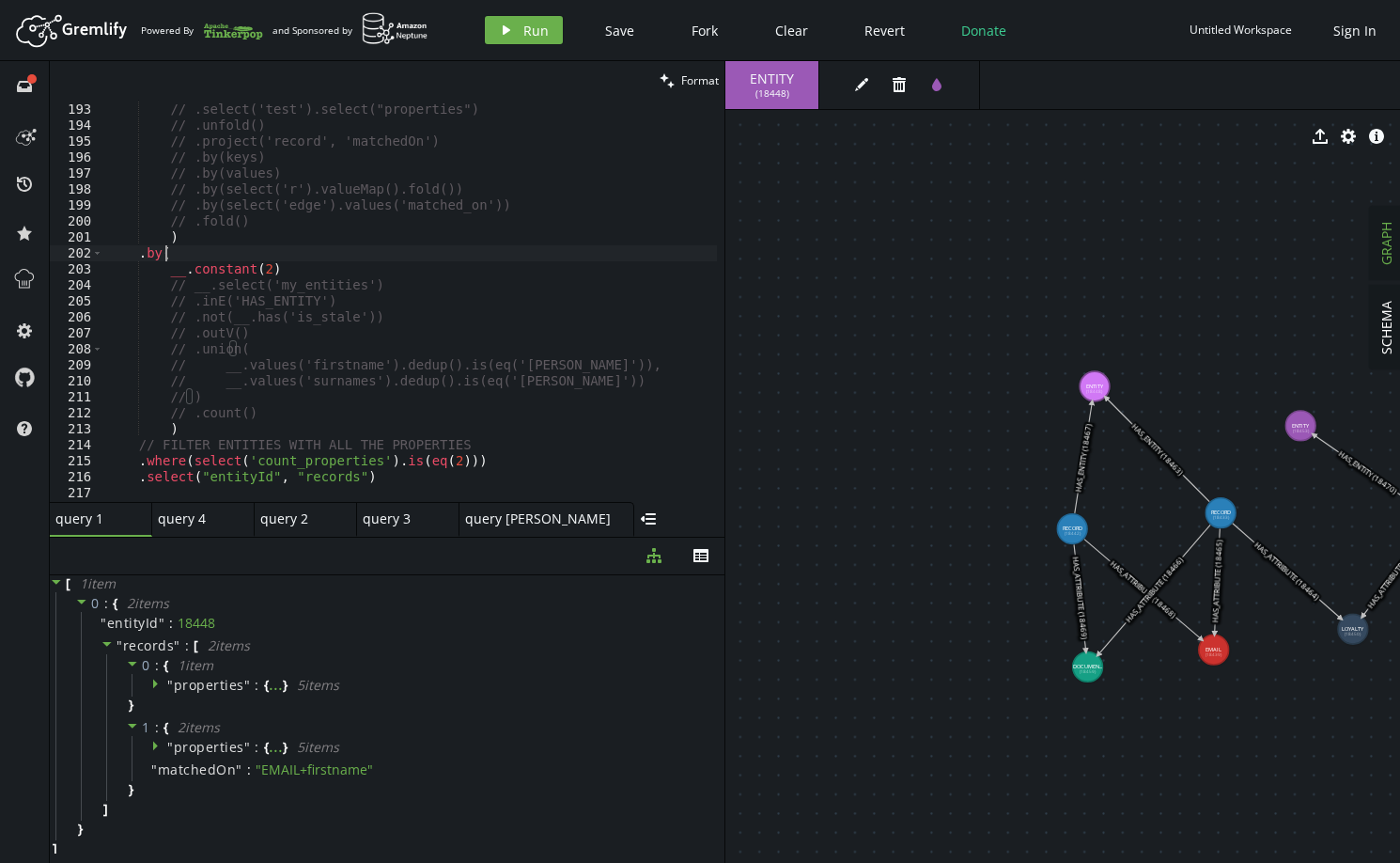
click at [354, 259] on div "// .as('test') // .select('test').select("properties") // .unfold() // .project…" at bounding box center [589, 299] width 970 height 427
drag, startPoint x: 376, startPoint y: 477, endPoint x: 200, endPoint y: 457, distance: 177.1
click at [200, 457] on div "// .as('test') // .select('test').select("properties") // .unfold() // .project…" at bounding box center [589, 299] width 970 height 427
click at [311, 373] on div "// .as('test') // .select('test').select("properties") // .unfold() // .project…" at bounding box center [589, 299] width 970 height 427
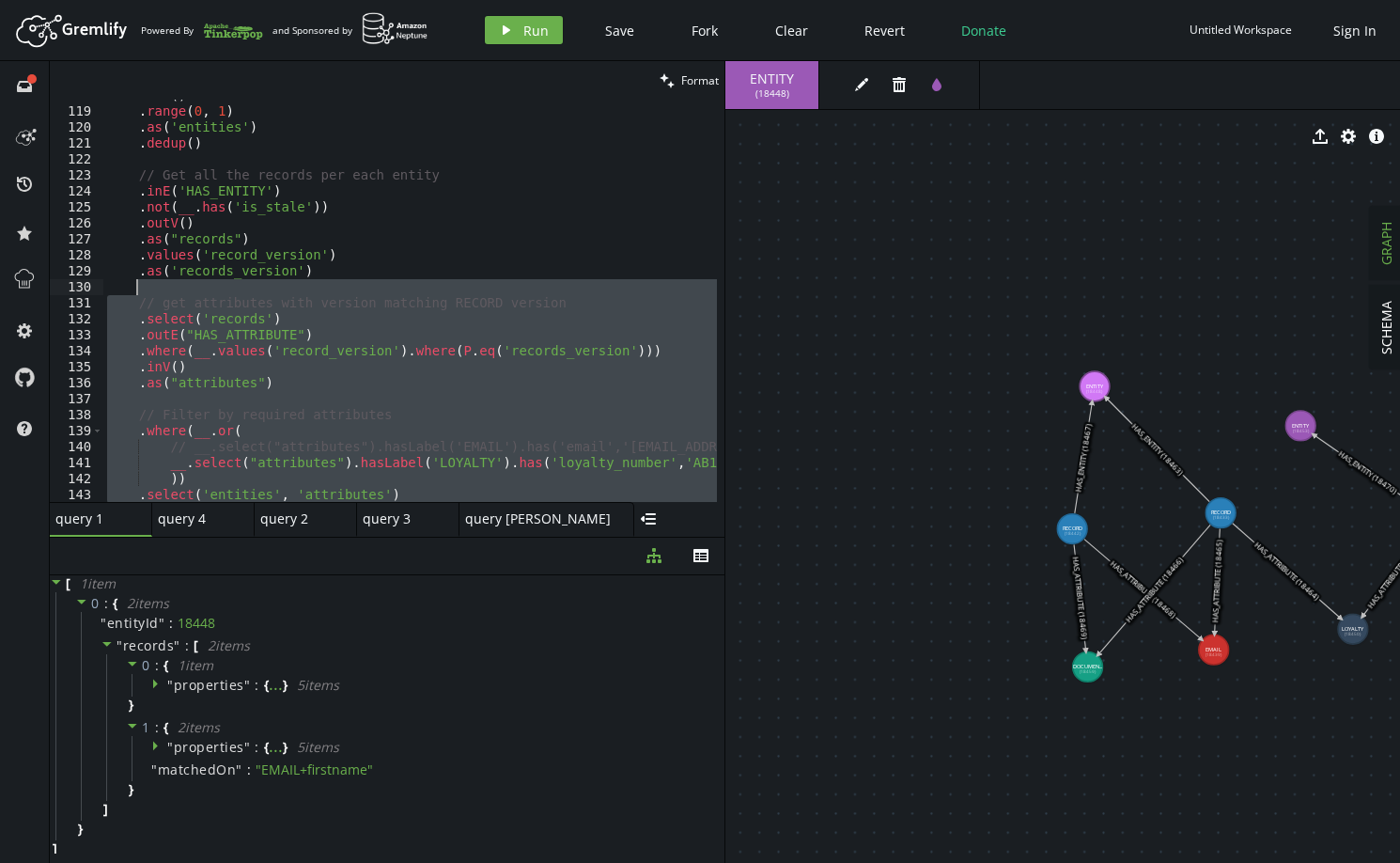
scroll to position [1487, 0]
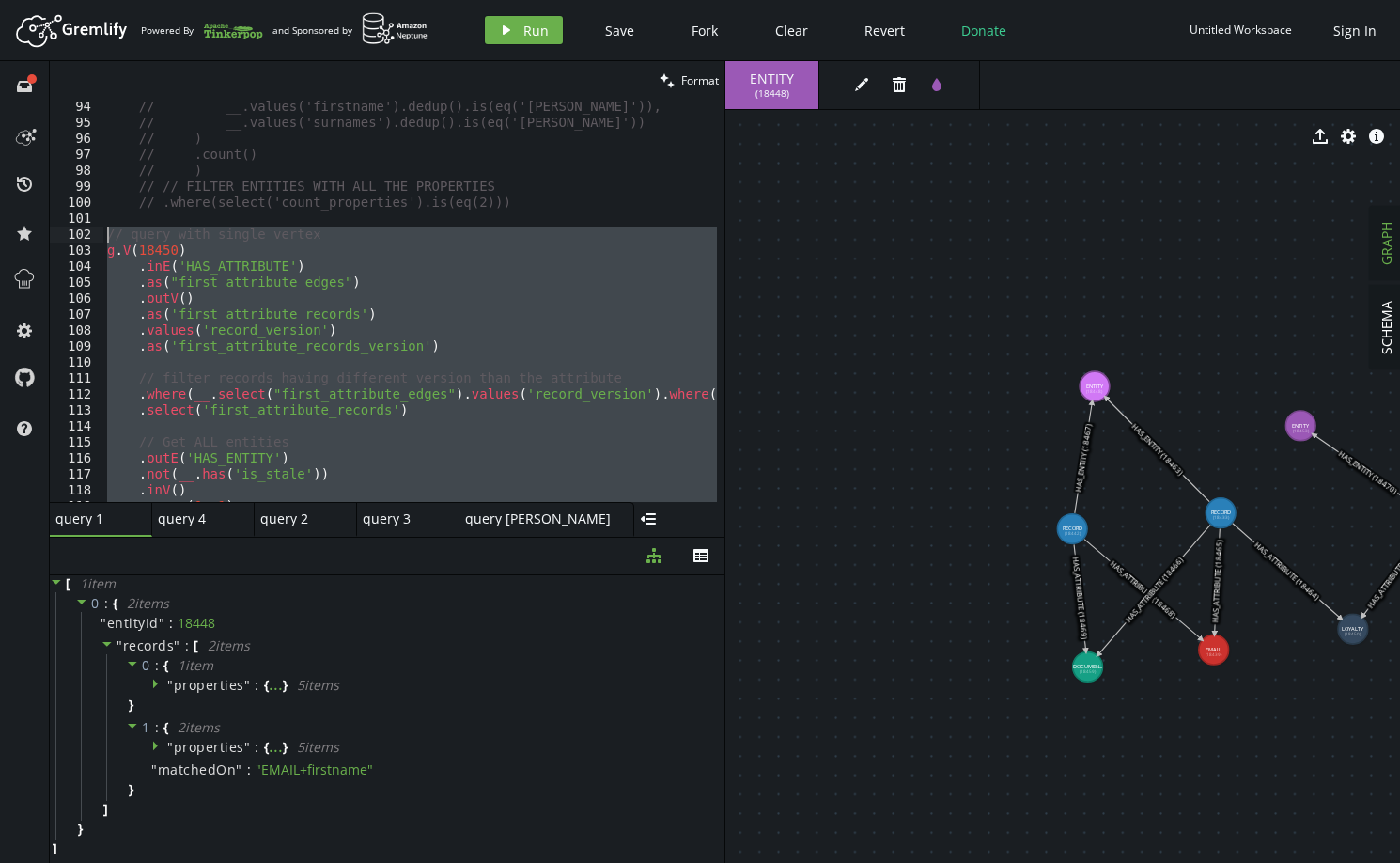
drag, startPoint x: 380, startPoint y: 361, endPoint x: 68, endPoint y: 232, distance: 337.6
click at [68, 232] on div "// __.values('surnames').dedup().is(eq('[PERSON_NAME]')) 94 95 96 97 98 99 100 …" at bounding box center [387, 301] width 675 height 402
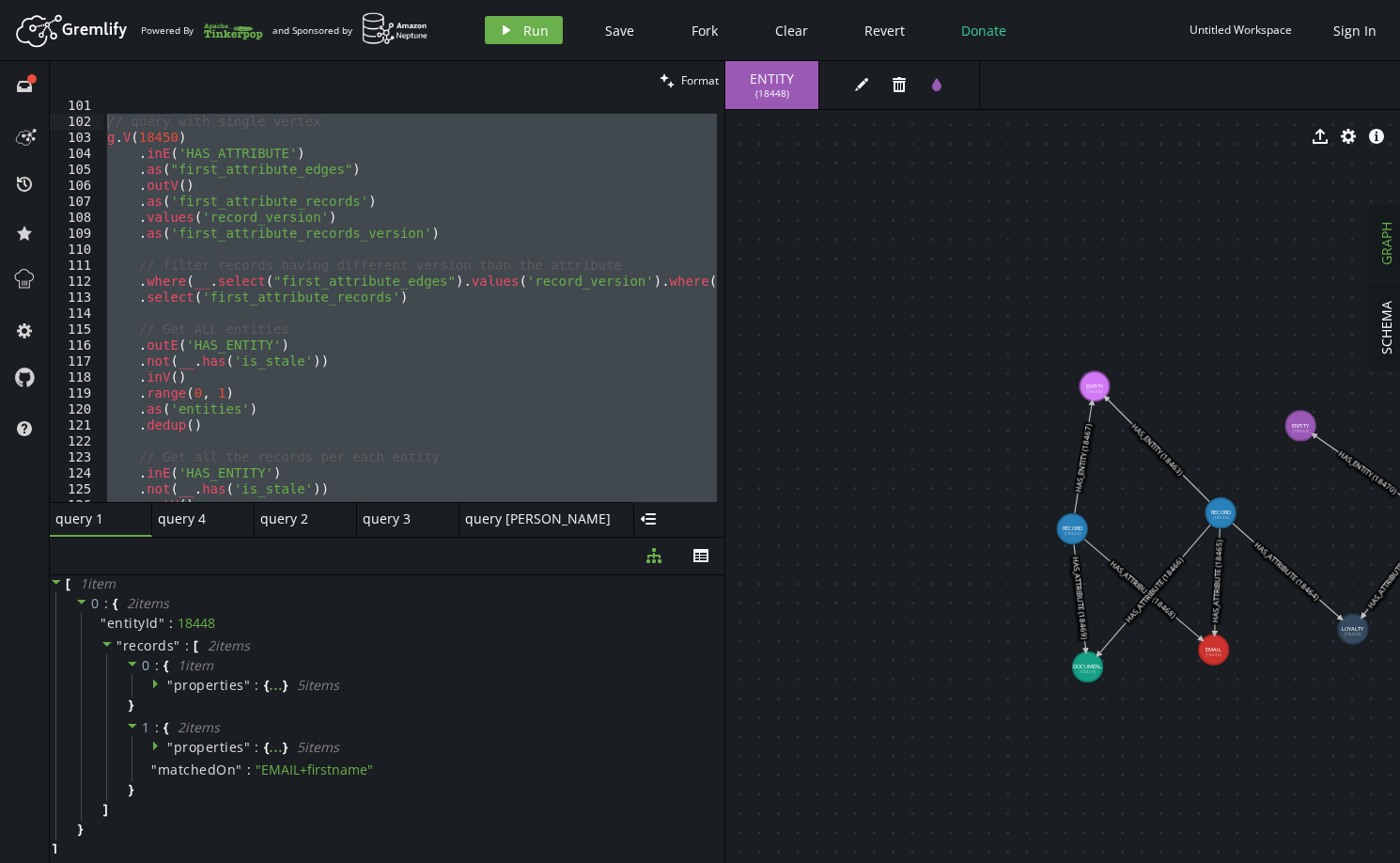
scroll to position [1431, 0]
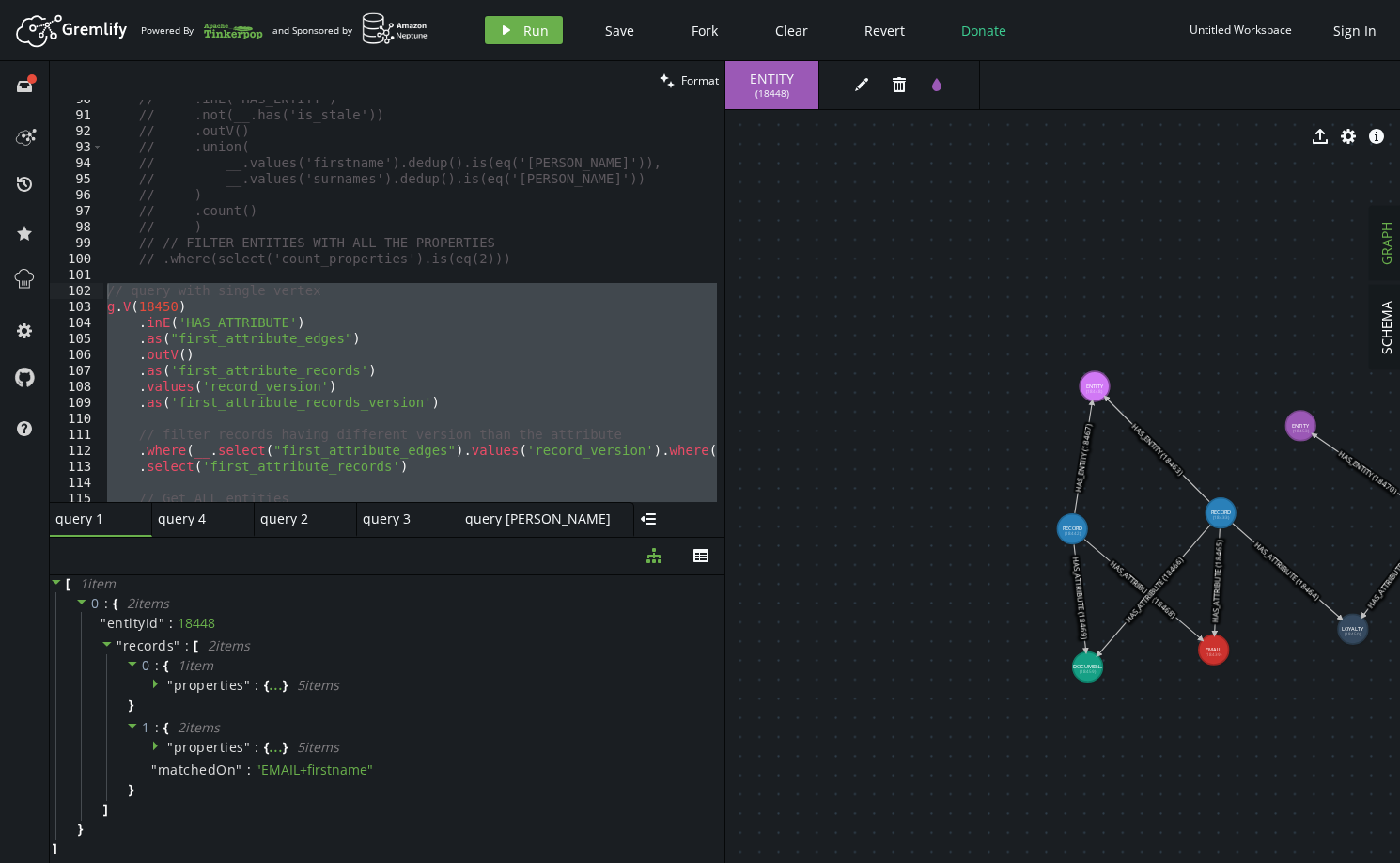
click at [156, 309] on div "// .inE('HAS_ENTITY') // .not(__.has('is_stale')) // .outV() // .union( // __.v…" at bounding box center [410, 301] width 614 height 402
type textarea "g.V(18450)"
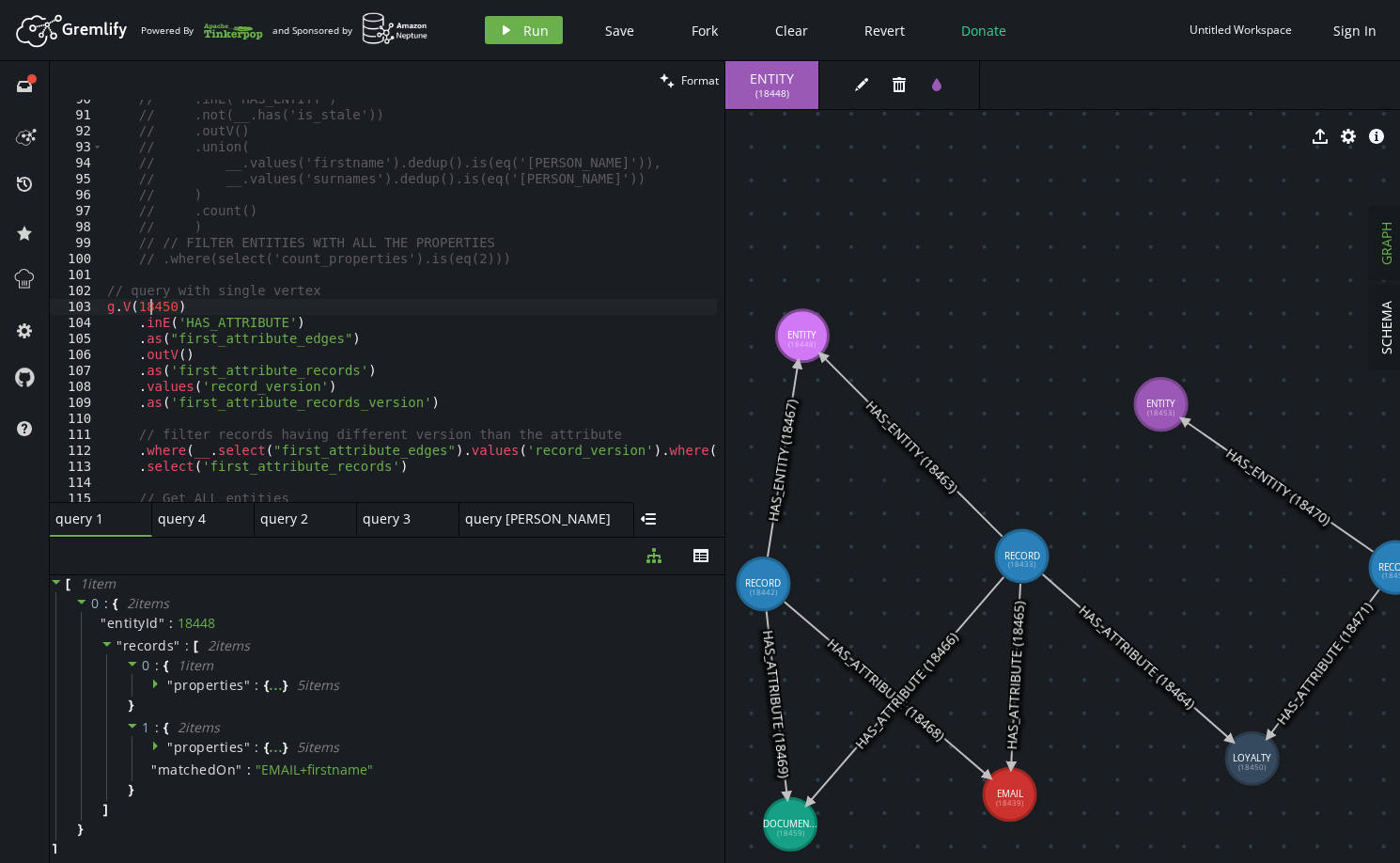
click at [154, 308] on div "// .inE('HAS_ENTITY') // .not(__.has('is_stale')) // .outV() // .union( // __.v…" at bounding box center [589, 304] width 970 height 427
drag, startPoint x: 1014, startPoint y: 804, endPoint x: 1030, endPoint y: 768, distance: 39.4
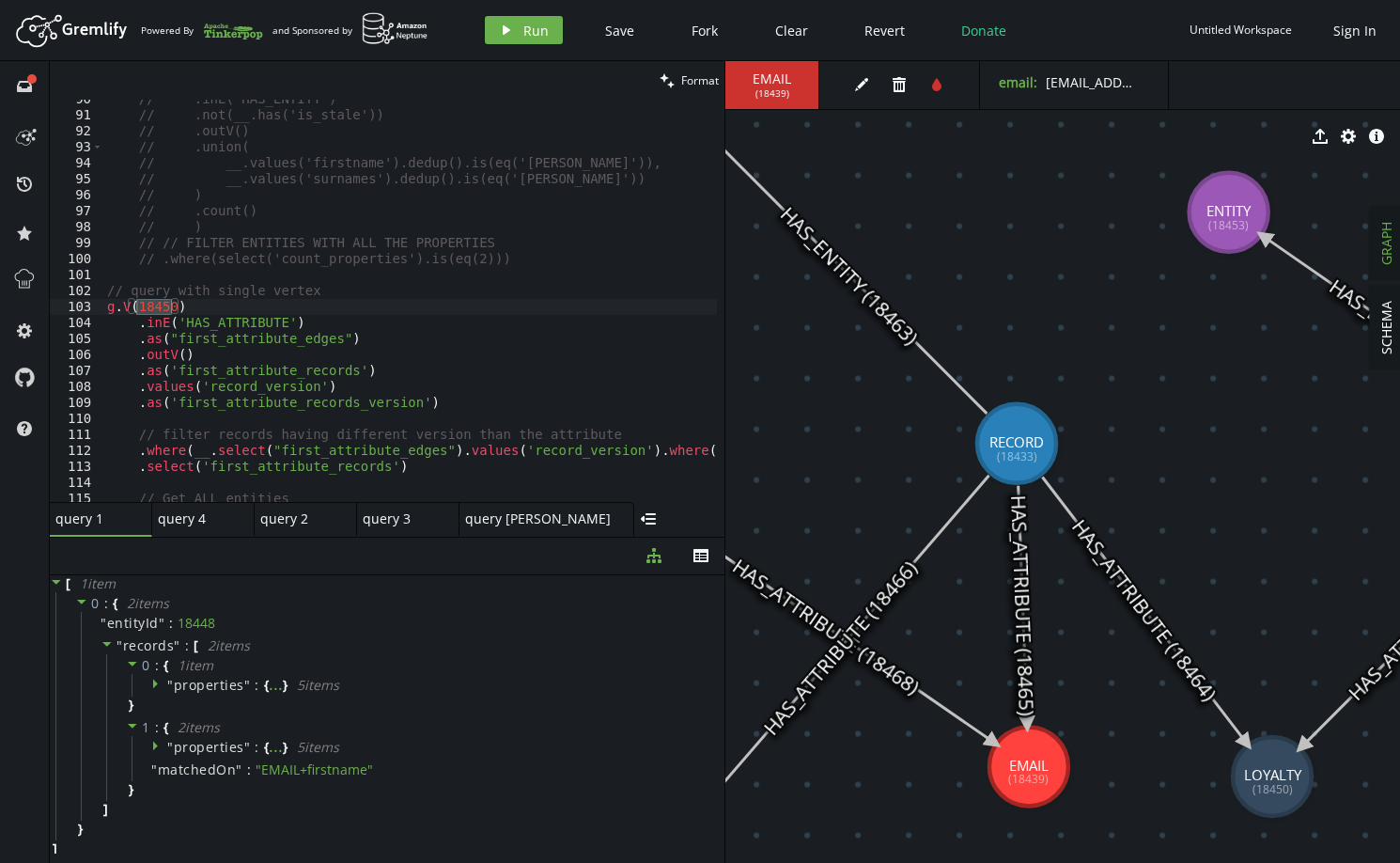
drag, startPoint x: 1273, startPoint y: 776, endPoint x: 1178, endPoint y: 785, distance: 95.4
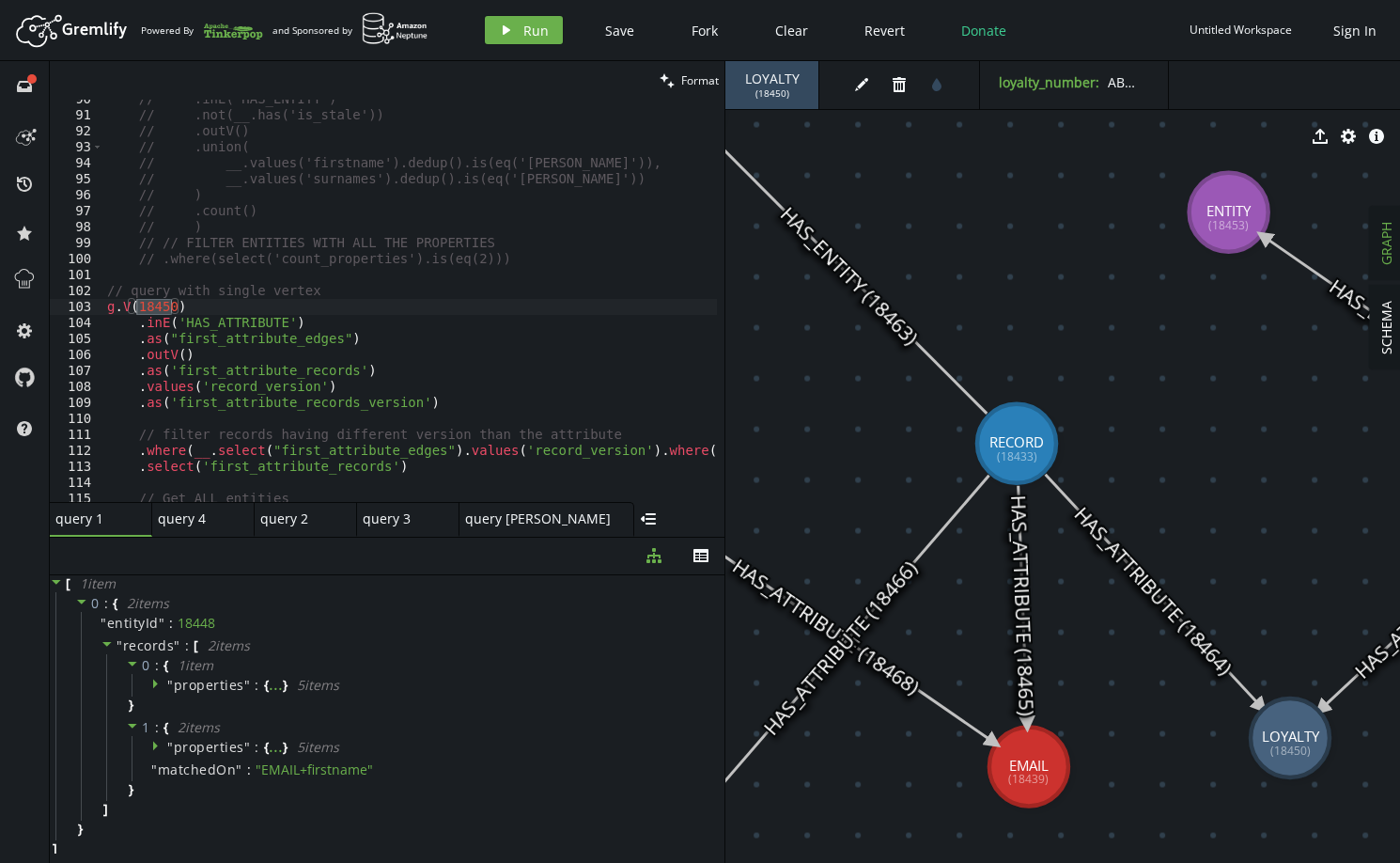
drag, startPoint x: 1178, startPoint y: 782, endPoint x: 1291, endPoint y: 726, distance: 126.1
click at [143, 310] on div "// .inE('HAS_ENTITY') // .not(__.has('is_stale')) // .outV() // .union( // __.v…" at bounding box center [410, 301] width 614 height 402
click at [143, 311] on div "// .inE('HAS_ENTITY') // .not(__.has('is_stale')) // .outV() // .union( // __.v…" at bounding box center [589, 304] width 970 height 427
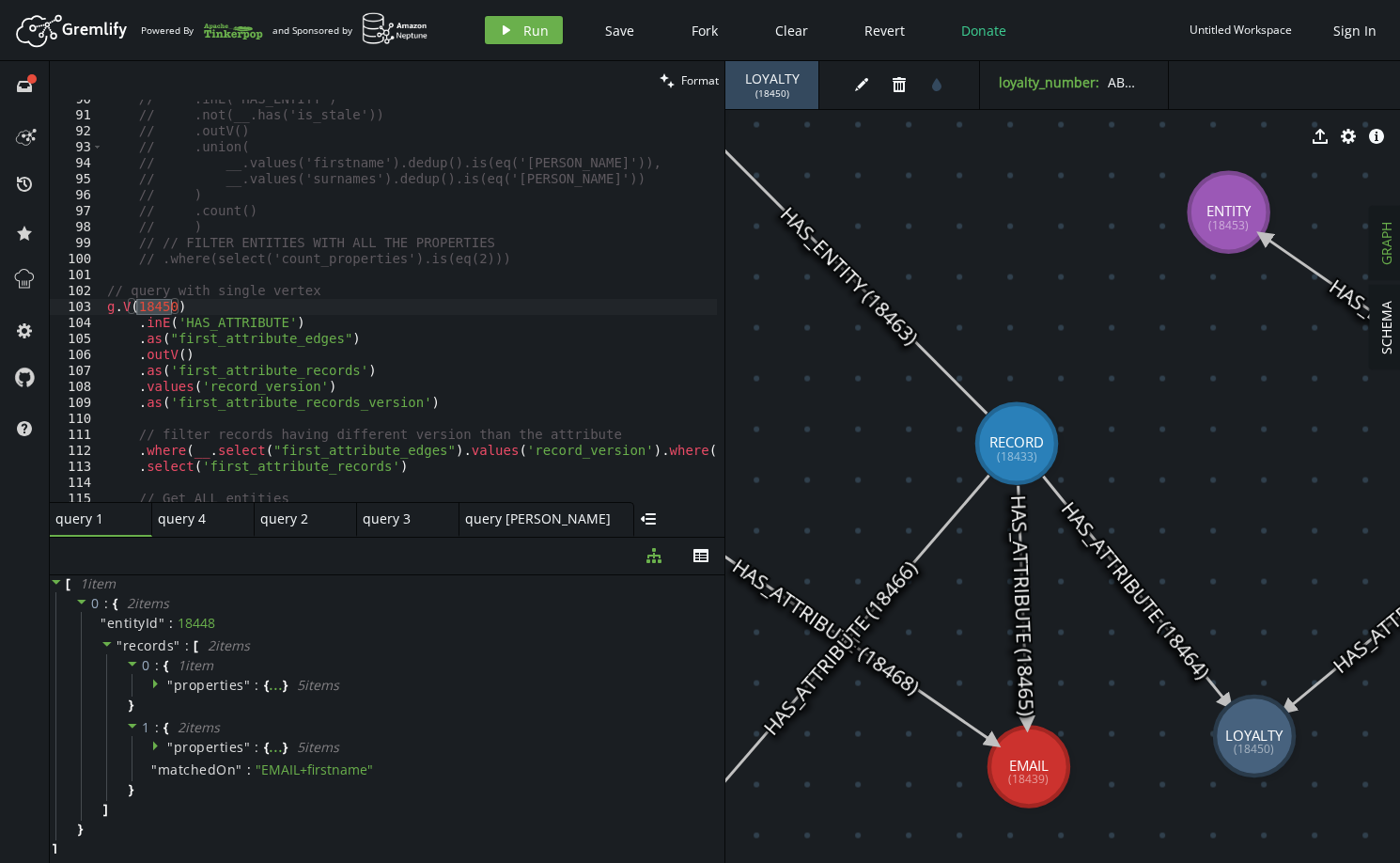
drag, startPoint x: 1291, startPoint y: 756, endPoint x: 1255, endPoint y: 736, distance: 41.2
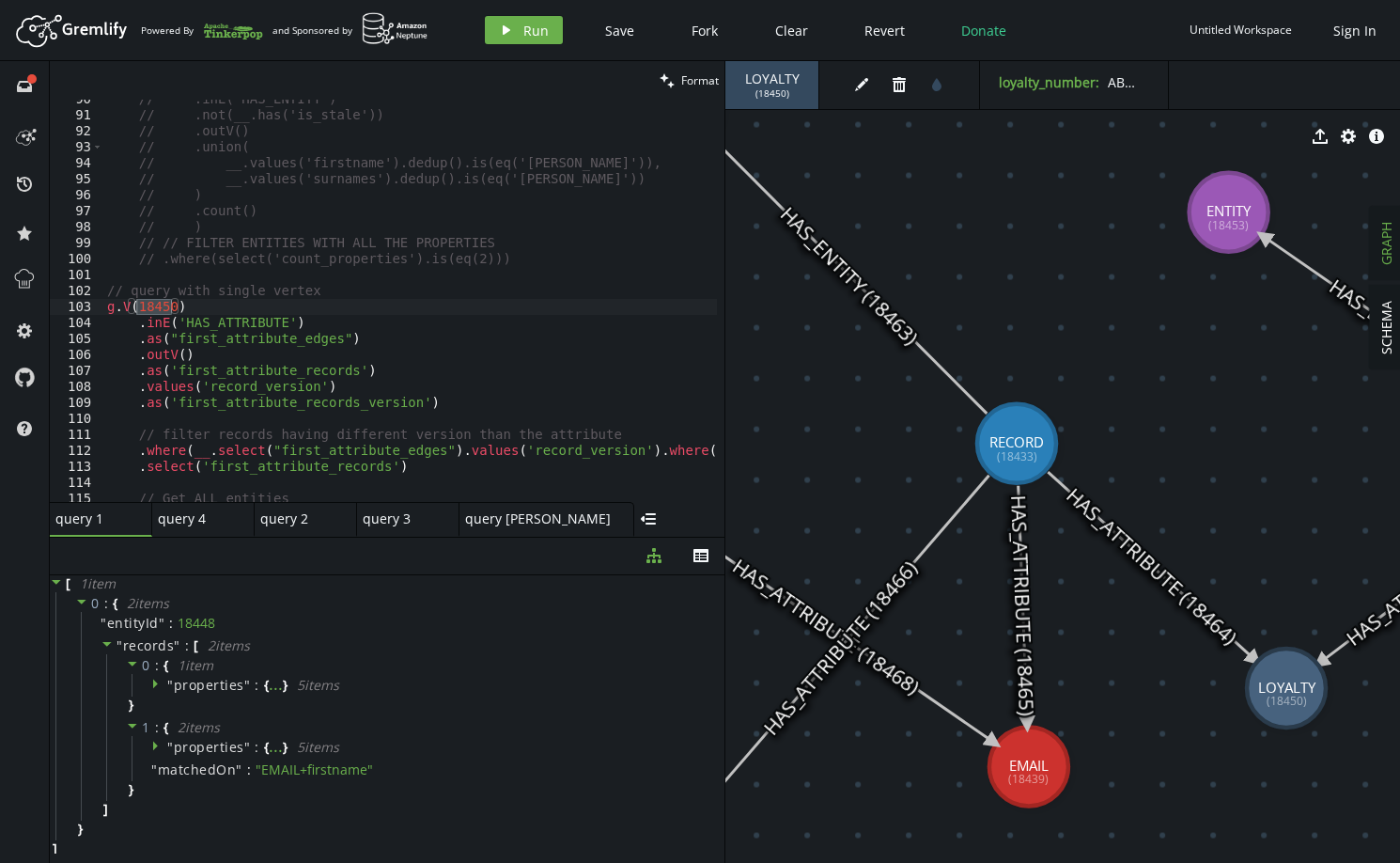
drag, startPoint x: 1263, startPoint y: 737, endPoint x: 1287, endPoint y: 688, distance: 54.6
click at [145, 309] on div "// .inE('HAS_ENTITY') // .not(__.has('is_stale')) // .outV() // .union( // __.v…" at bounding box center [410, 301] width 614 height 402
click at [145, 309] on div "// .inE('HAS_ENTITY') // .not(__.has('is_stale')) // .outV() // .union( // __.v…" at bounding box center [589, 304] width 970 height 427
click at [155, 308] on div "// .inE('HAS_ENTITY') // .not(__.has('is_stale')) // .outV() // .union( // __.v…" at bounding box center [410, 301] width 614 height 402
click at [155, 308] on div "// .inE('HAS_ENTITY') // .not(__.has('is_stale')) // .outV() // .union( // __.v…" at bounding box center [589, 304] width 970 height 427
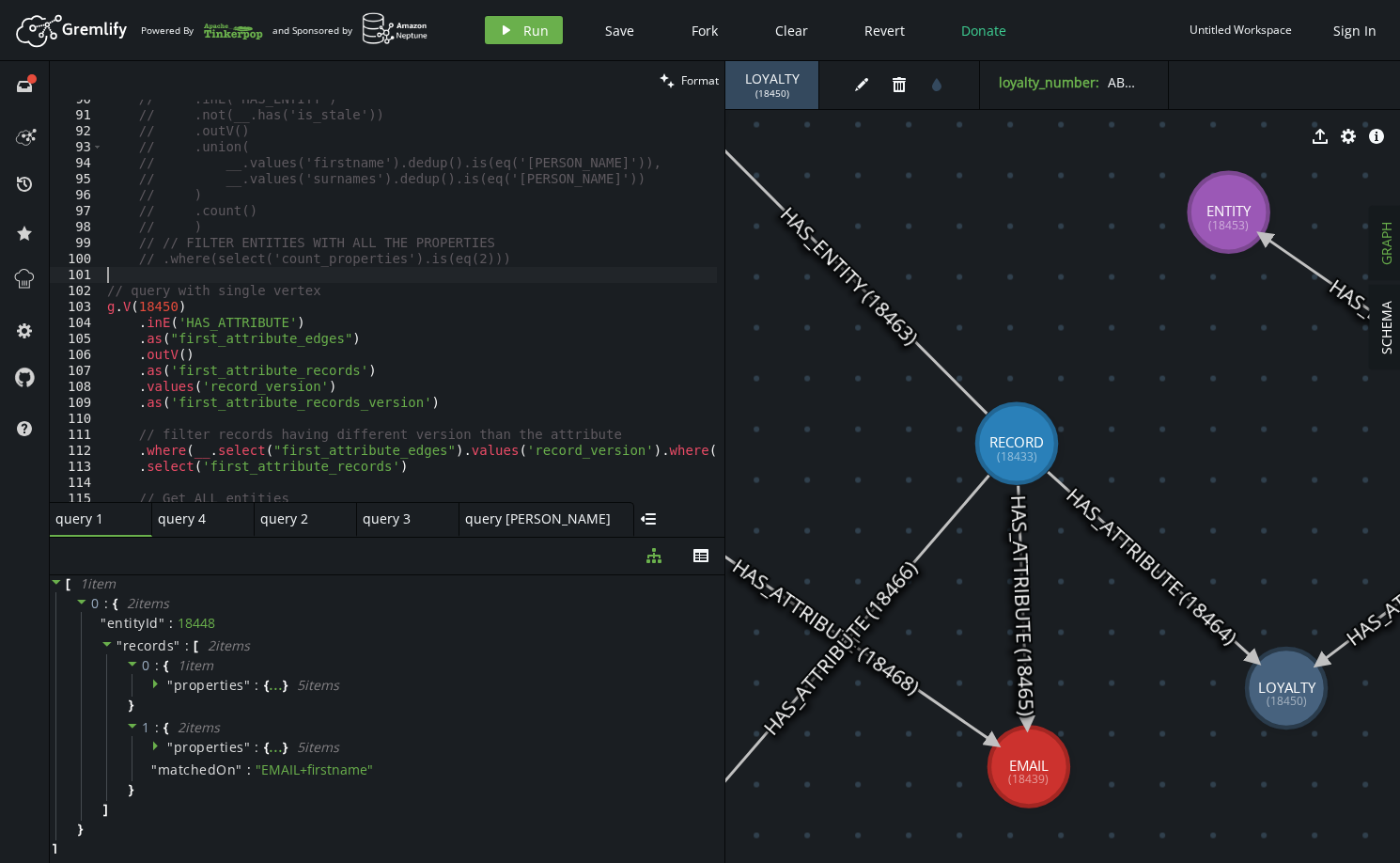
drag, startPoint x: 110, startPoint y: 276, endPoint x: 205, endPoint y: 283, distance: 95.3
click at [207, 278] on div "// .inE('HAS_ENTITY') // .not(__.has('is_stale')) // .outV() // .union( // __.v…" at bounding box center [589, 304] width 970 height 427
click at [164, 308] on div "// .inE('HAS_ENTITY') // .not(__.has('is_stale')) // .outV() // .union( // __.v…" at bounding box center [589, 304] width 970 height 427
type textarea "g.V(18450)"
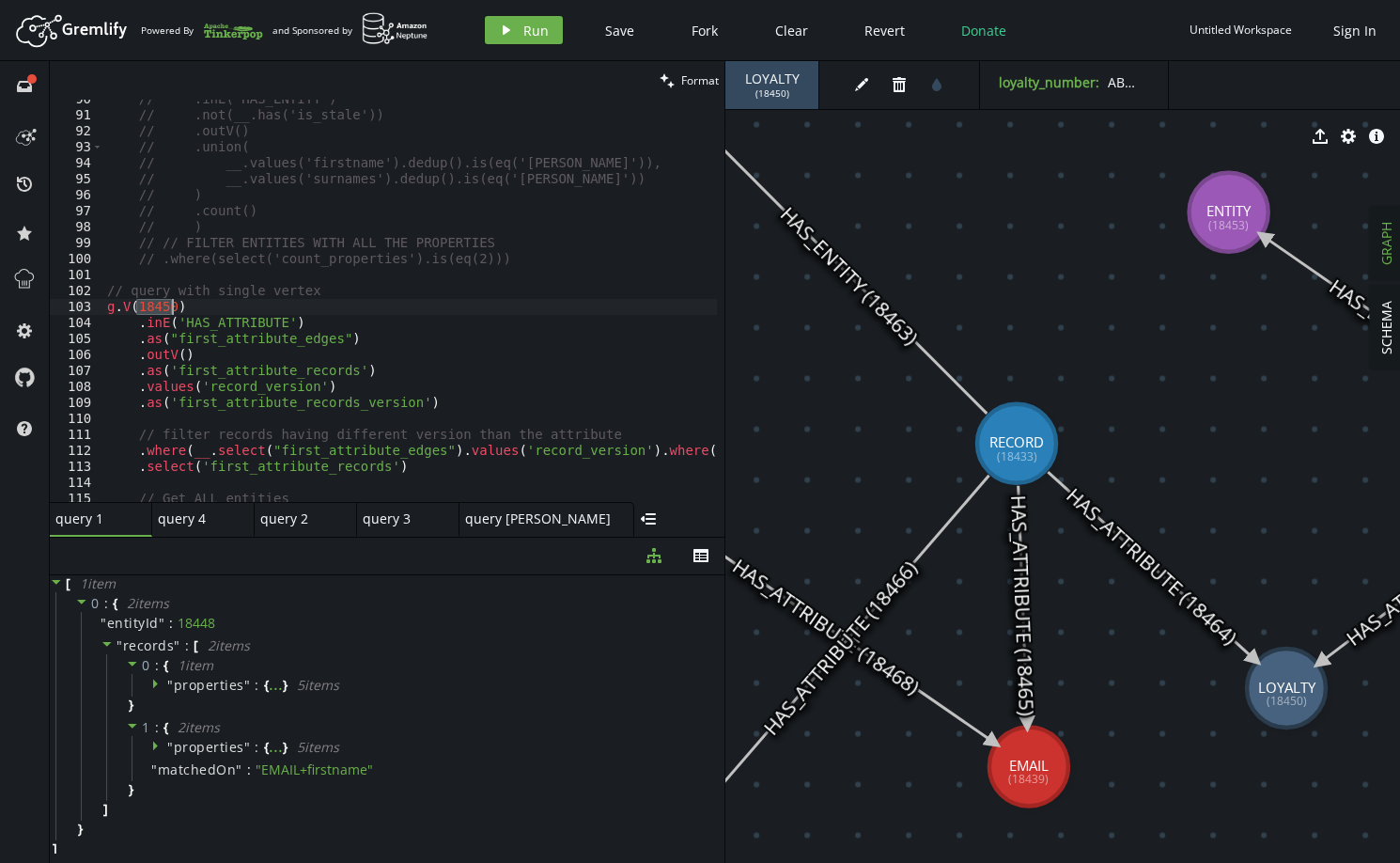
click at [164, 308] on div "// .inE('HAS_ENTITY') // .not(__.has('is_stale')) // .outV() // .union( // __.v…" at bounding box center [589, 304] width 970 height 427
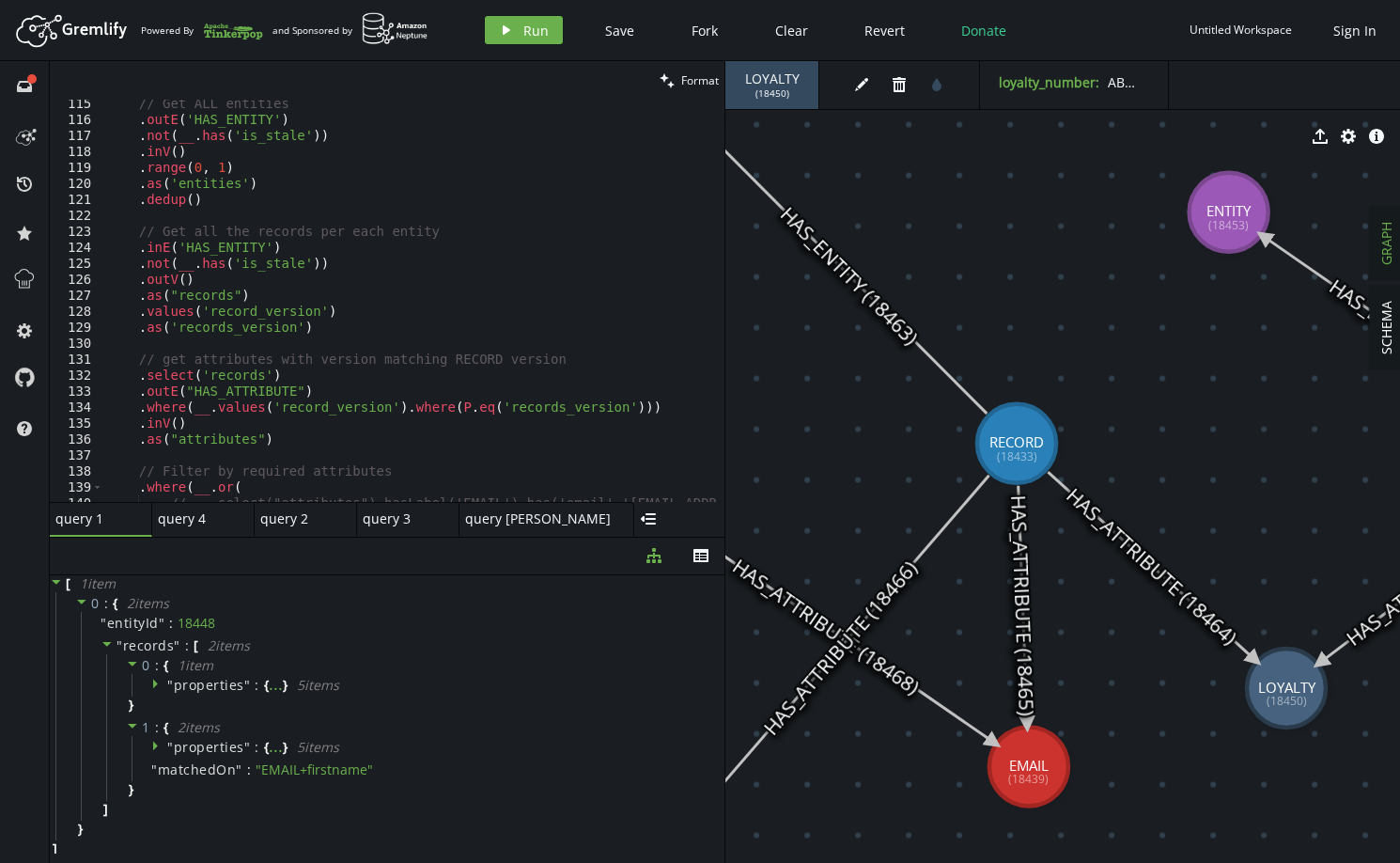
scroll to position [1883, 0]
